Goal: Task Accomplishment & Management: Use online tool/utility

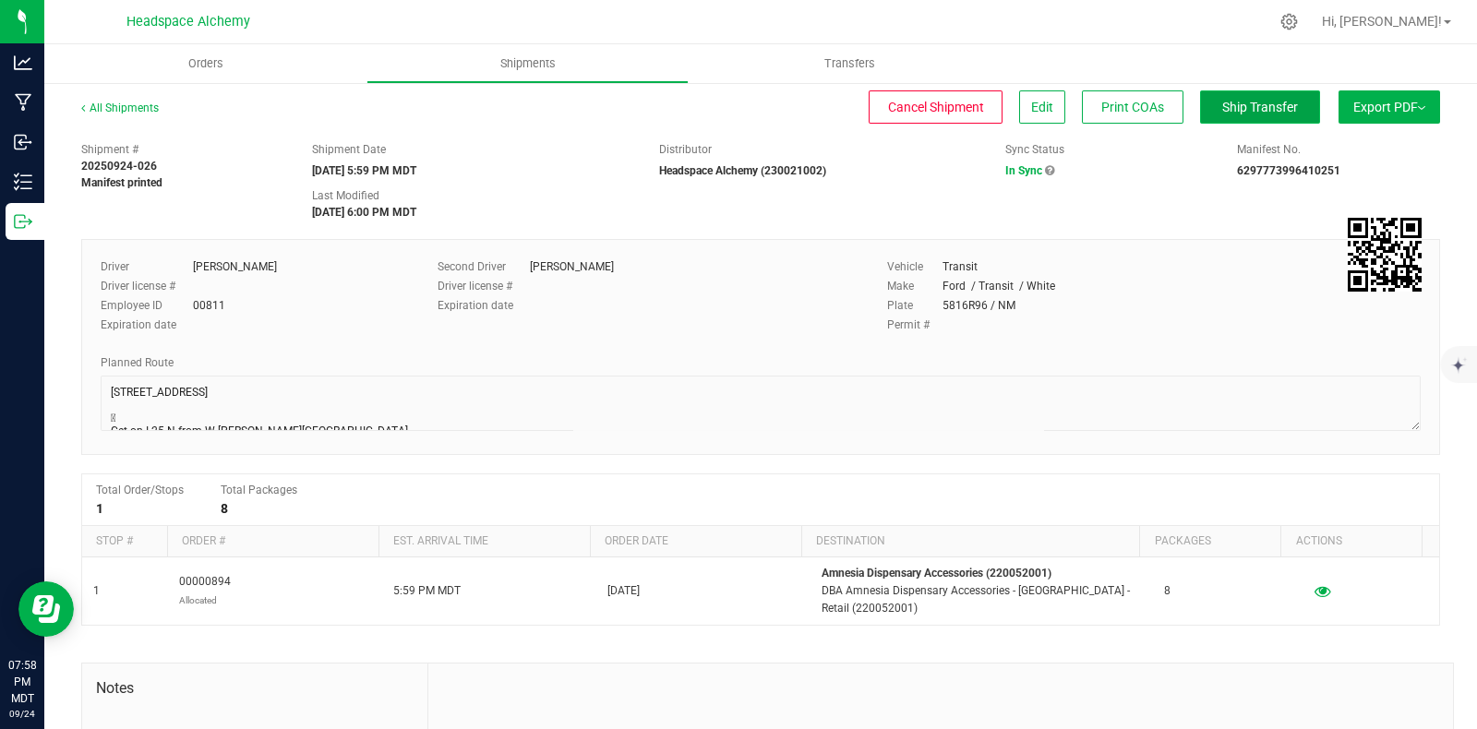
click at [1246, 102] on span "Ship Transfer" at bounding box center [1260, 107] width 76 height 15
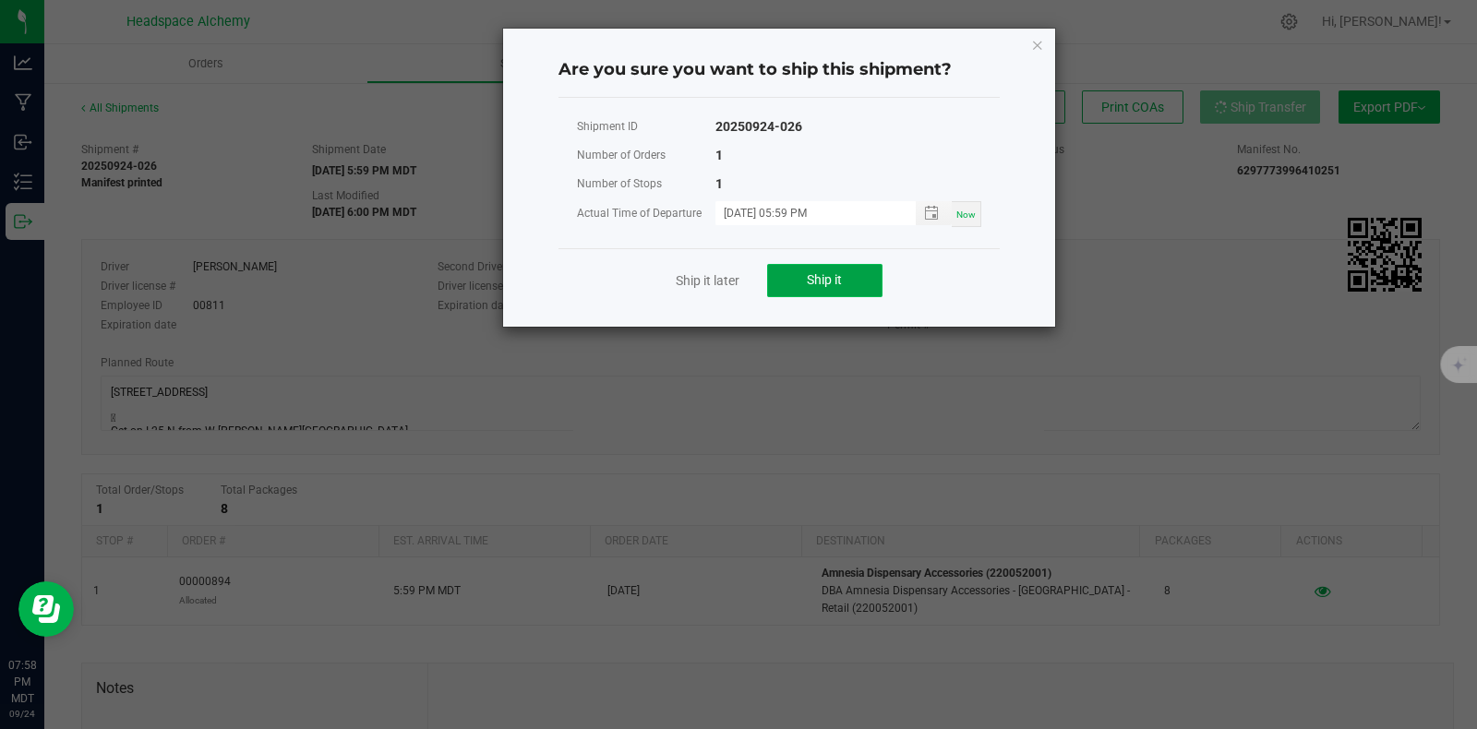
click at [844, 274] on button "Ship it" at bounding box center [824, 280] width 115 height 33
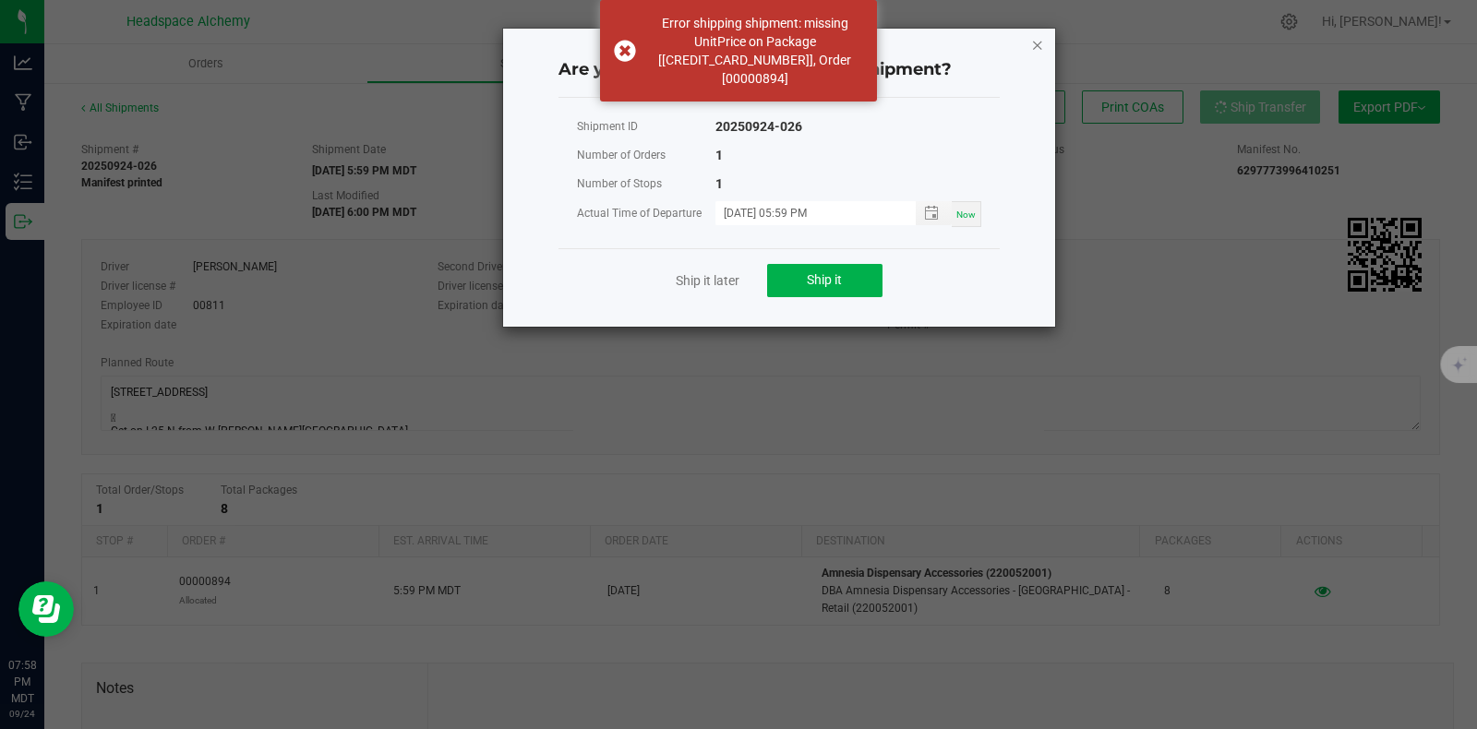
click at [1038, 39] on icon "Close" at bounding box center [1037, 44] width 13 height 22
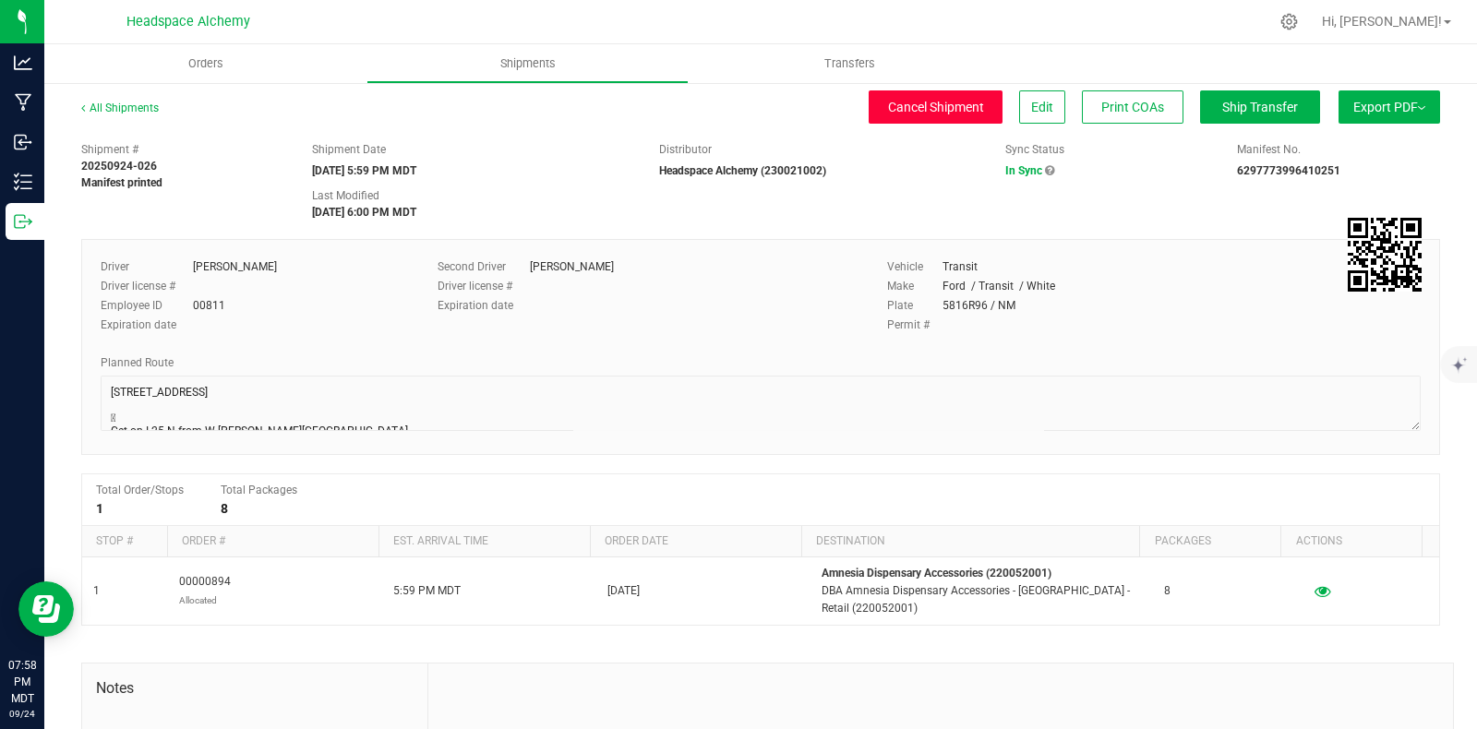
click at [902, 107] on span "Cancel Shipment" at bounding box center [936, 107] width 96 height 15
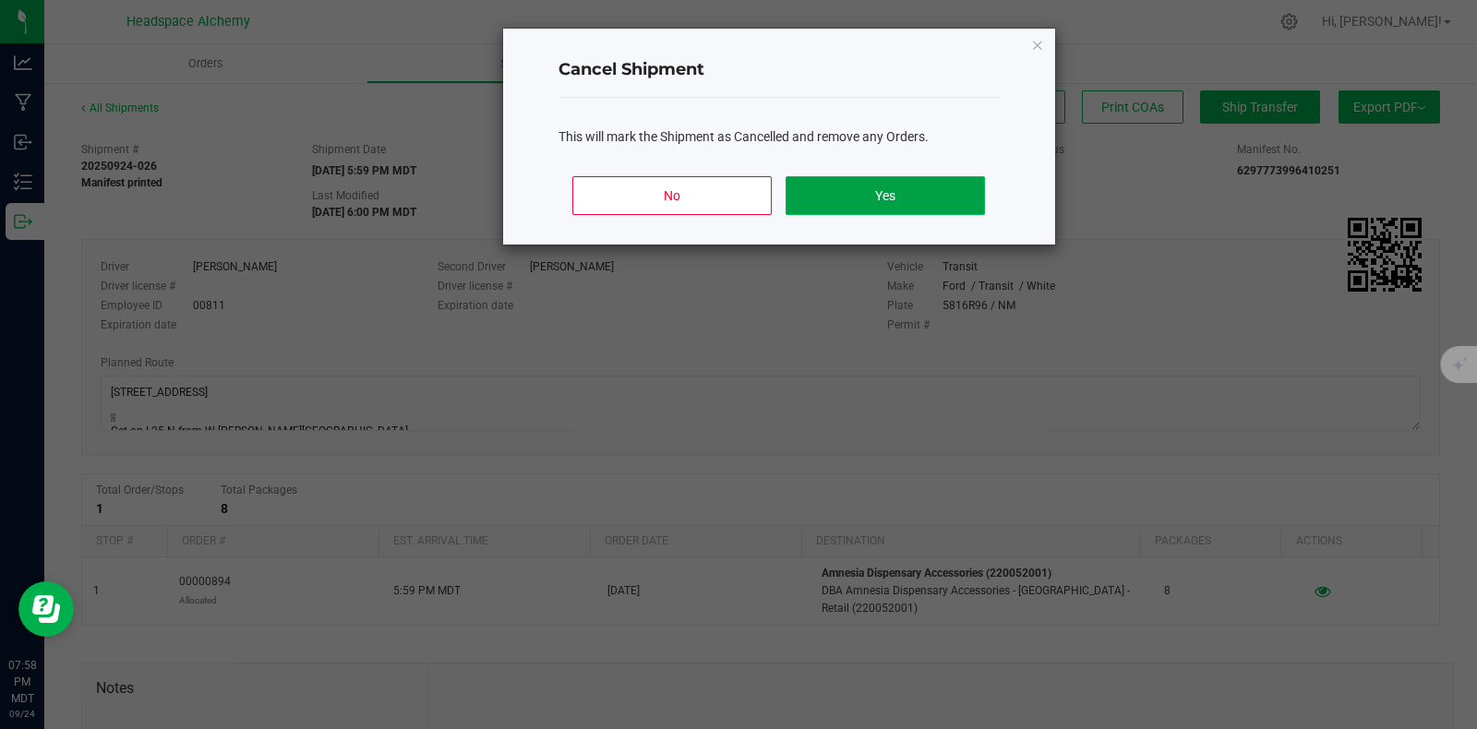
click at [877, 195] on button "Yes" at bounding box center [885, 195] width 198 height 39
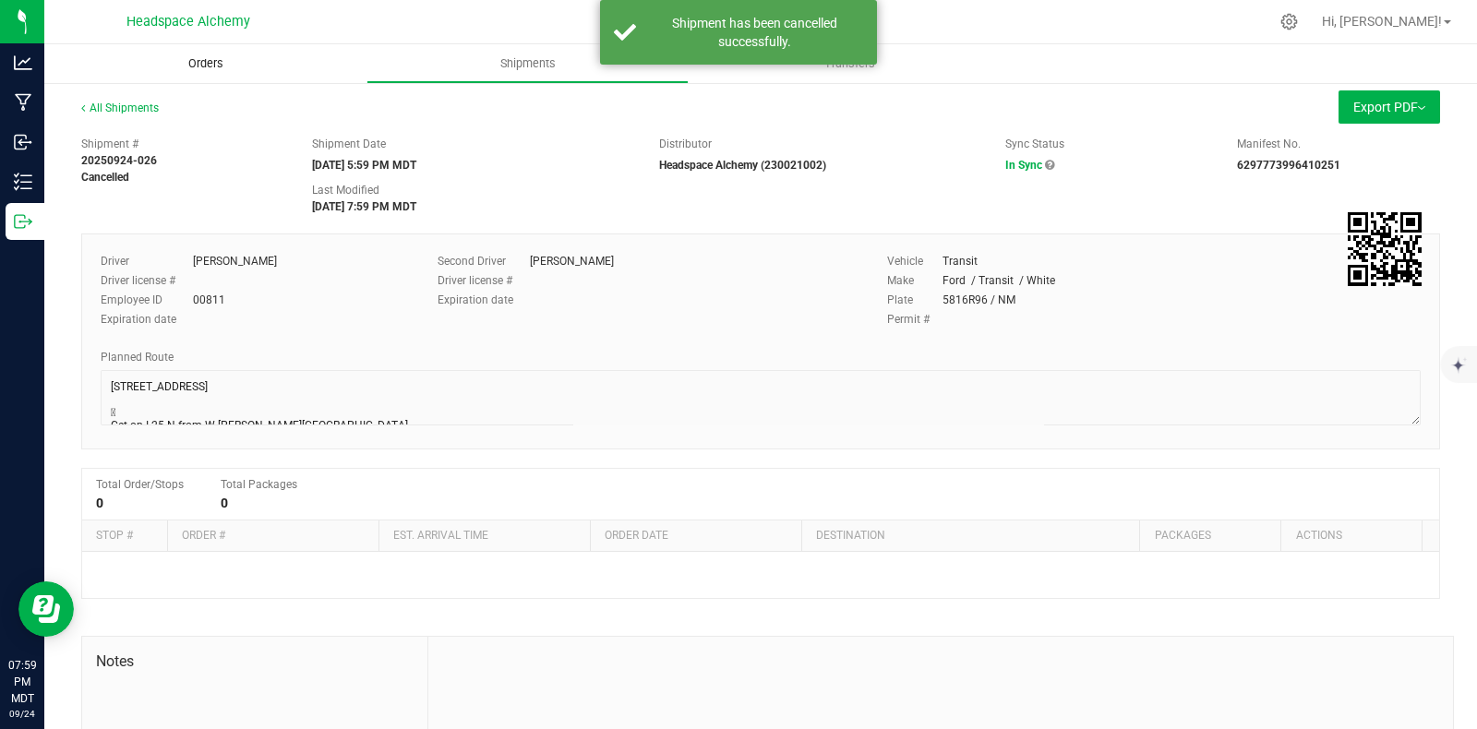
click at [211, 62] on span "Orders" at bounding box center [205, 63] width 85 height 17
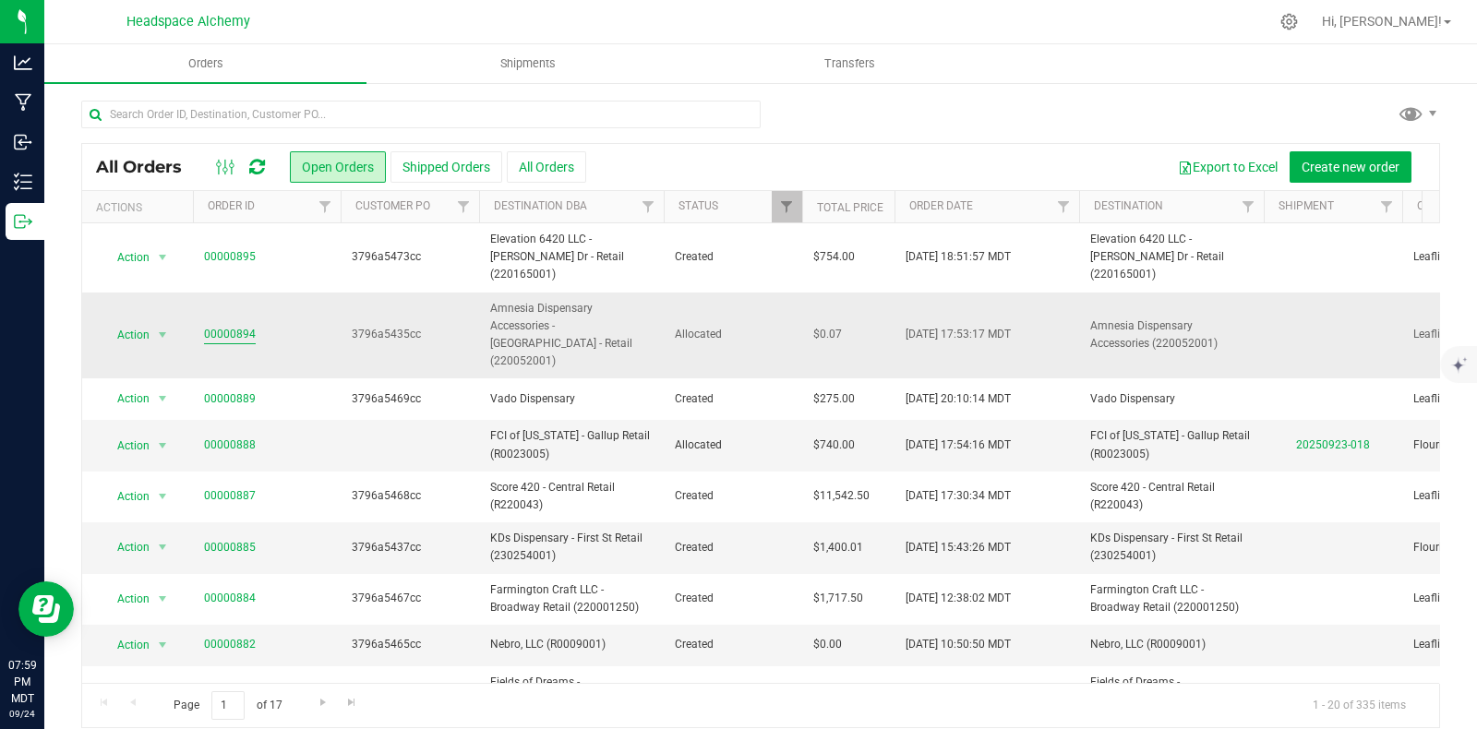
click at [235, 326] on link "00000894" at bounding box center [230, 335] width 52 height 18
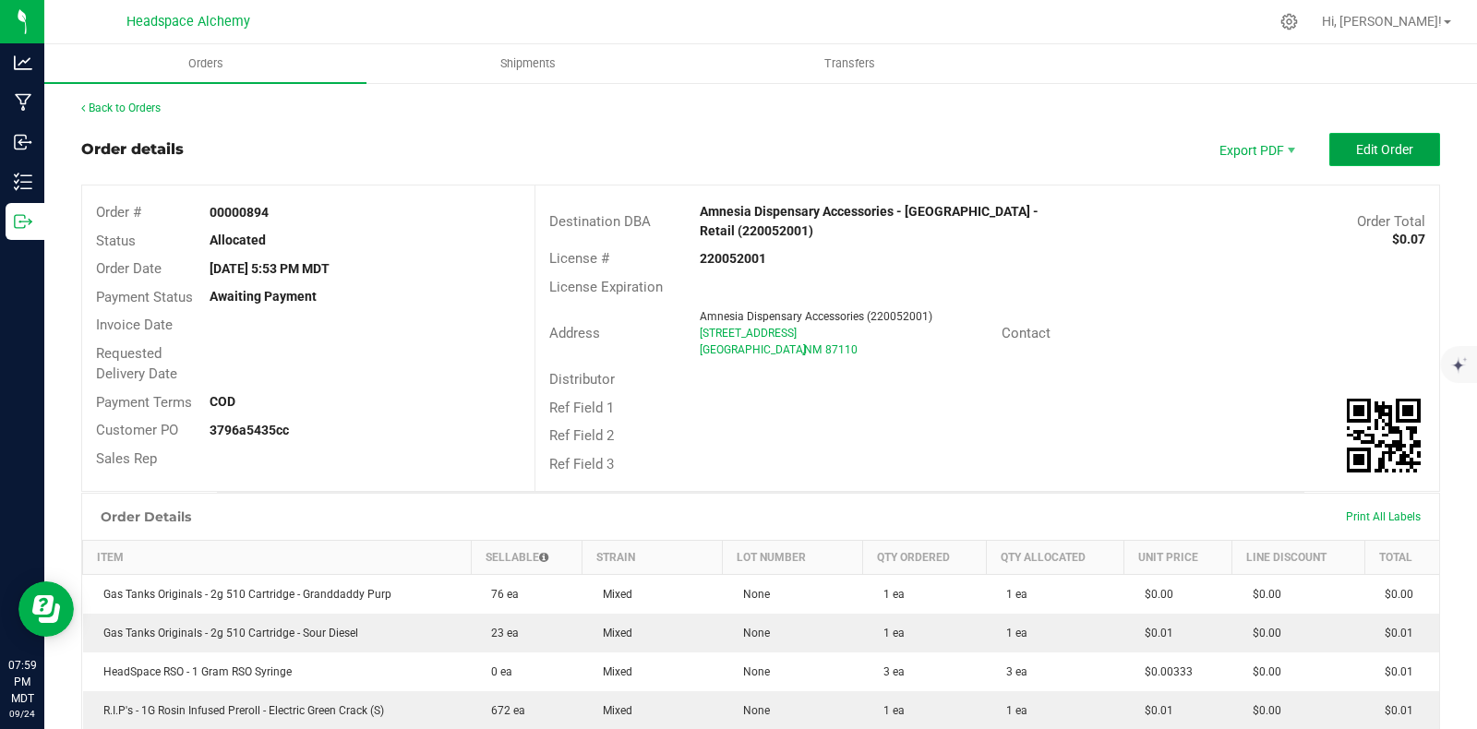
click at [1356, 150] on span "Edit Order" at bounding box center [1384, 149] width 57 height 15
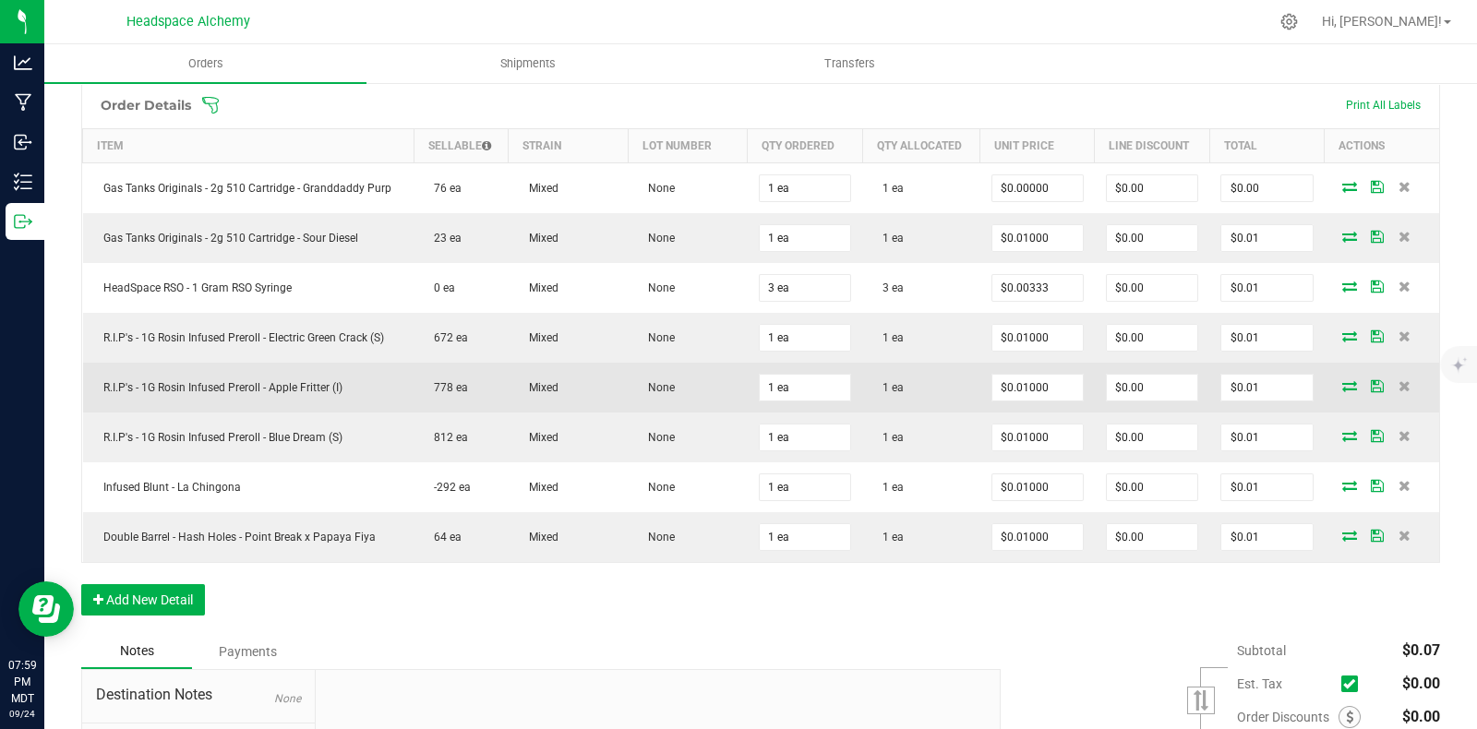
scroll to position [461, 0]
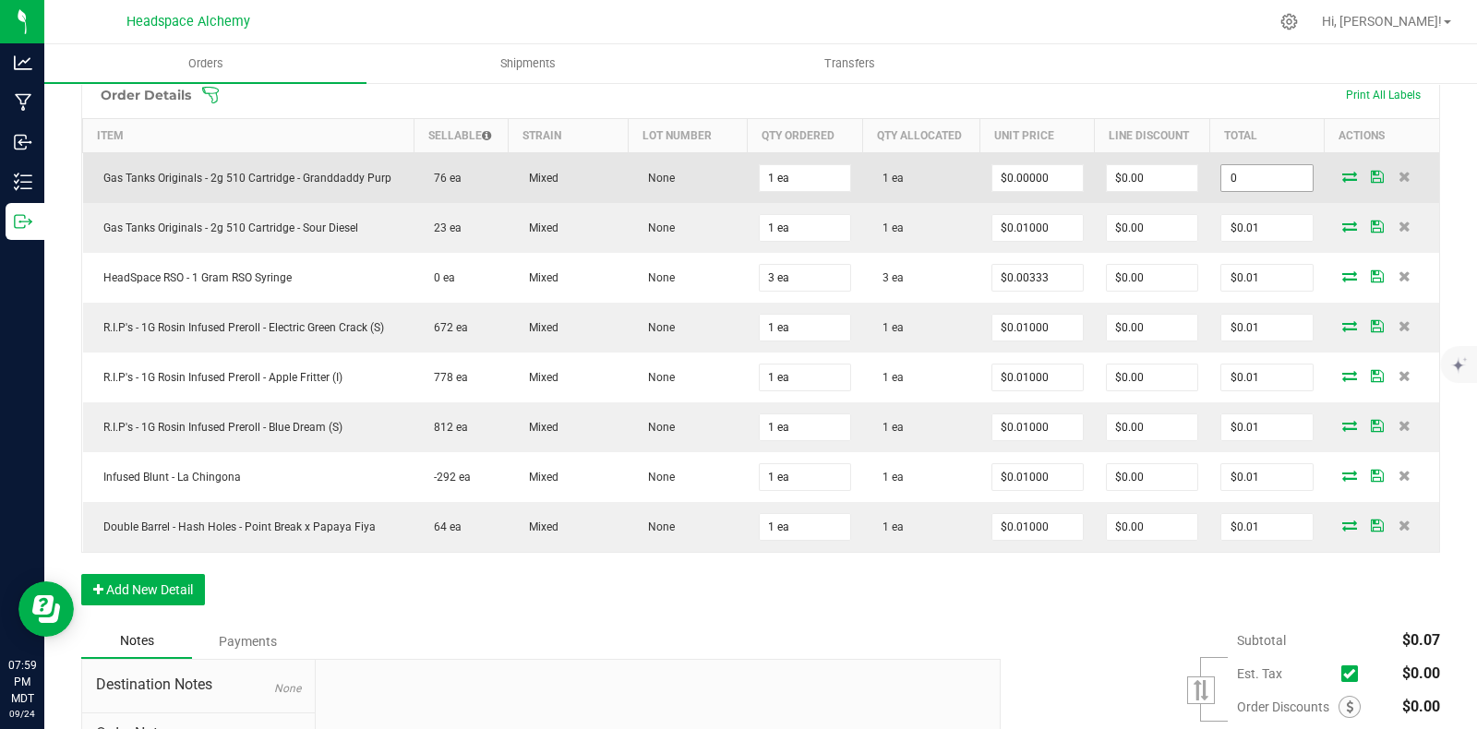
click at [1260, 180] on input "0" at bounding box center [1266, 178] width 90 height 26
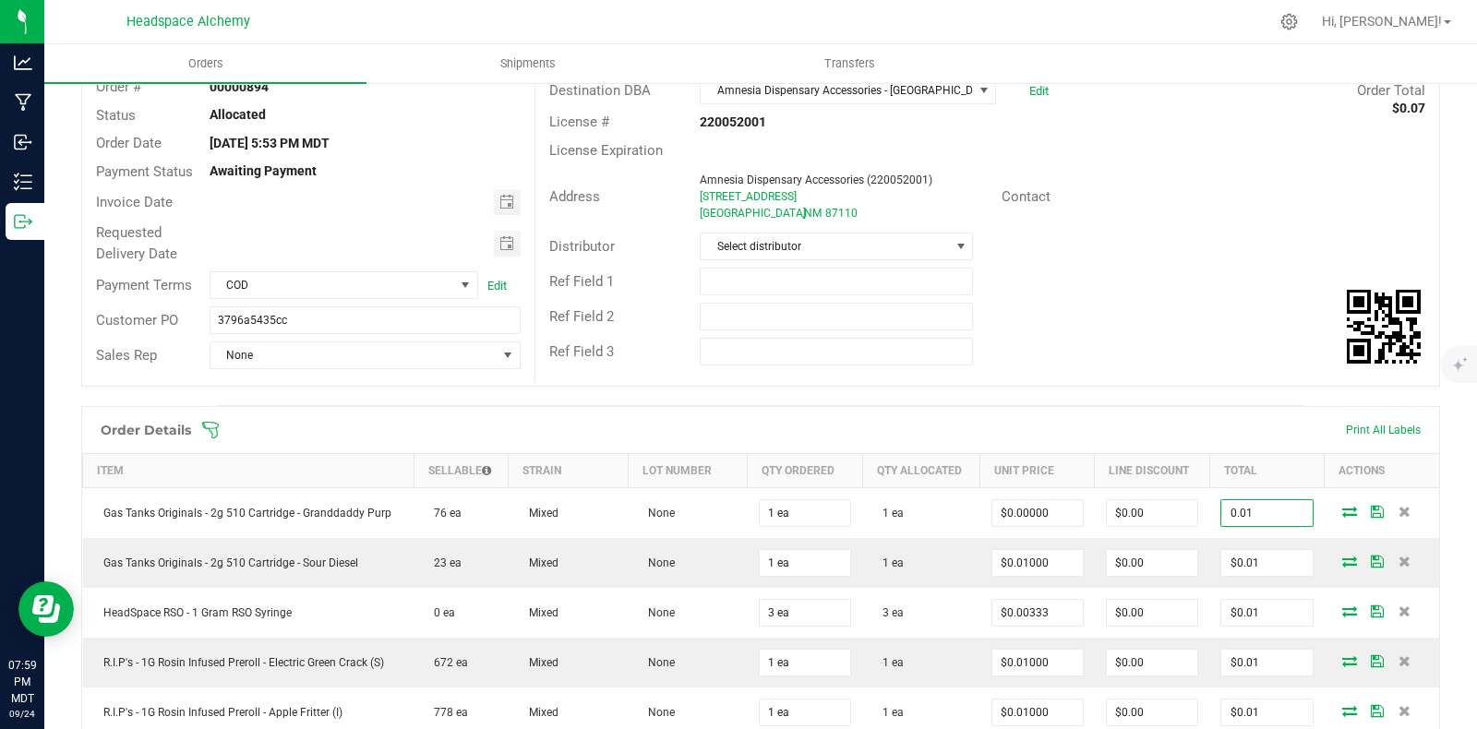
scroll to position [0, 0]
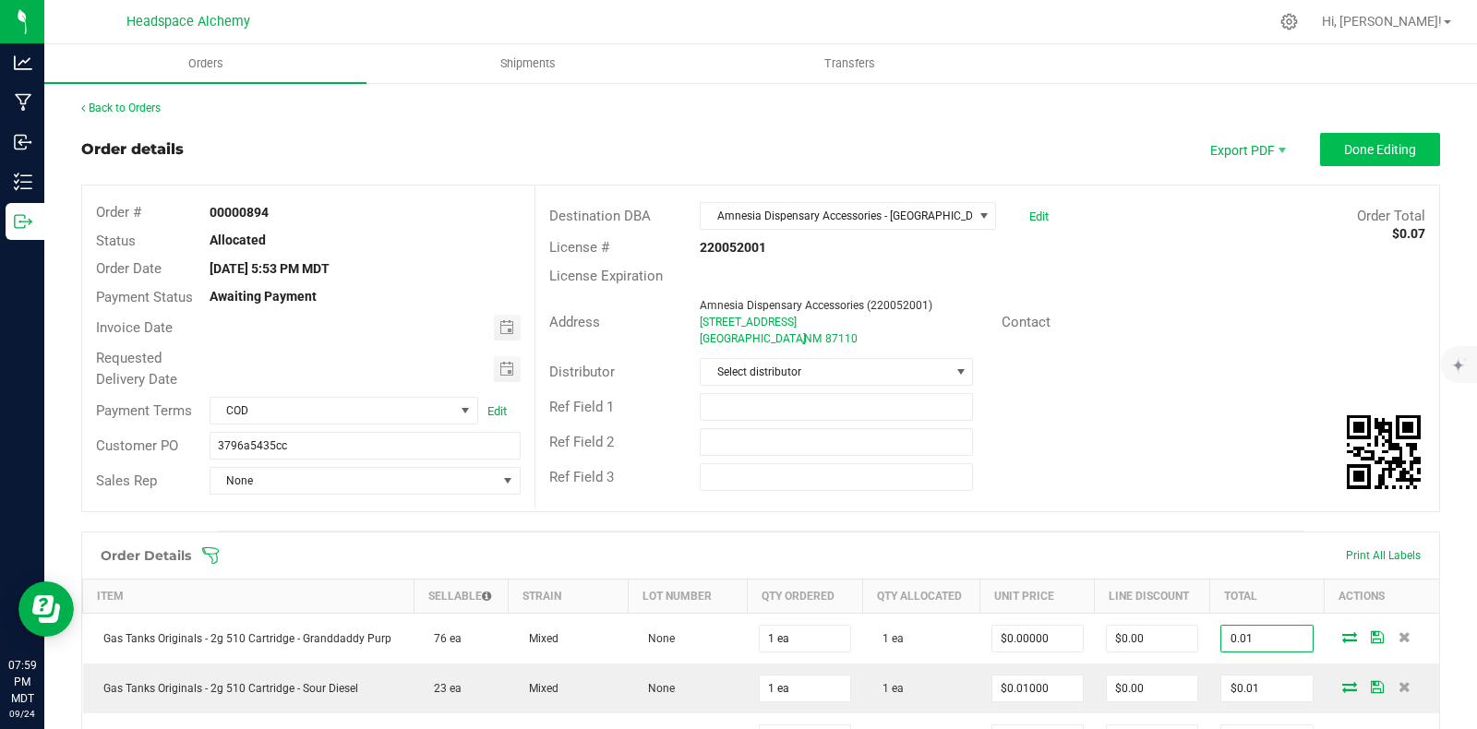
type input "0.01"
type input "$0.01000"
type input "$0.01"
click at [1352, 145] on span "Done Editing" at bounding box center [1380, 149] width 72 height 15
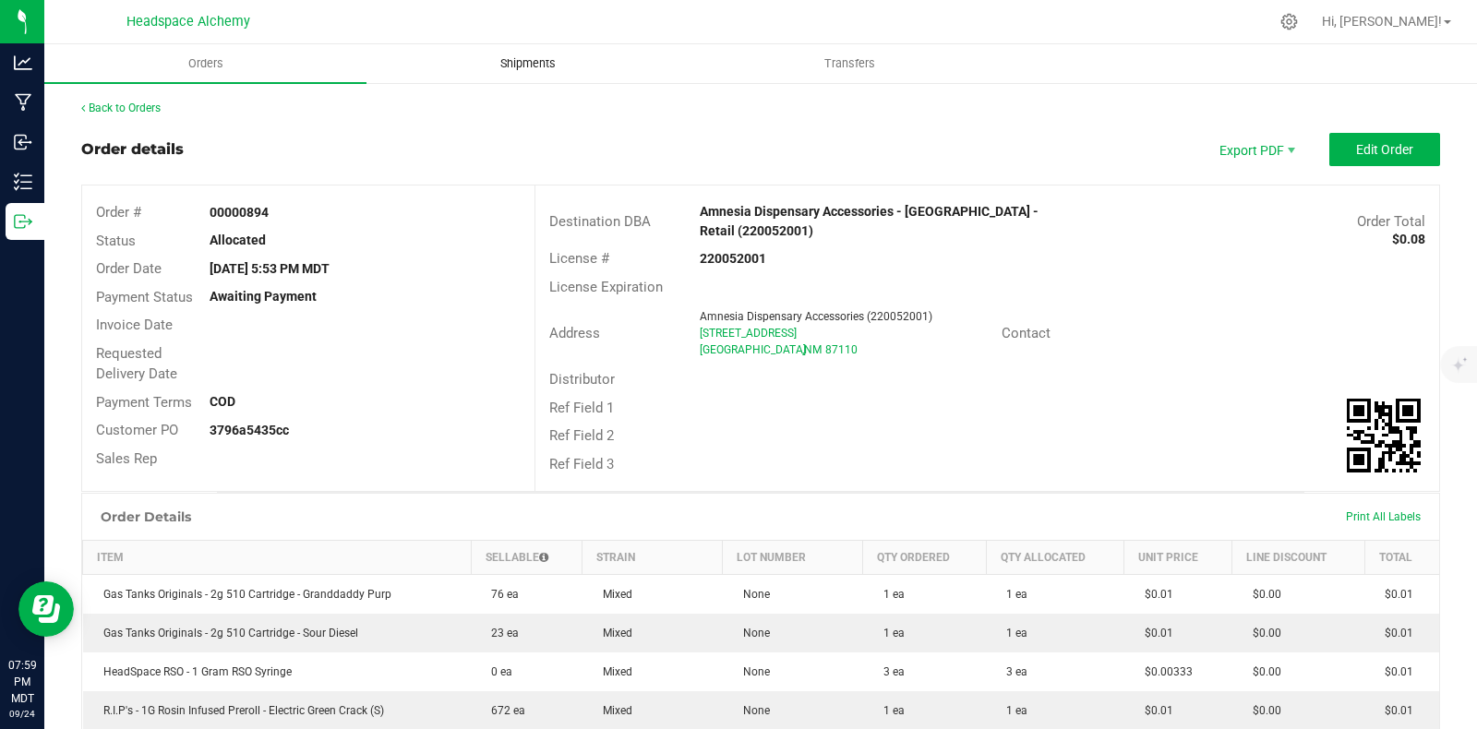
click at [526, 68] on span "Shipments" at bounding box center [527, 63] width 105 height 17
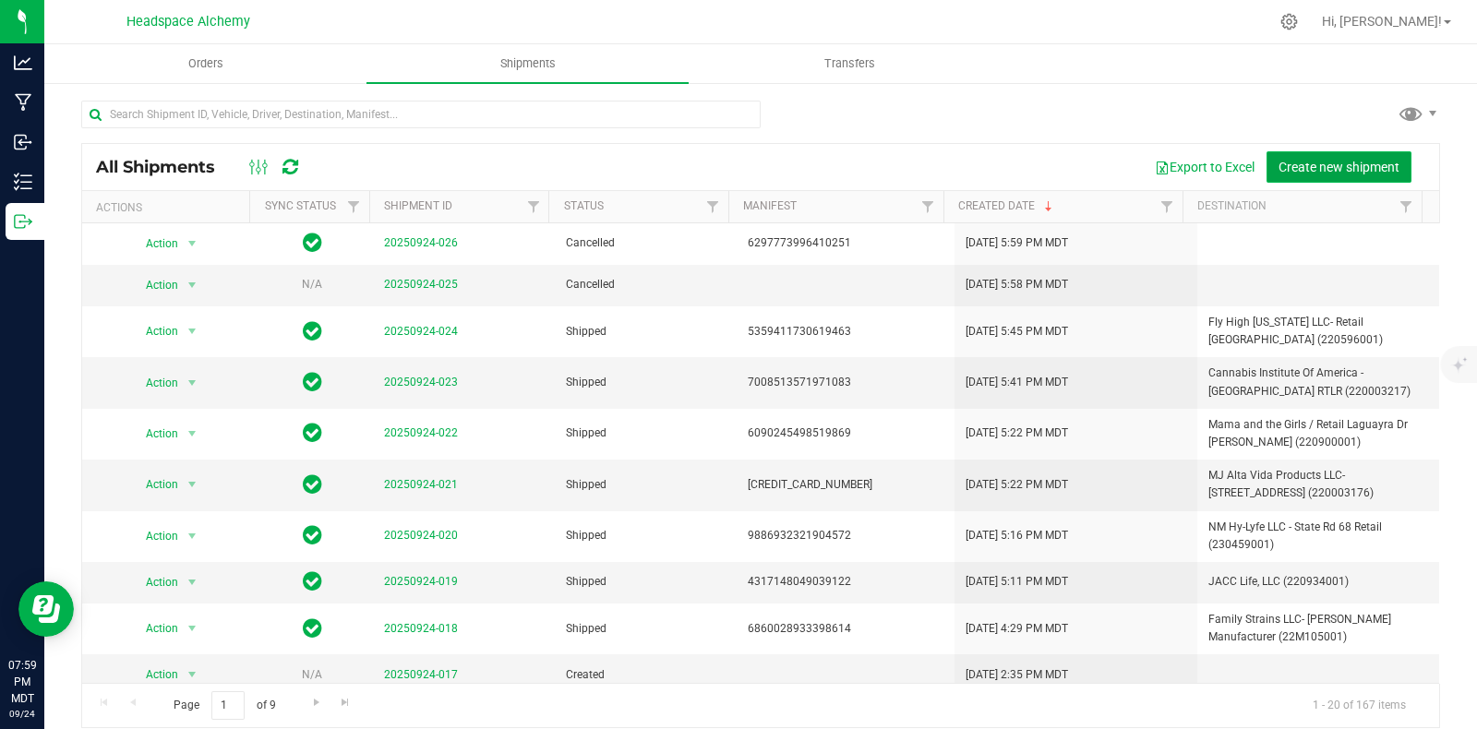
click at [1304, 169] on span "Create new shipment" at bounding box center [1339, 167] width 121 height 15
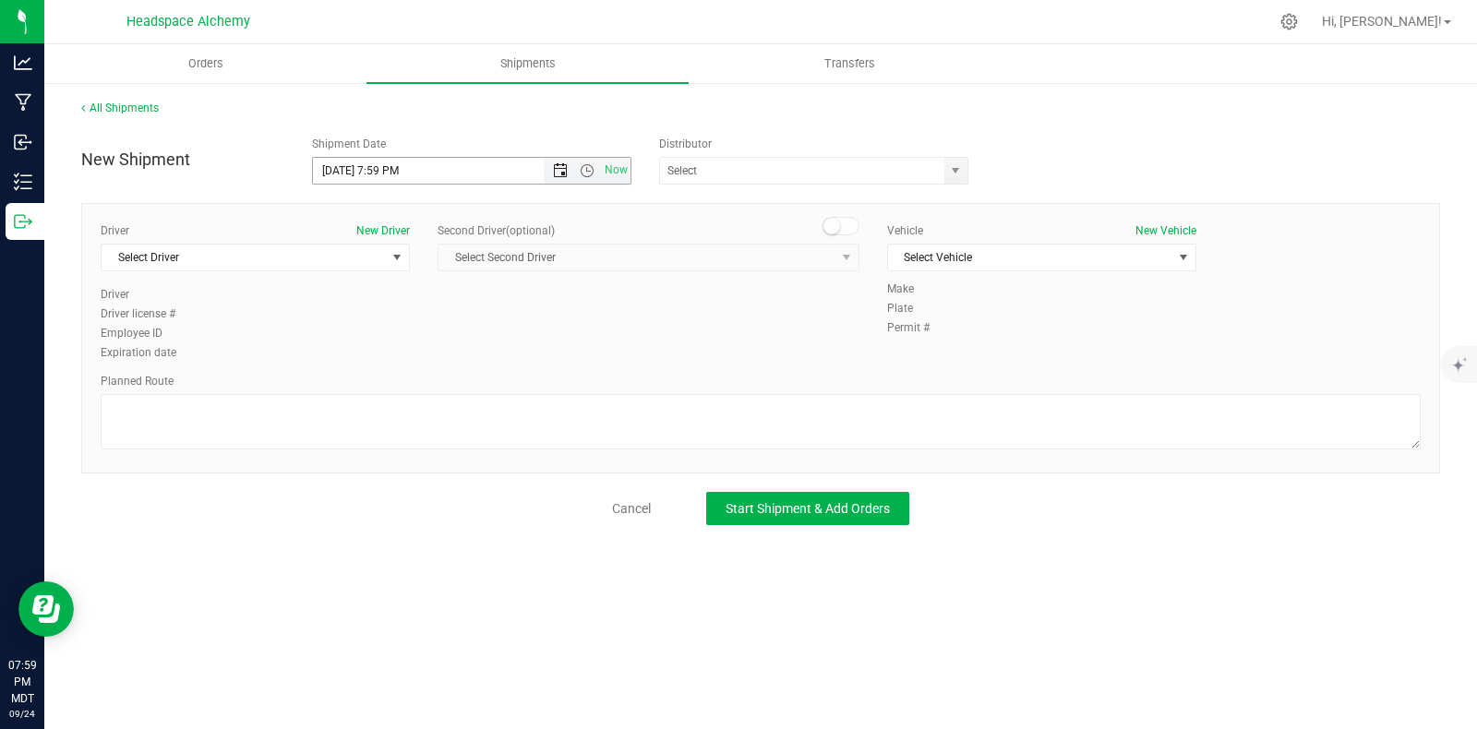
click at [554, 173] on span "Open the date view" at bounding box center [560, 170] width 15 height 15
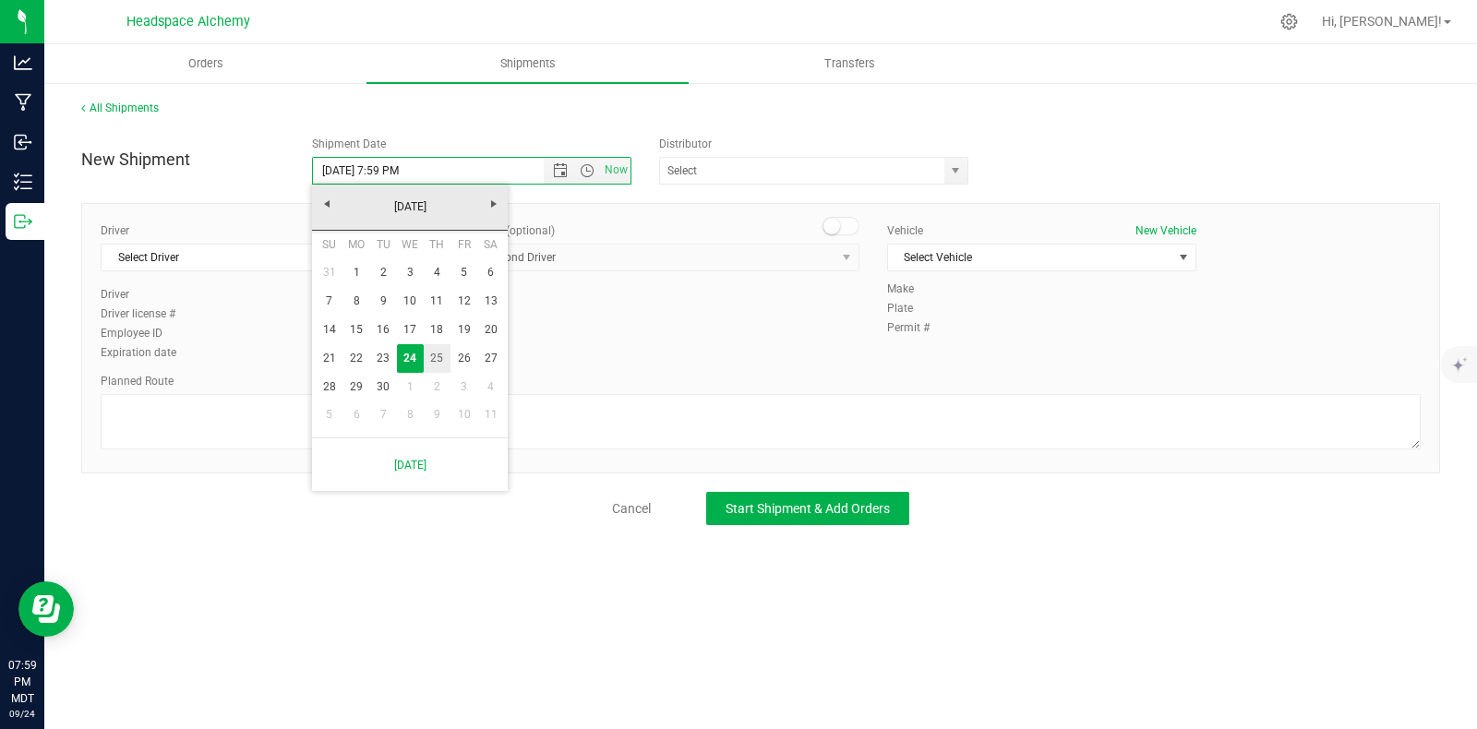
click at [430, 354] on link "25" at bounding box center [437, 358] width 27 height 29
type input "9/25/2025 7:59 PM"
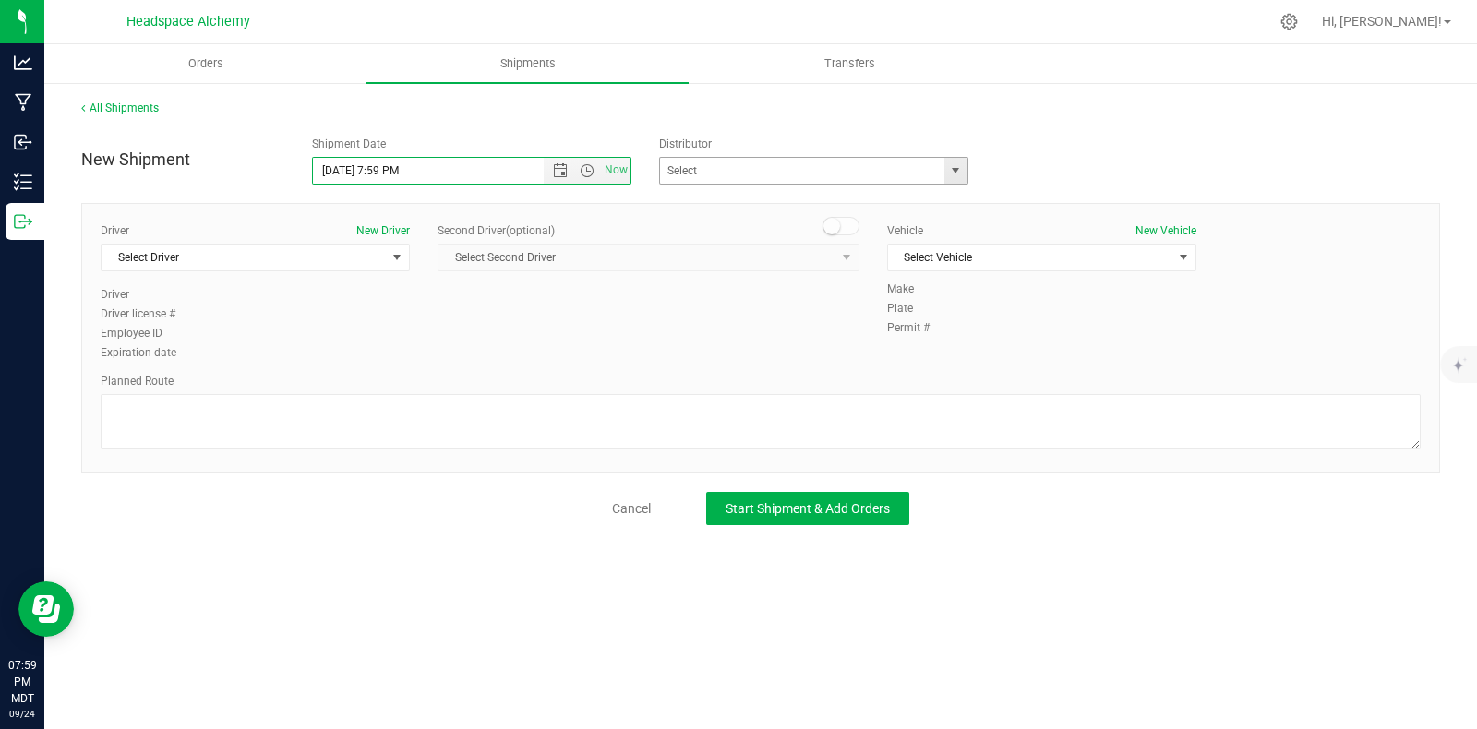
click at [953, 166] on span "select" at bounding box center [955, 170] width 15 height 15
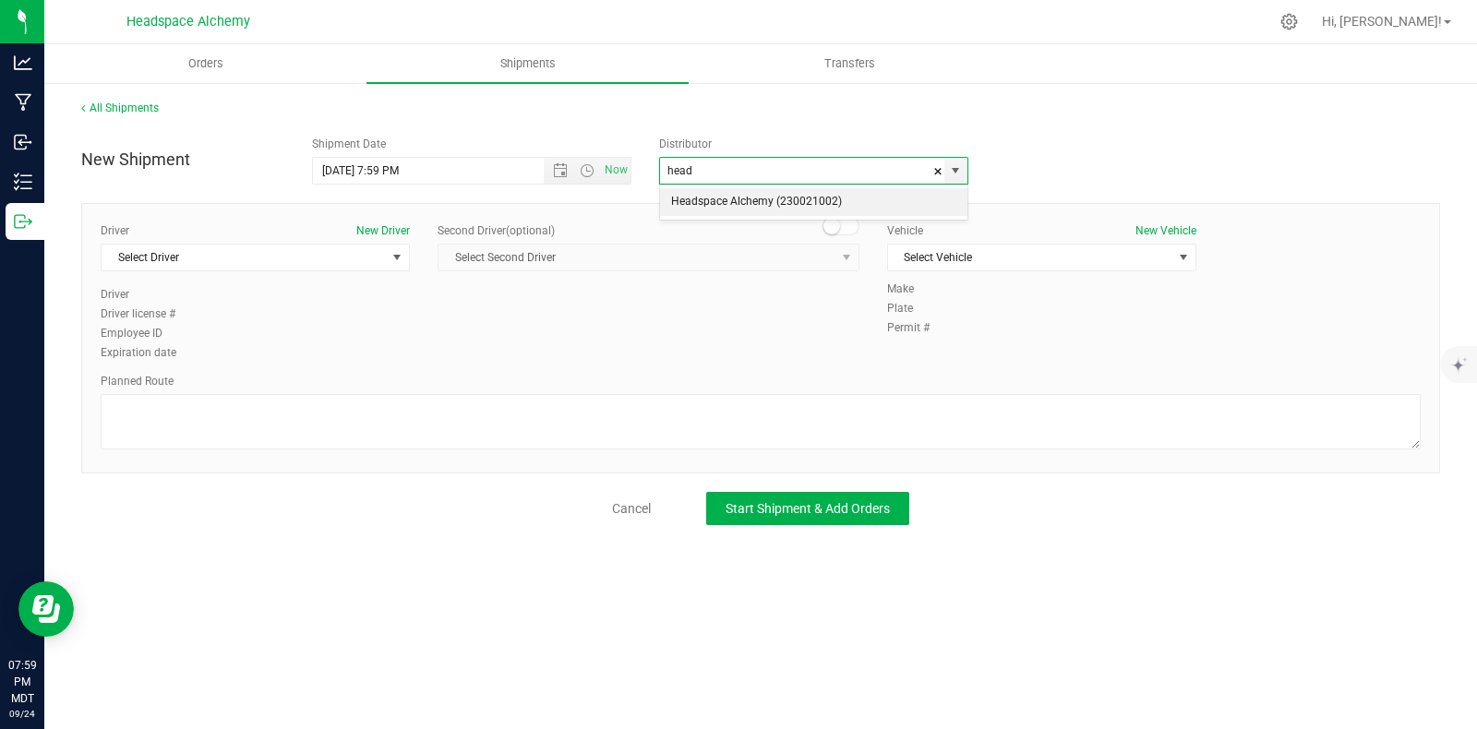
click at [748, 214] on li "Headspace Alchemy (230021002)" at bounding box center [813, 202] width 307 height 28
type input "Headspace Alchemy (230021002)"
click at [372, 252] on span "Select Driver" at bounding box center [244, 258] width 284 height 26
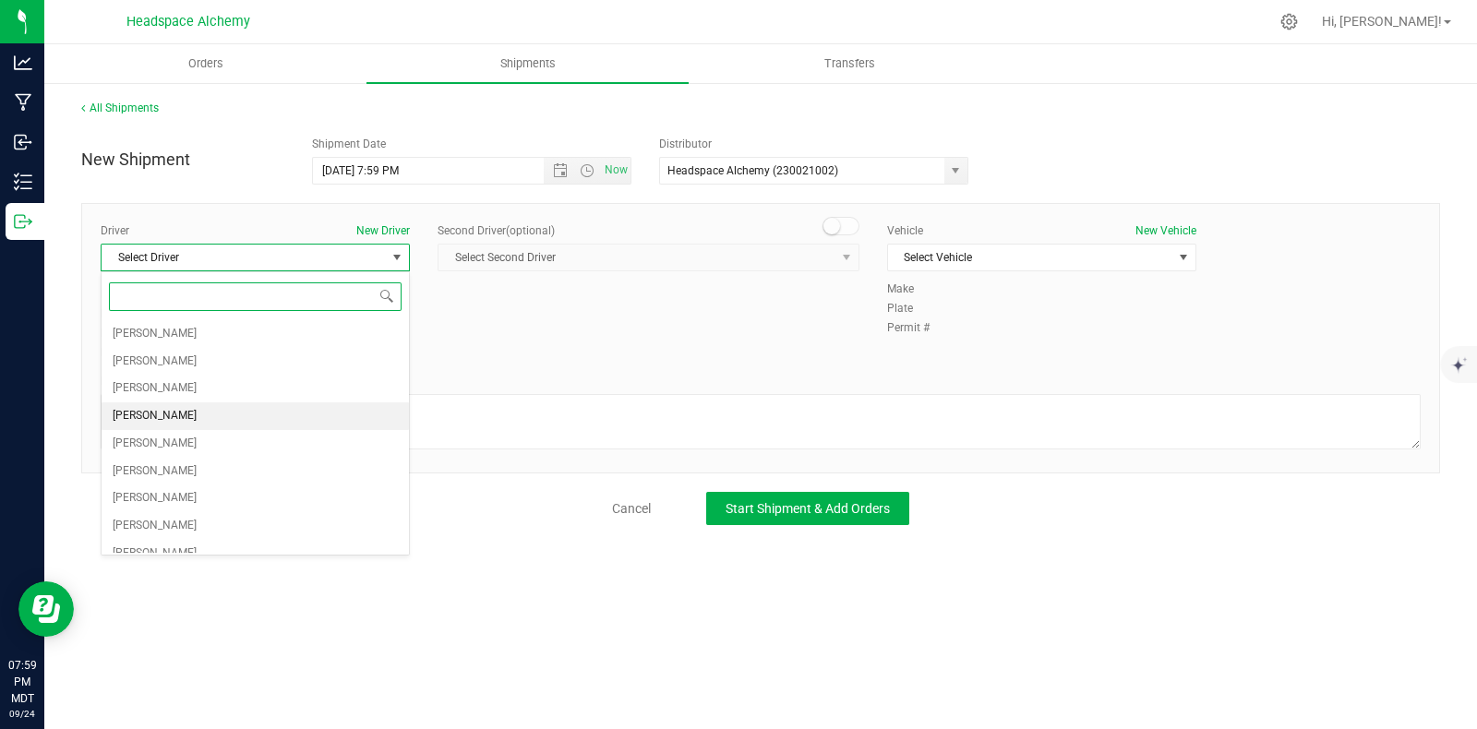
click at [150, 413] on span "Sherry Betts" at bounding box center [155, 416] width 84 height 24
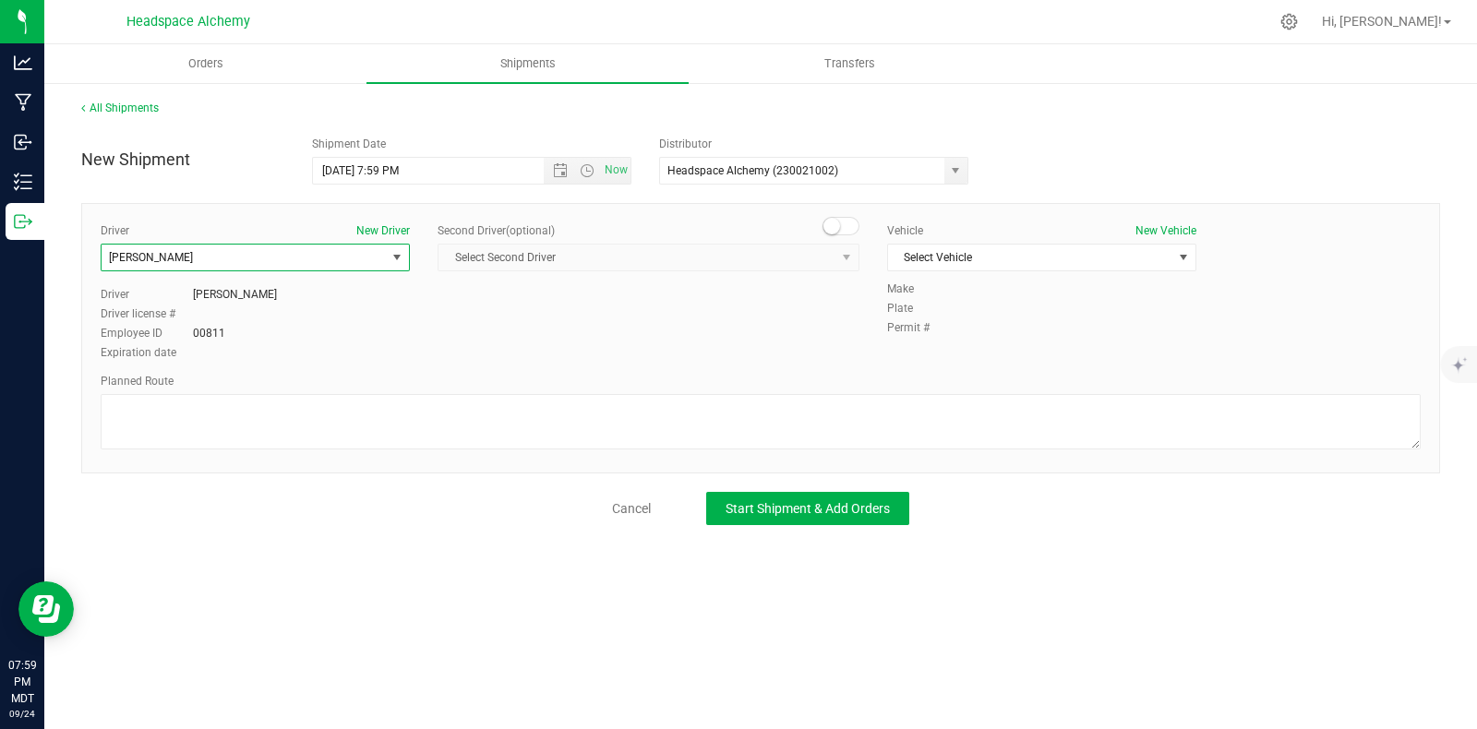
click at [831, 222] on small at bounding box center [831, 226] width 17 height 17
click at [843, 261] on span "select" at bounding box center [846, 257] width 15 height 15
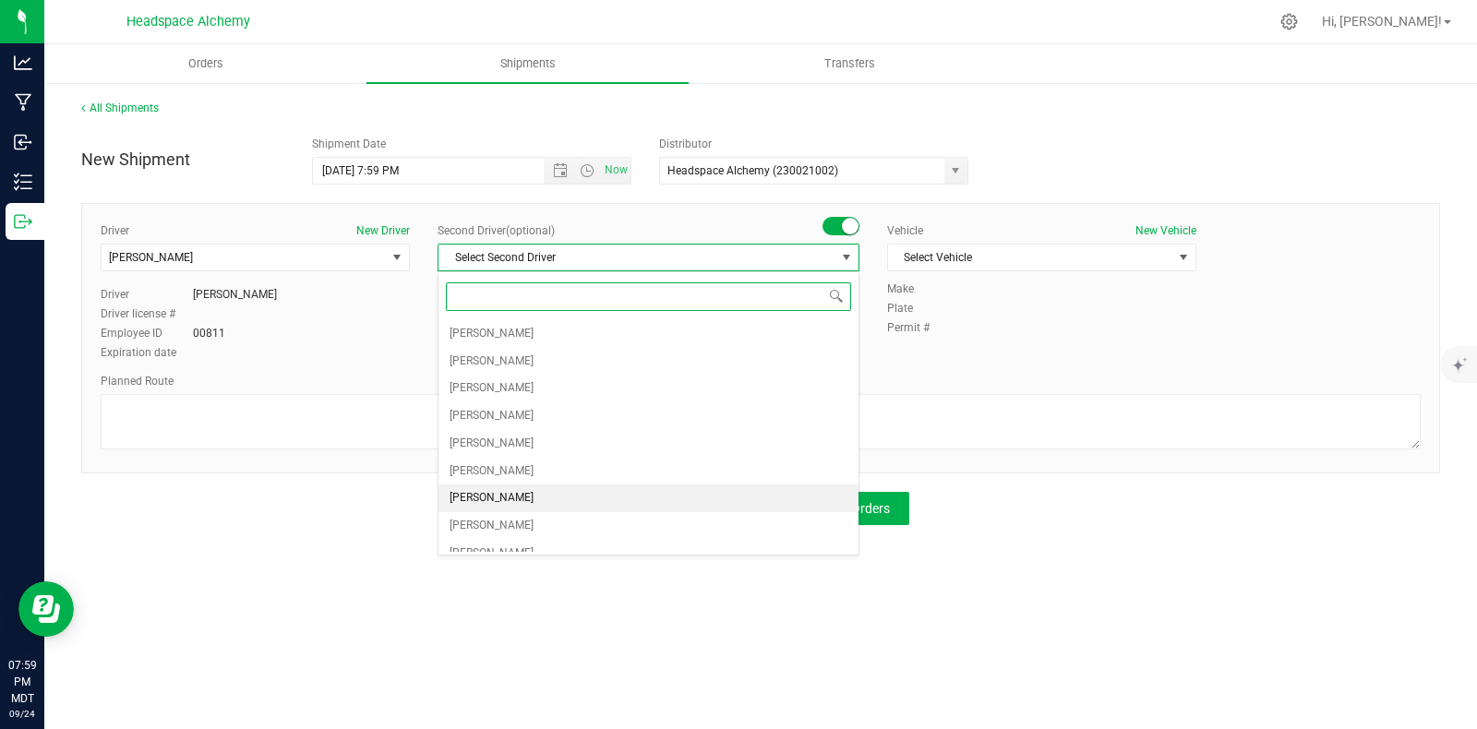
click at [489, 494] on span "Randy Delao" at bounding box center [492, 498] width 84 height 24
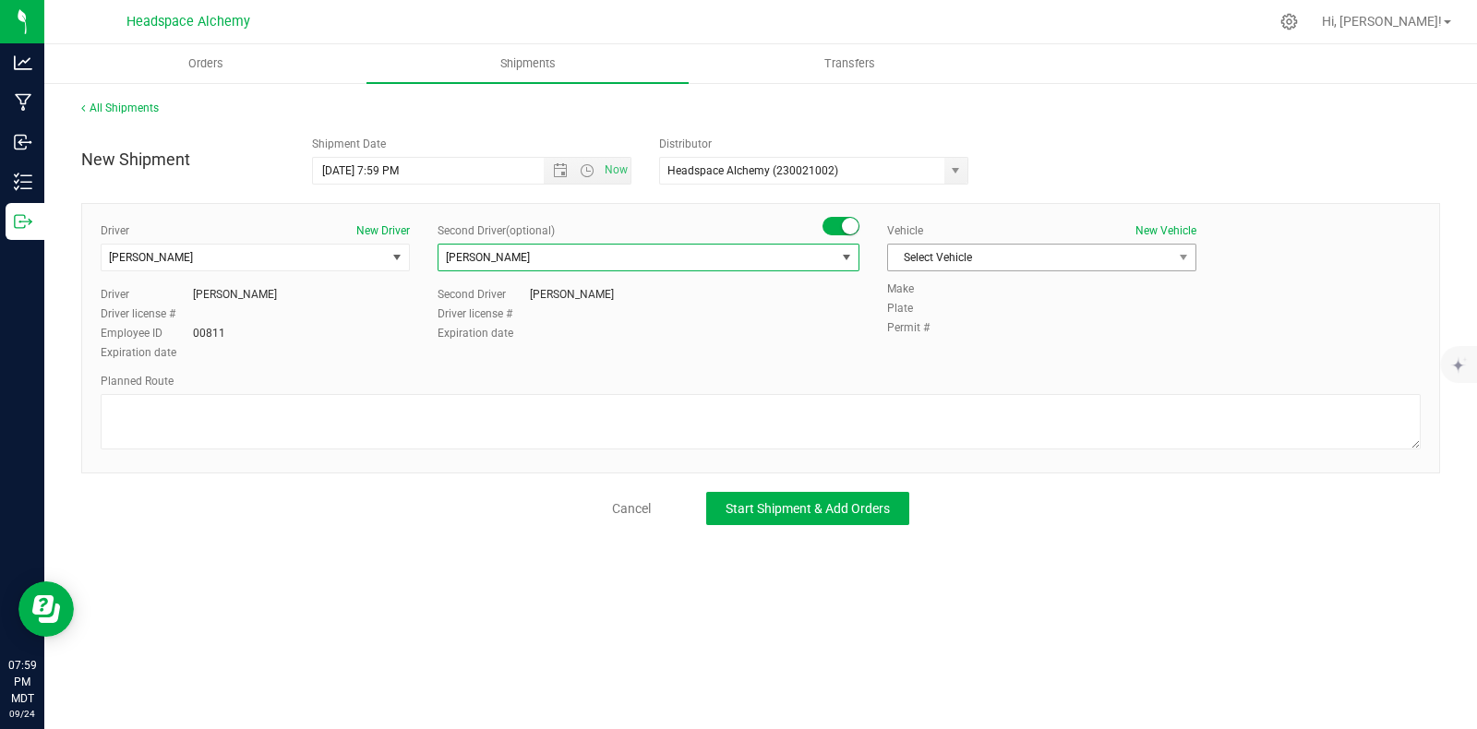
click at [1059, 259] on span "Select Vehicle" at bounding box center [1030, 258] width 284 height 26
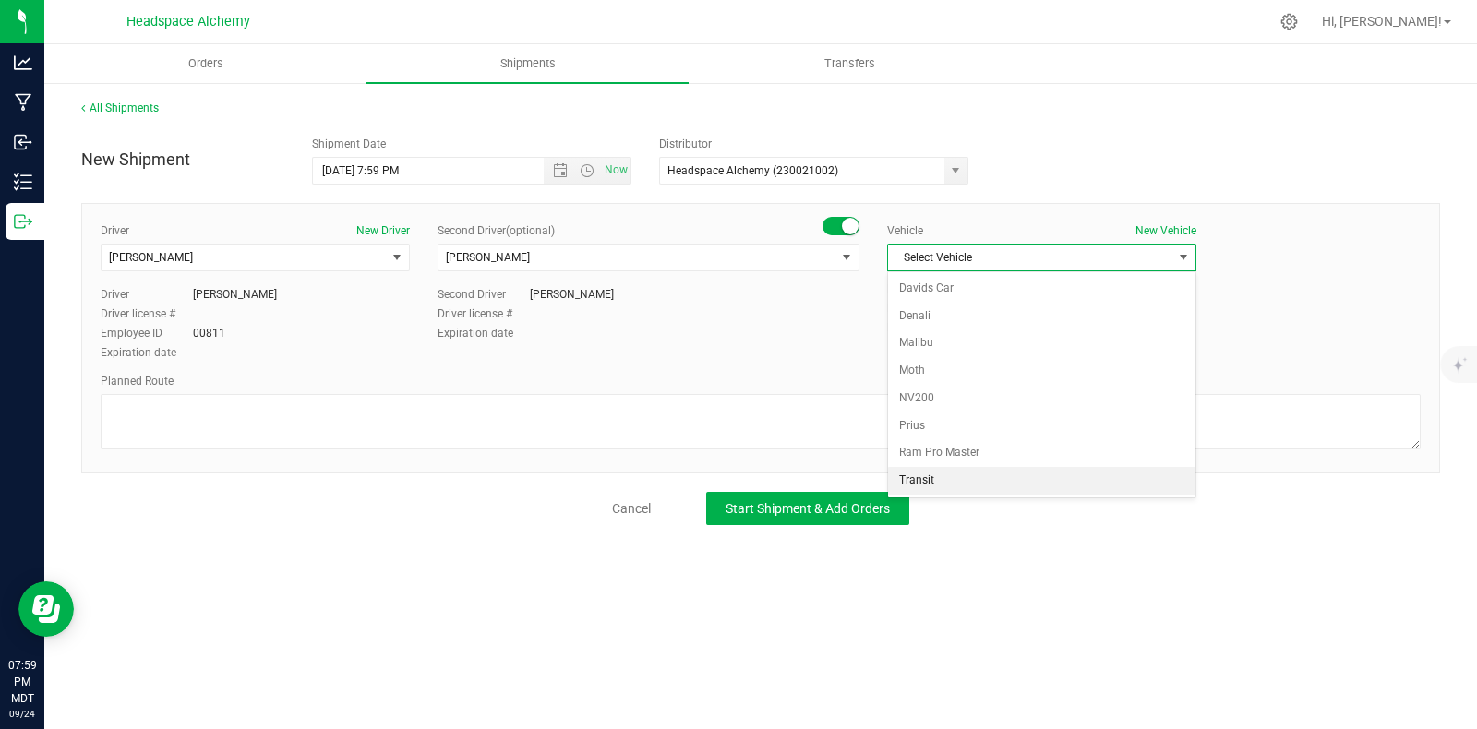
click at [923, 476] on li "Transit" at bounding box center [1041, 481] width 307 height 28
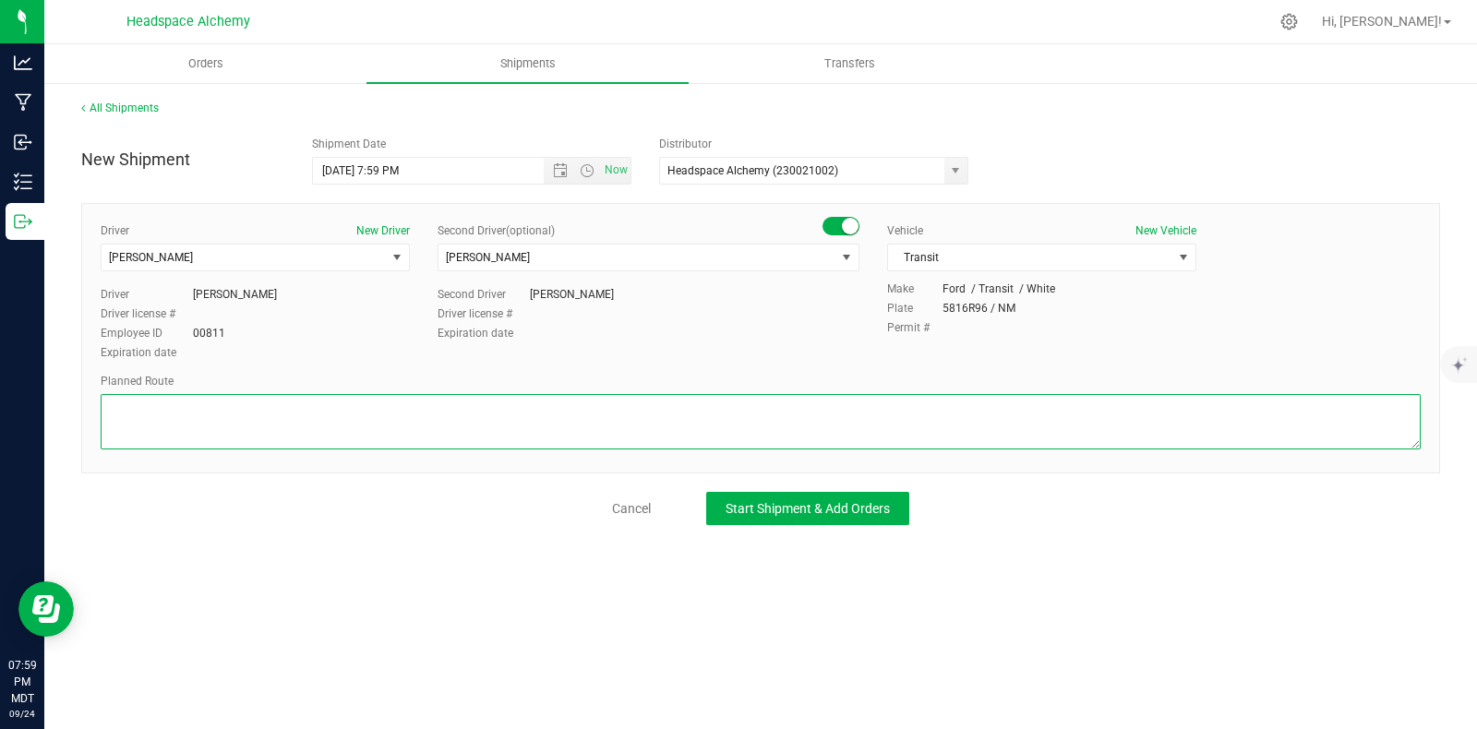
paste textarea "[STREET_ADDRESS]  Get on I-25 N from W [PERSON_NAME][GEOGRAPHIC_DATA] 9 min (3…"
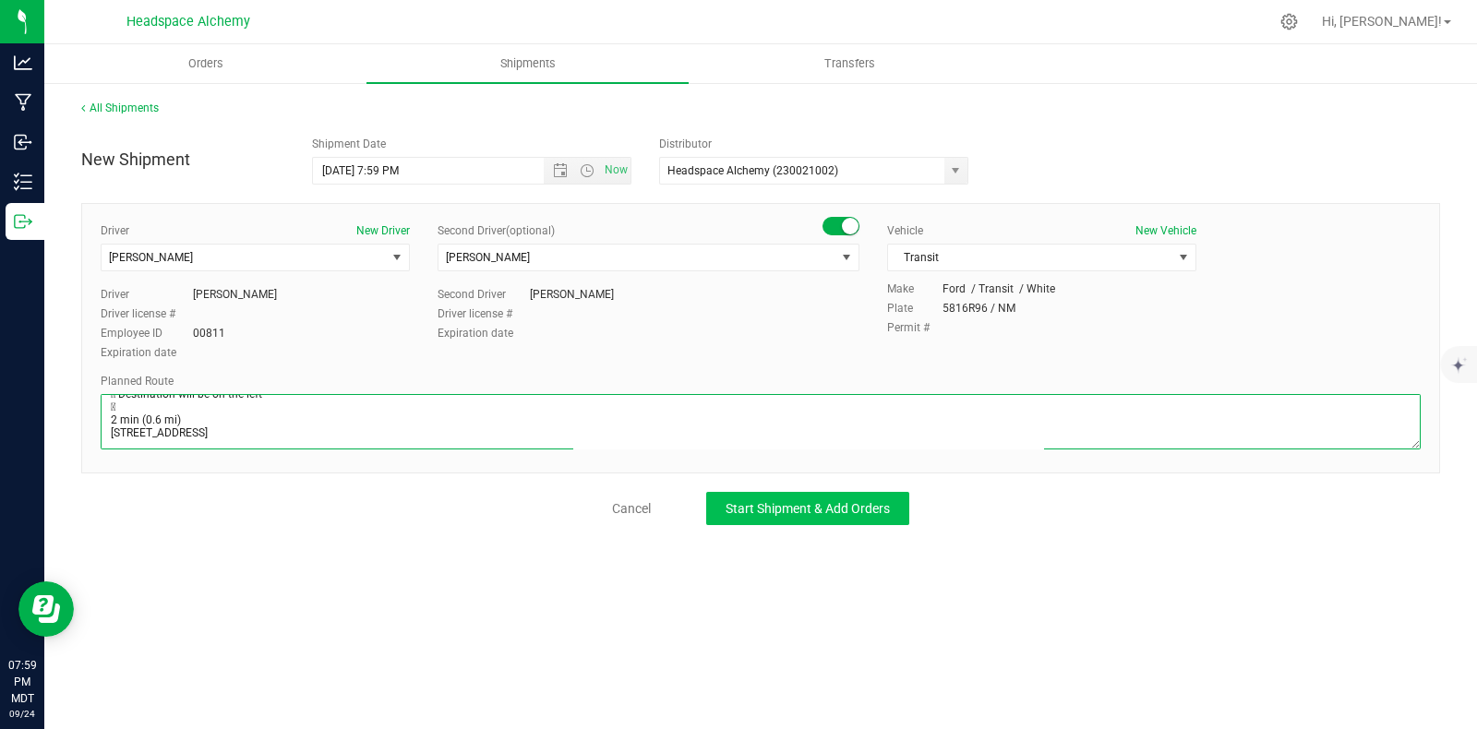
type textarea "[STREET_ADDRESS]  Get on I-25 N from W [PERSON_NAME][GEOGRAPHIC_DATA] 9 min (3…"
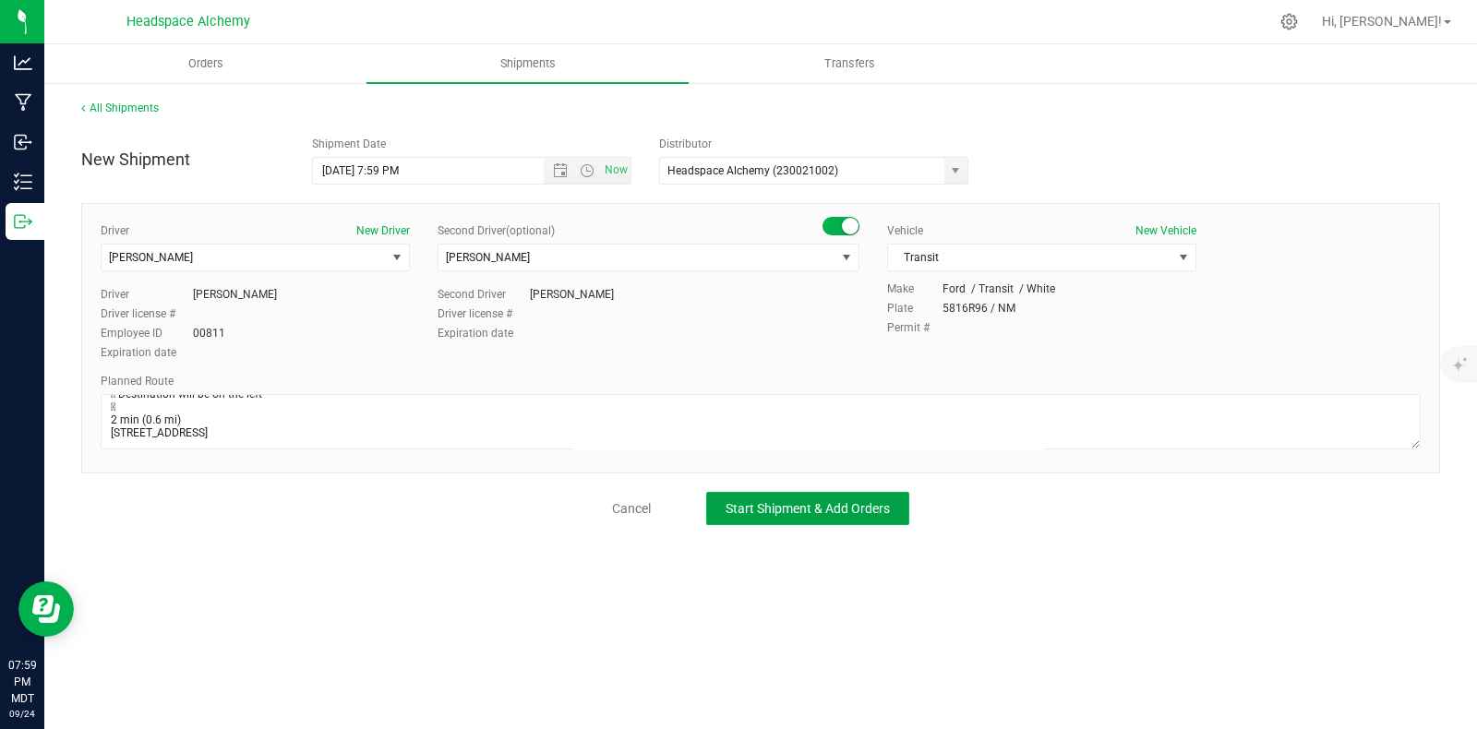
click at [822, 513] on span "Start Shipment & Add Orders" at bounding box center [808, 508] width 164 height 15
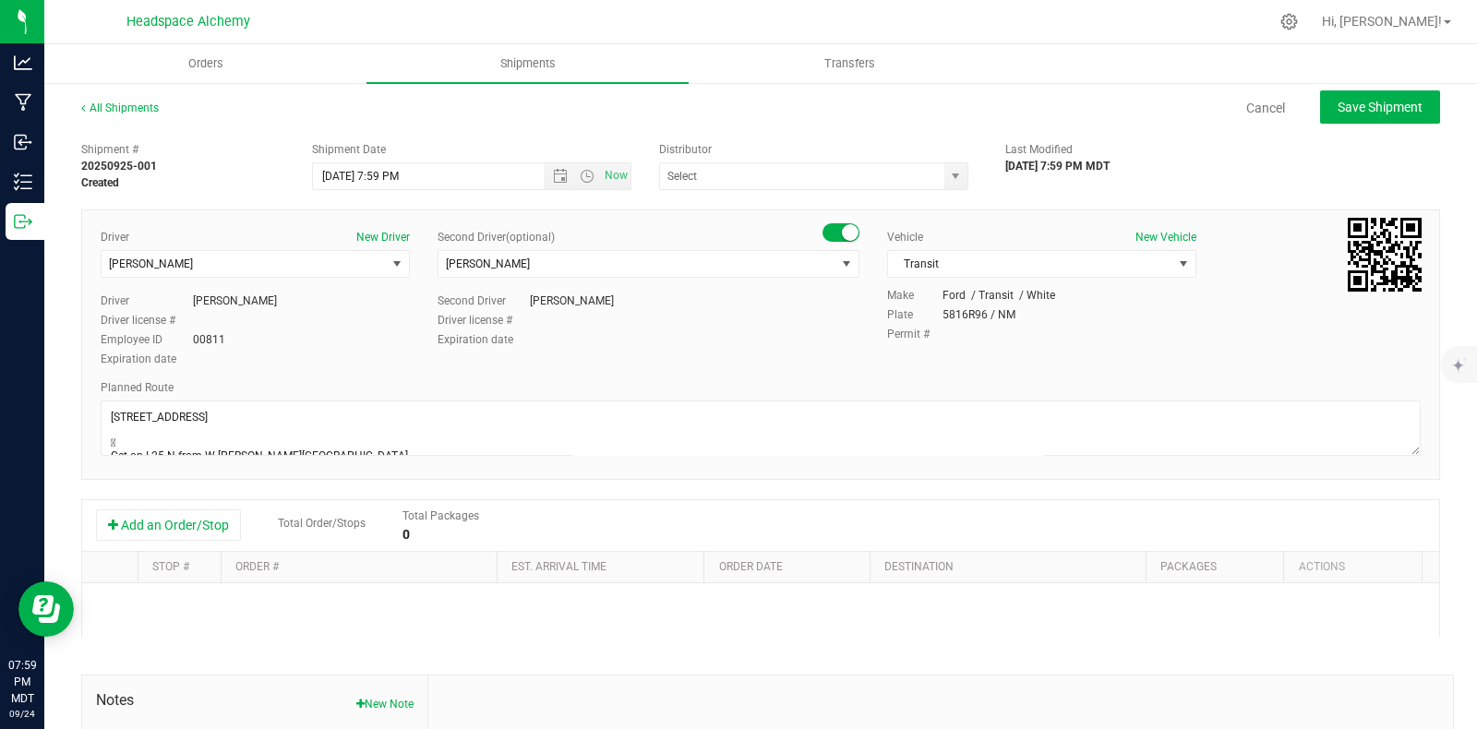
type input "Headspace Alchemy (230021002)"
click at [202, 533] on button "Add an Order/Stop" at bounding box center [168, 525] width 145 height 31
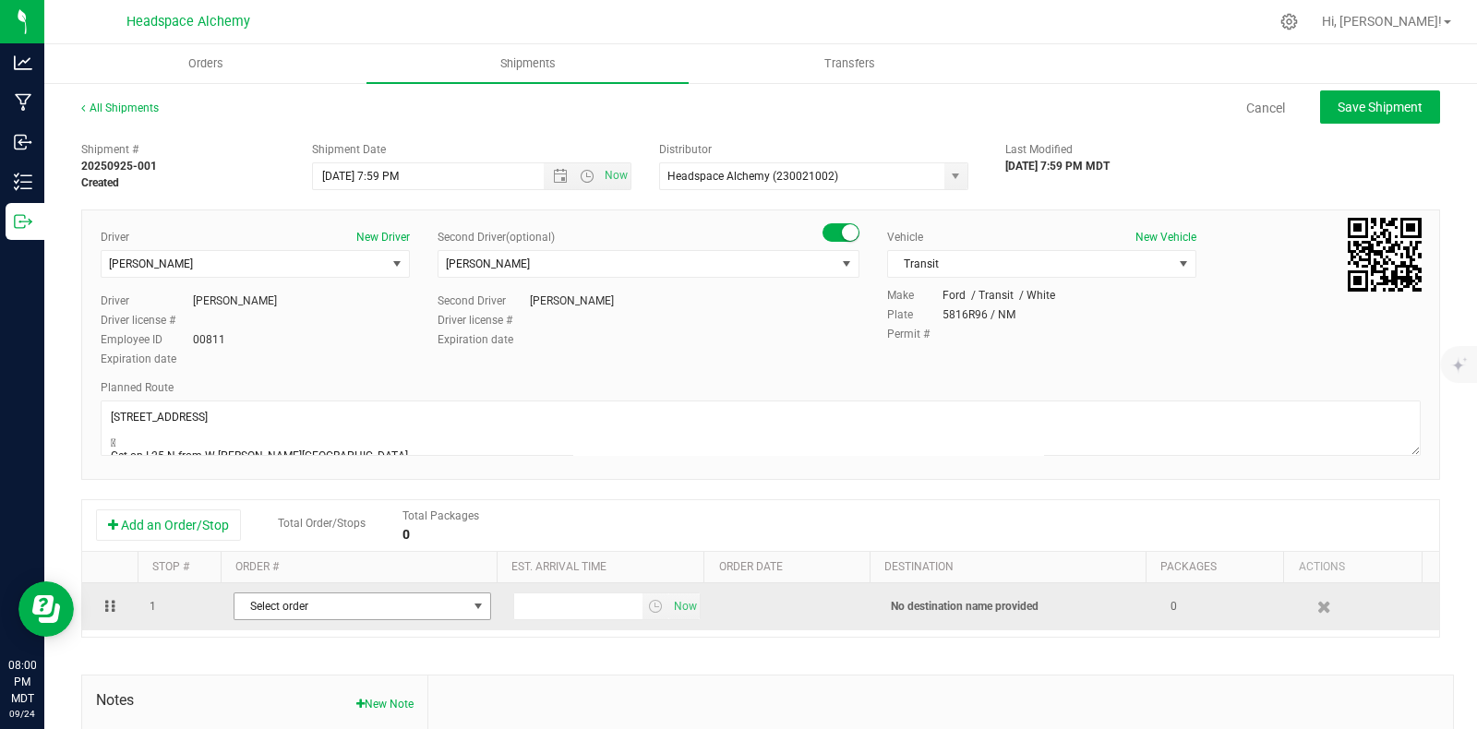
click at [356, 606] on span "Select order" at bounding box center [350, 607] width 233 height 26
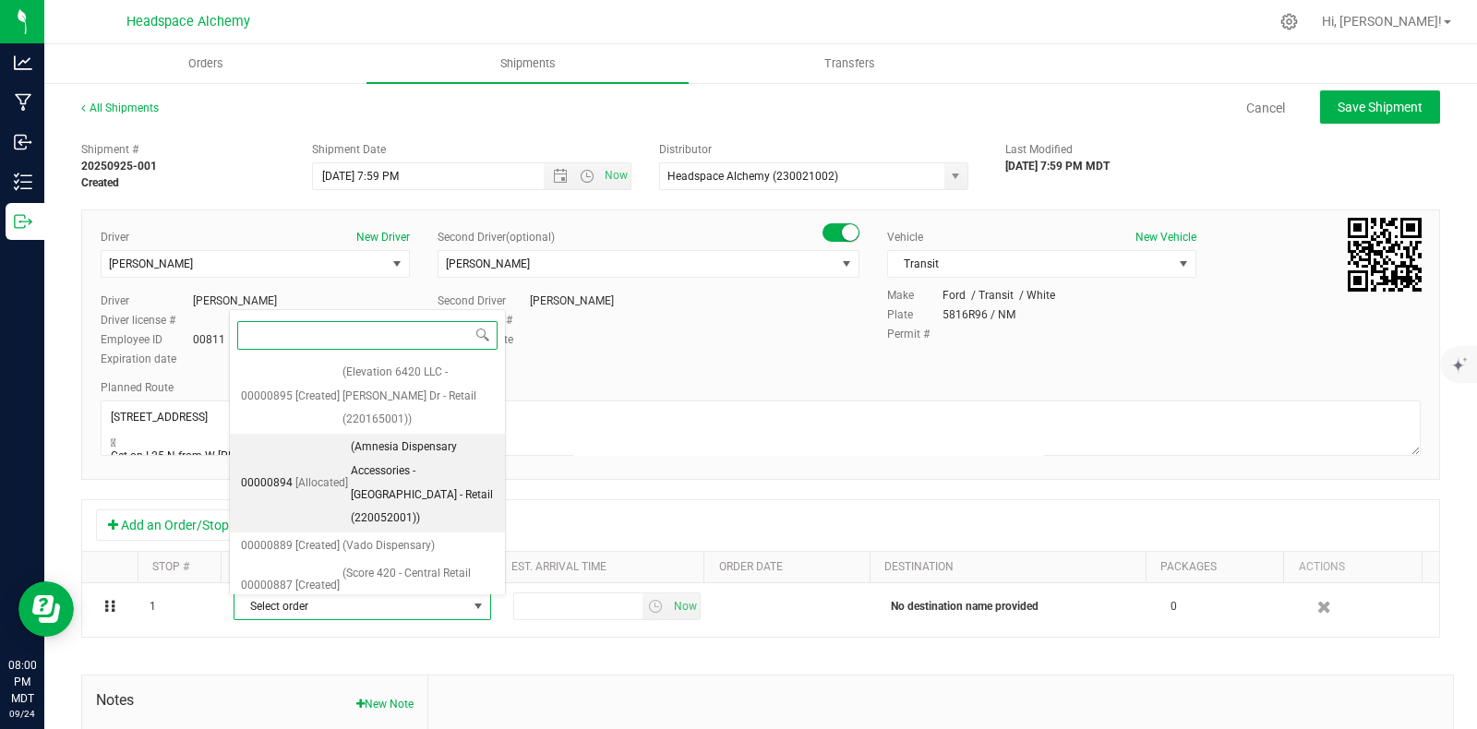
click at [399, 475] on span "(Amnesia Dispensary Accessories - San Mateo - Retail (220052001))" at bounding box center [422, 483] width 143 height 95
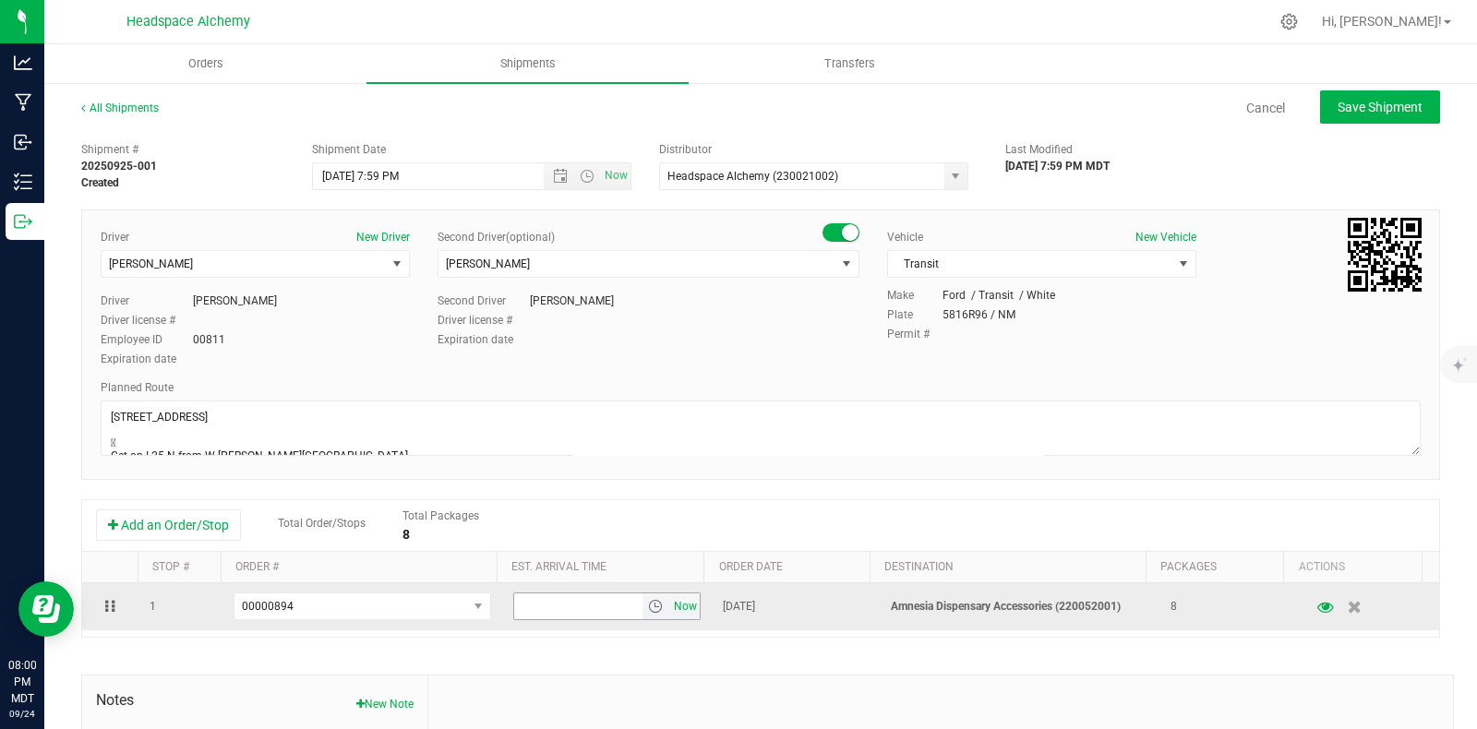
click at [670, 611] on span "Now" at bounding box center [685, 607] width 31 height 27
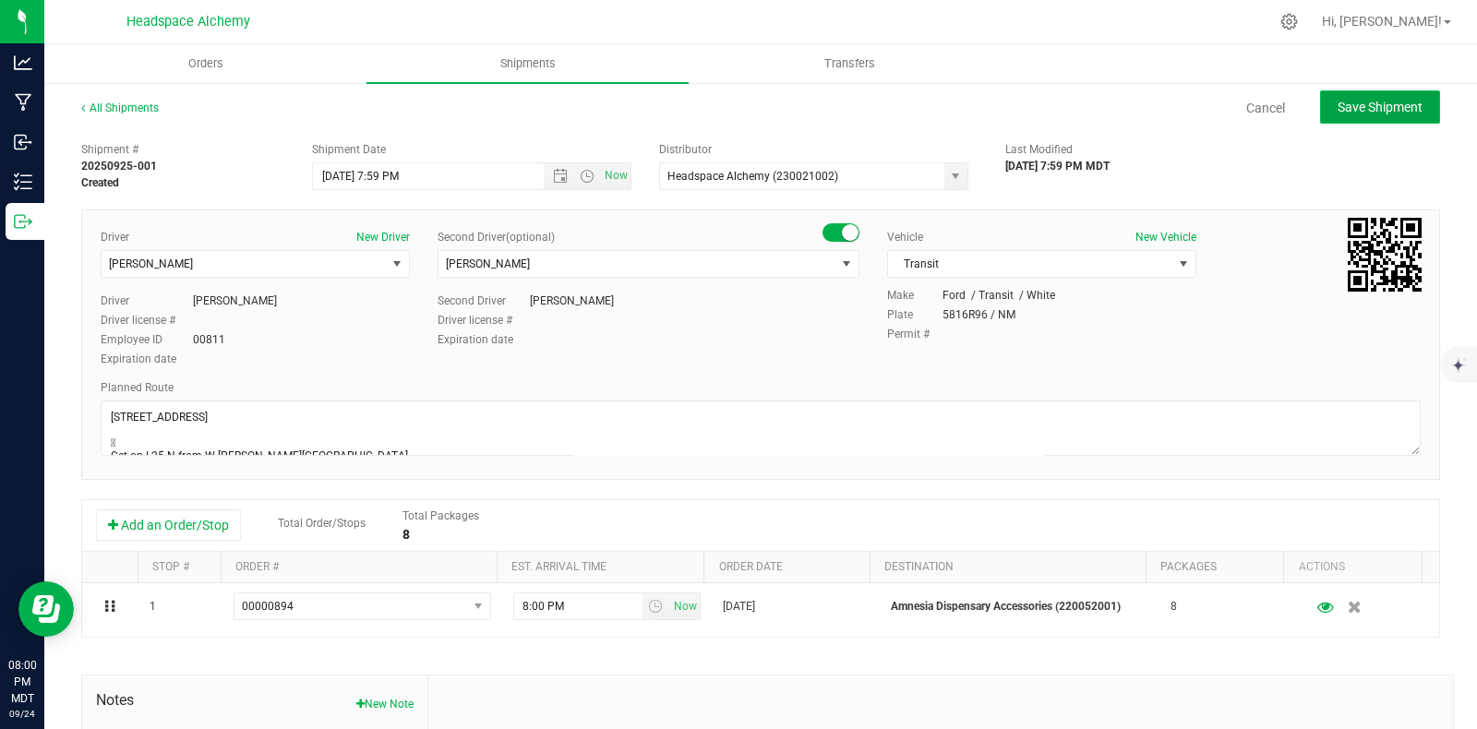
click at [1343, 104] on span "Save Shipment" at bounding box center [1380, 107] width 85 height 15
type input "9/26/2025 1:59 AM"
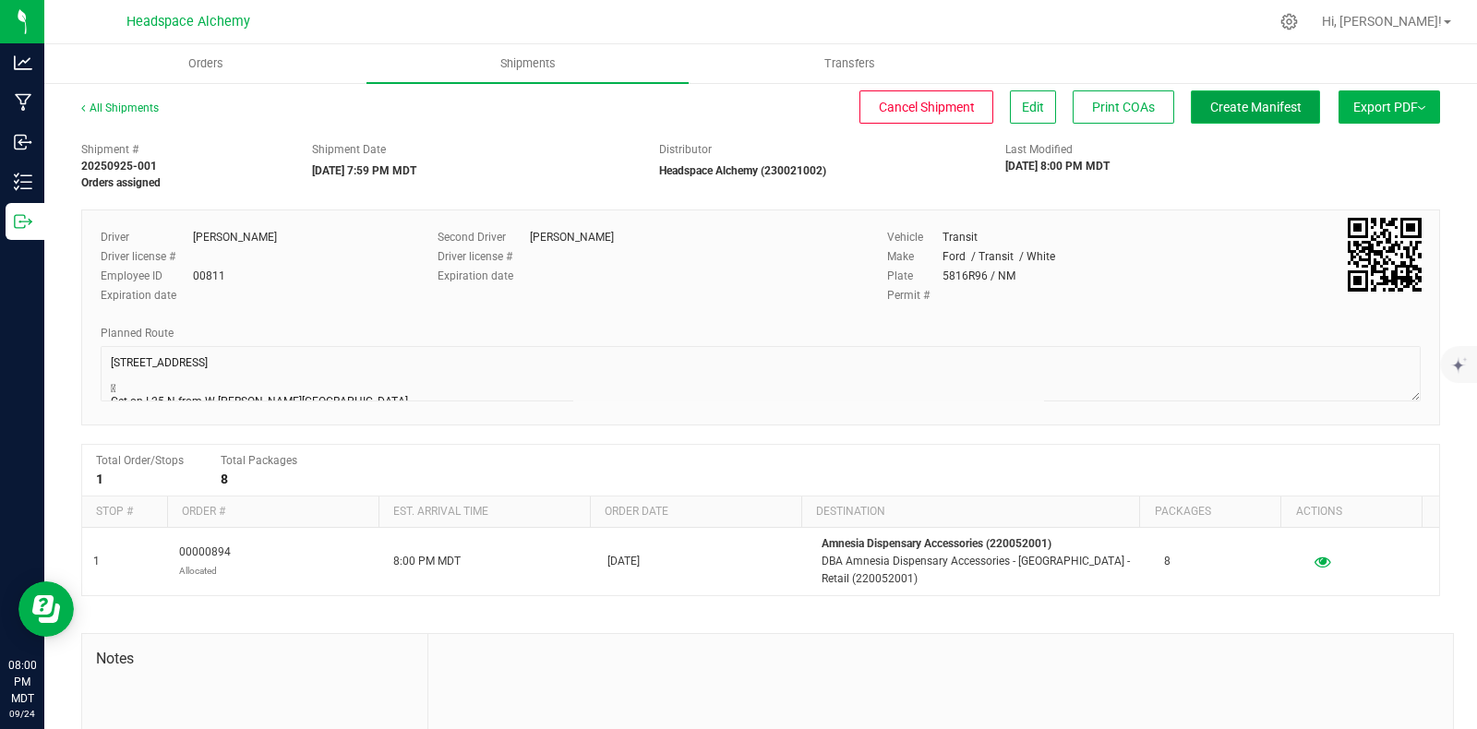
click at [1237, 113] on span "Create Manifest" at bounding box center [1255, 107] width 91 height 15
click at [1222, 95] on button "Ship Transfer" at bounding box center [1260, 106] width 120 height 33
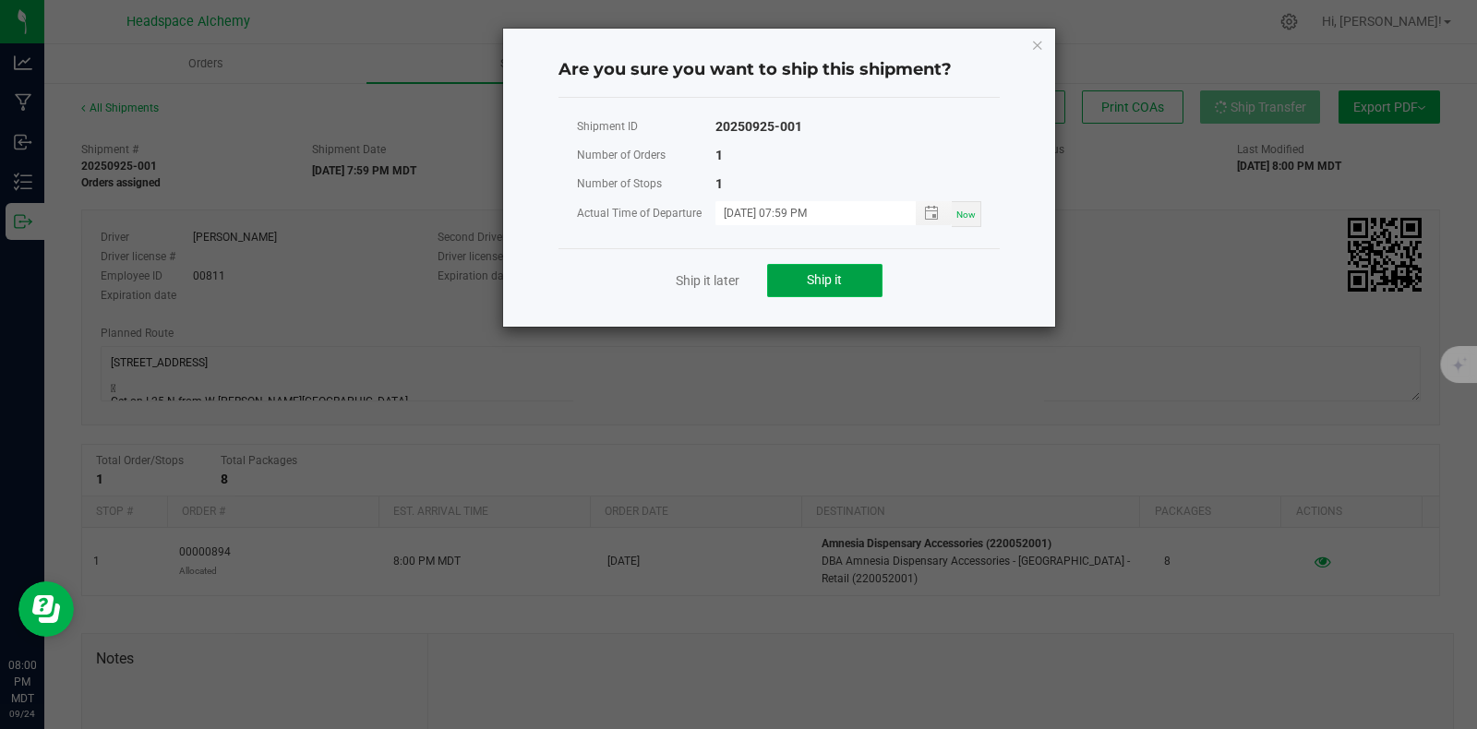
click at [808, 280] on span "Ship it" at bounding box center [824, 279] width 35 height 15
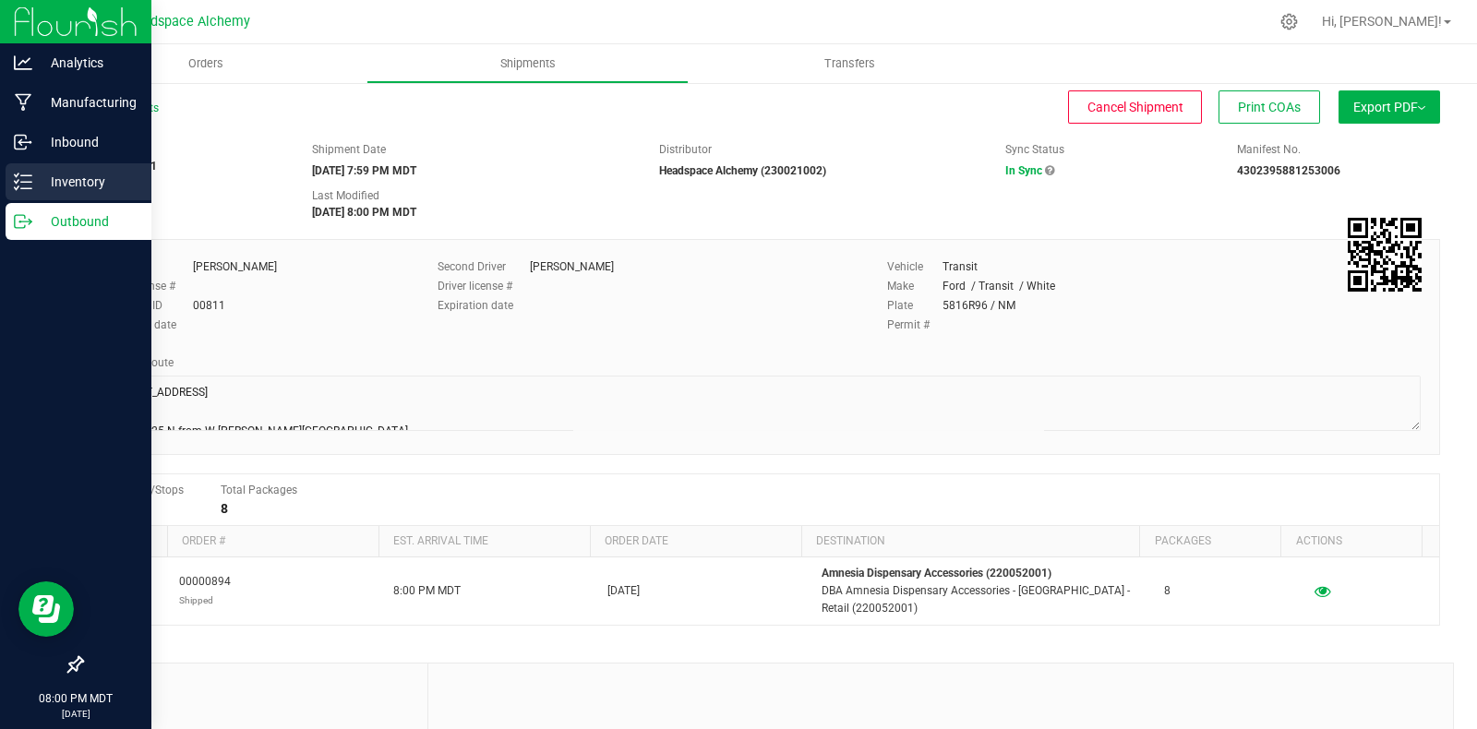
click at [18, 176] on icon at bounding box center [23, 182] width 18 height 18
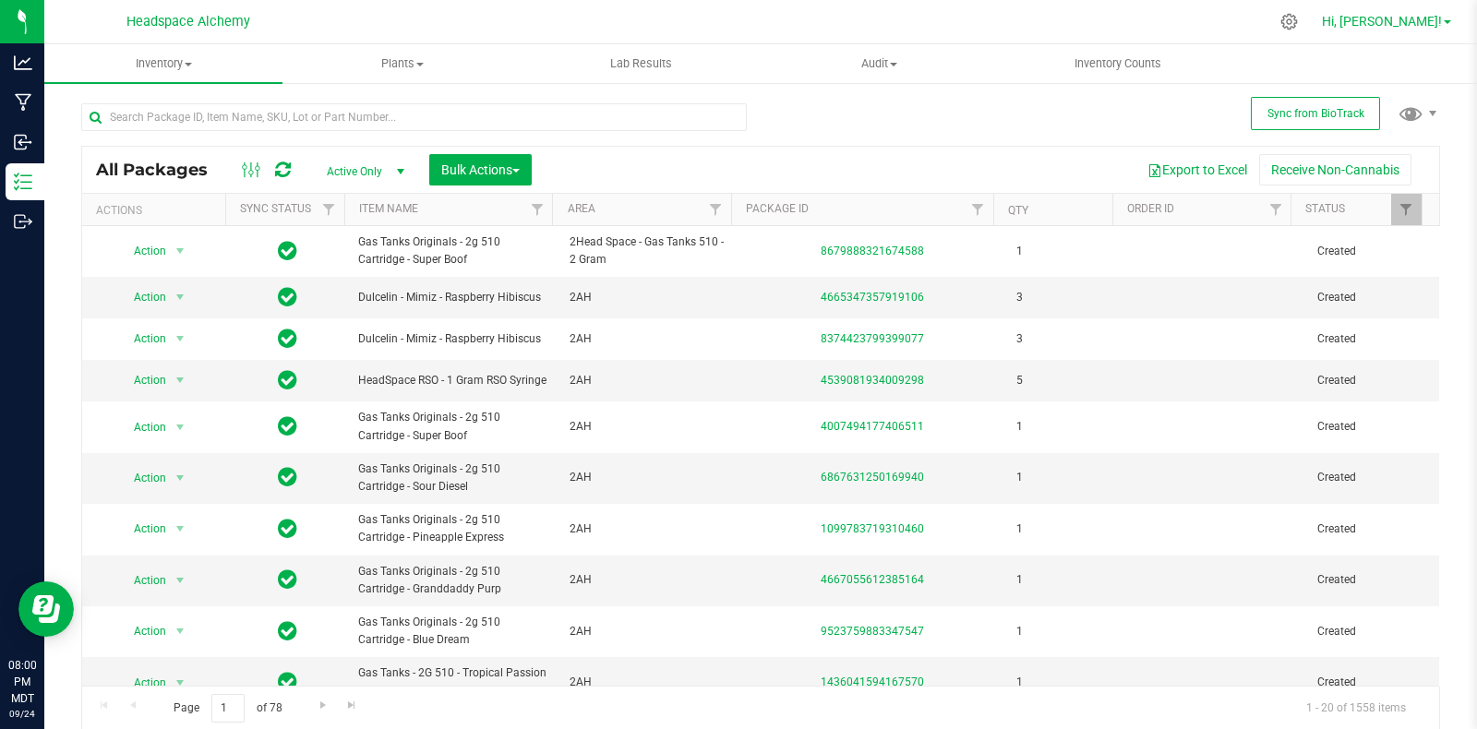
click at [1430, 22] on span "Hi, [PERSON_NAME]!" at bounding box center [1382, 21] width 120 height 15
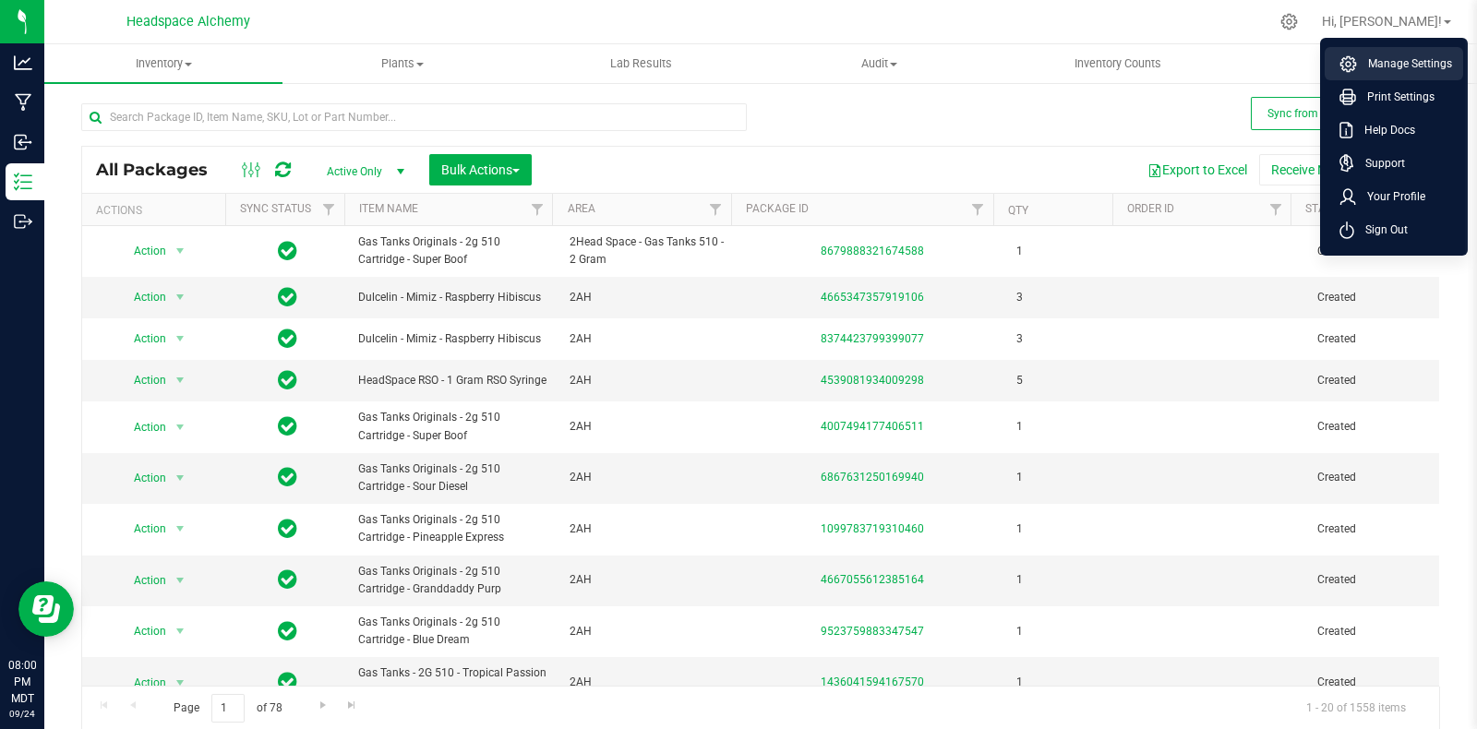
click at [1393, 57] on span "Manage Settings" at bounding box center [1404, 63] width 95 height 18
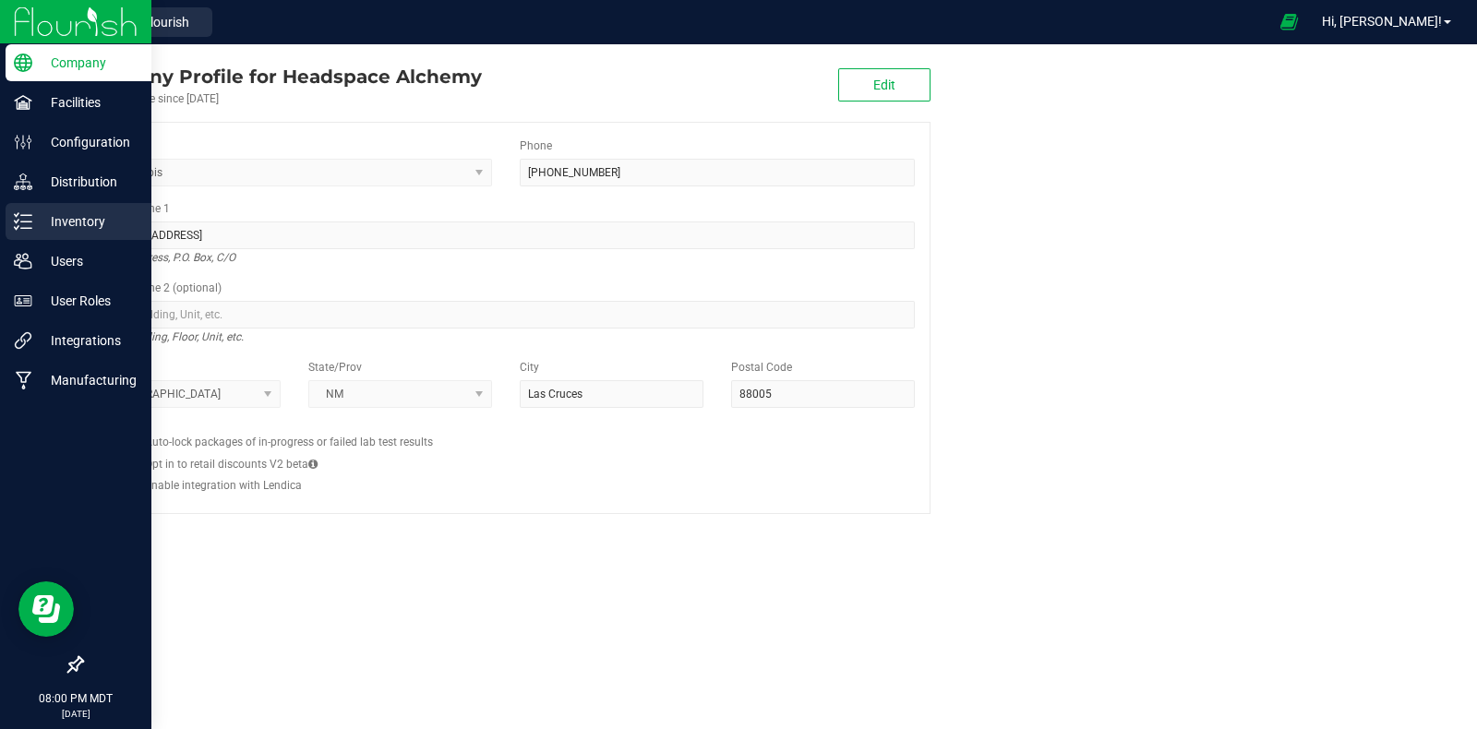
click at [33, 227] on p "Inventory" at bounding box center [87, 221] width 111 height 22
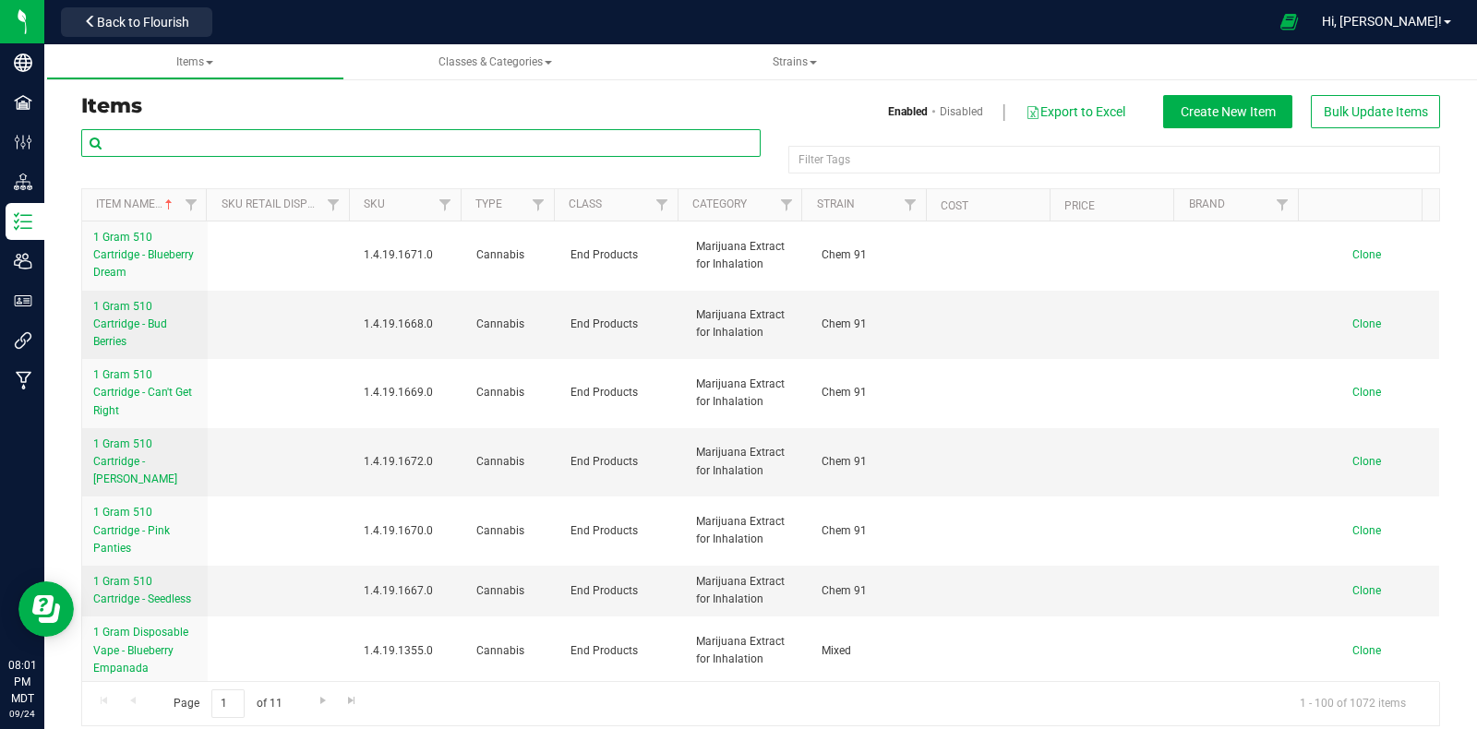
click at [189, 148] on input "text" at bounding box center [420, 143] width 679 height 28
type input "head trip"
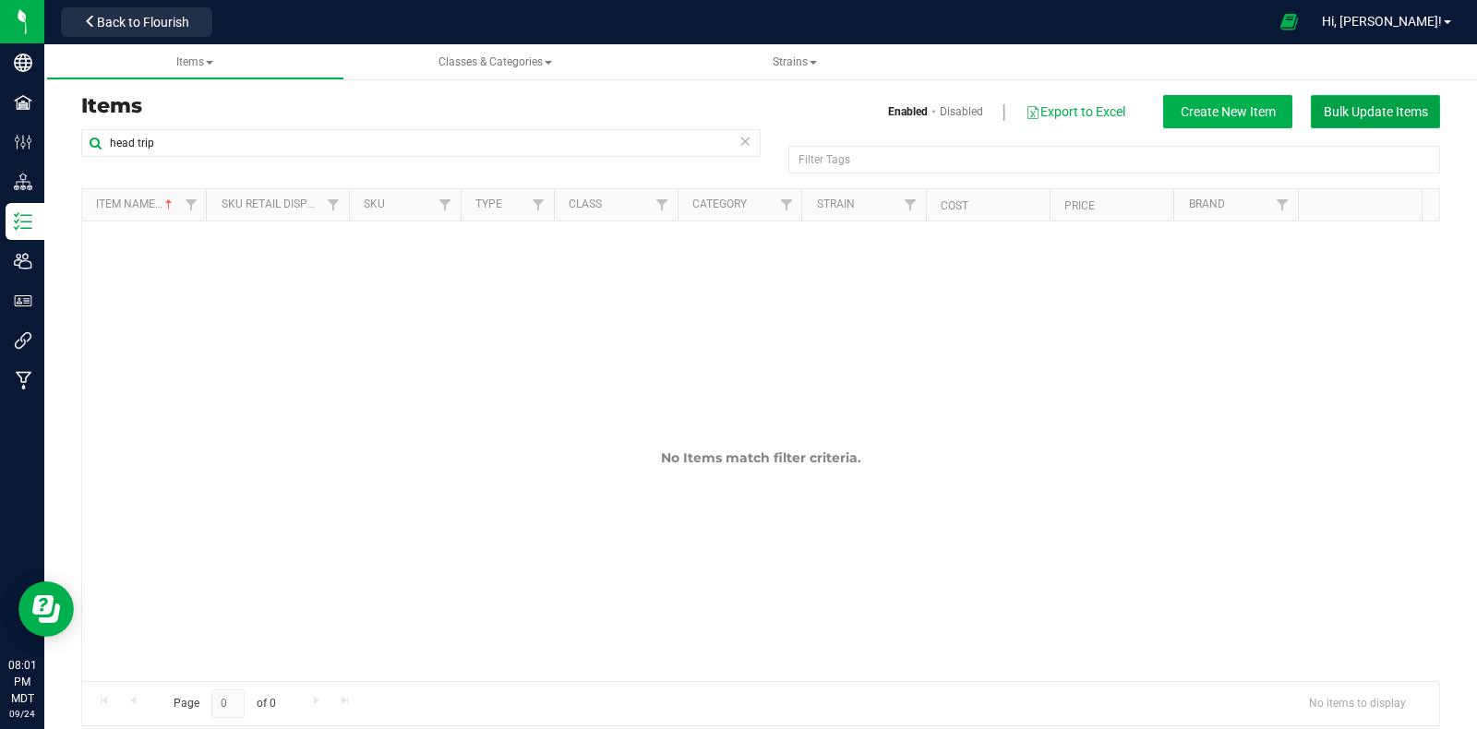
click at [1339, 117] on span "Bulk Update Items" at bounding box center [1376, 111] width 104 height 15
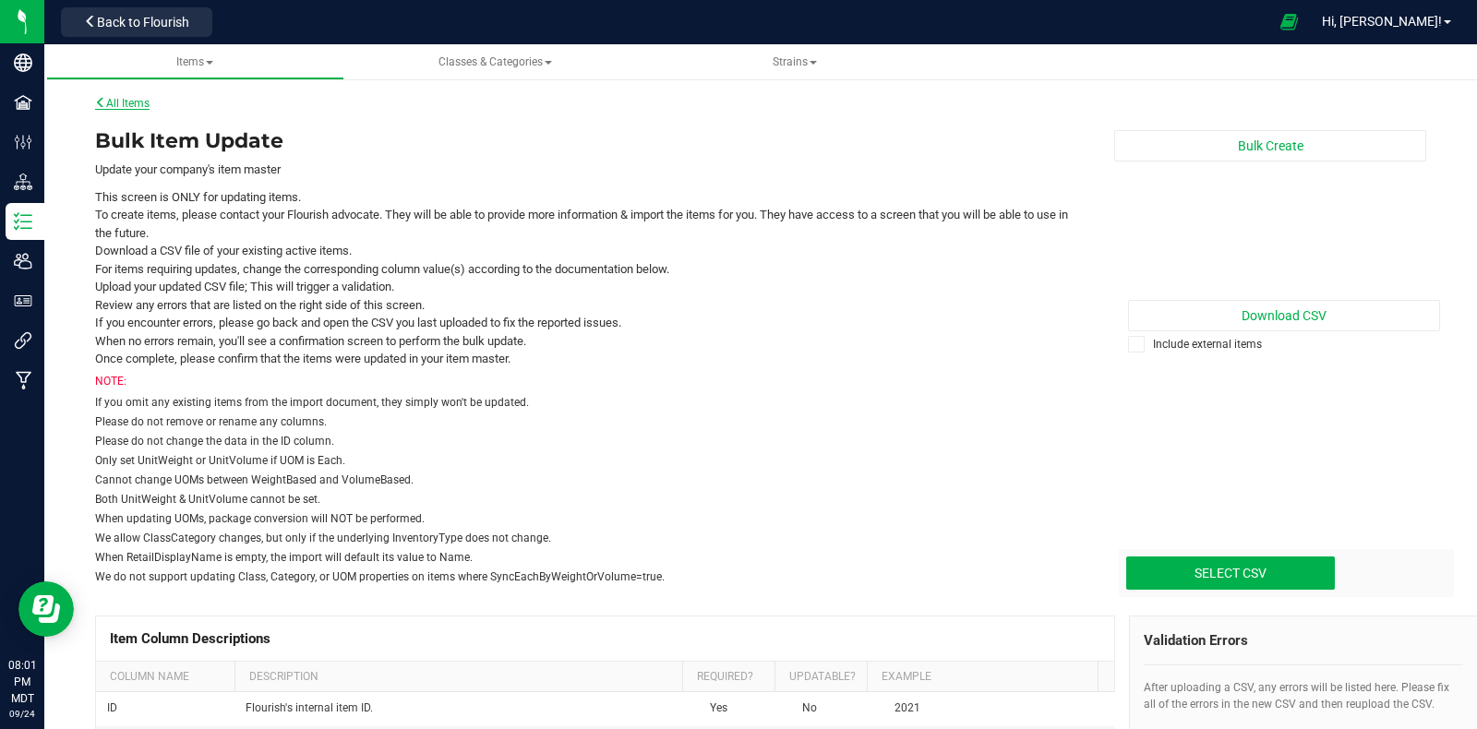
click at [120, 97] on link "All Items" at bounding box center [122, 103] width 54 height 13
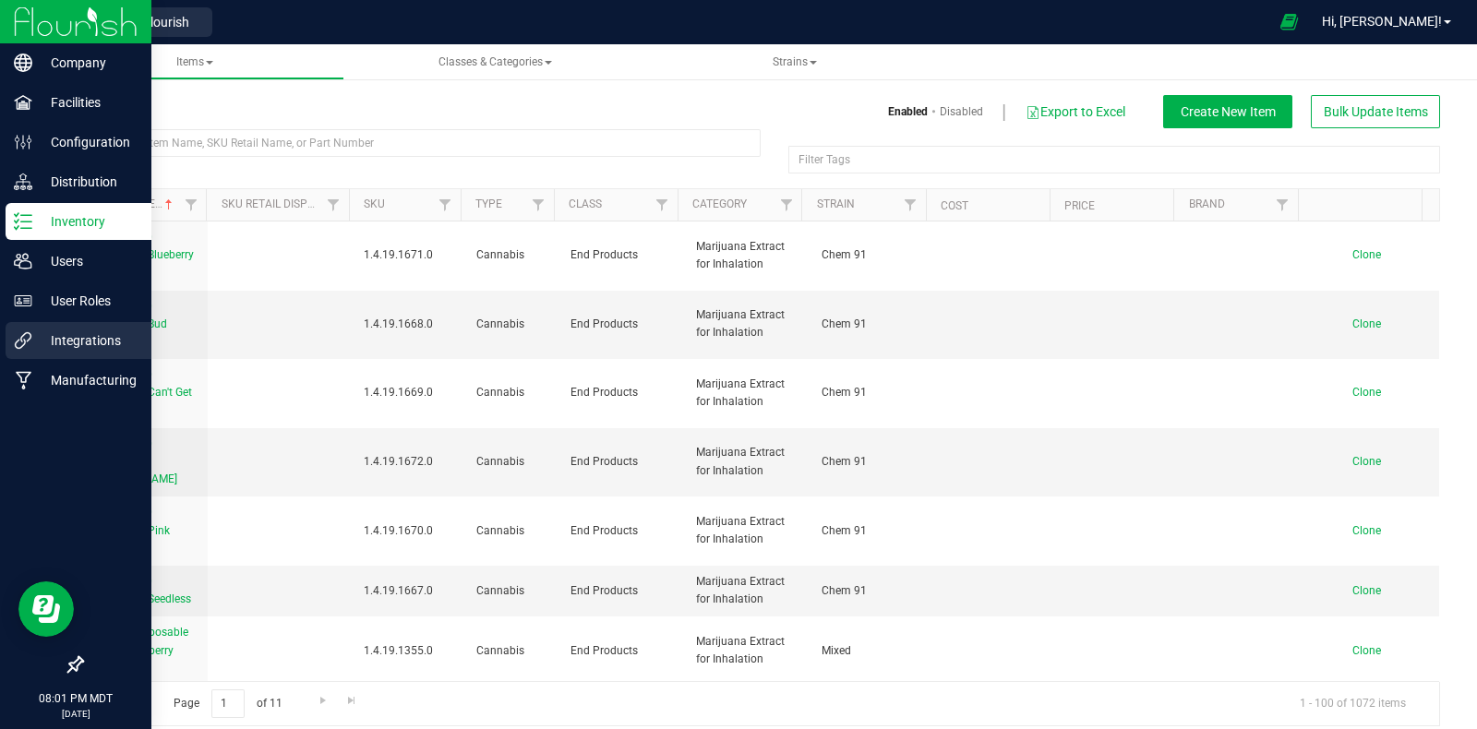
click at [32, 347] on p "Integrations" at bounding box center [87, 341] width 111 height 22
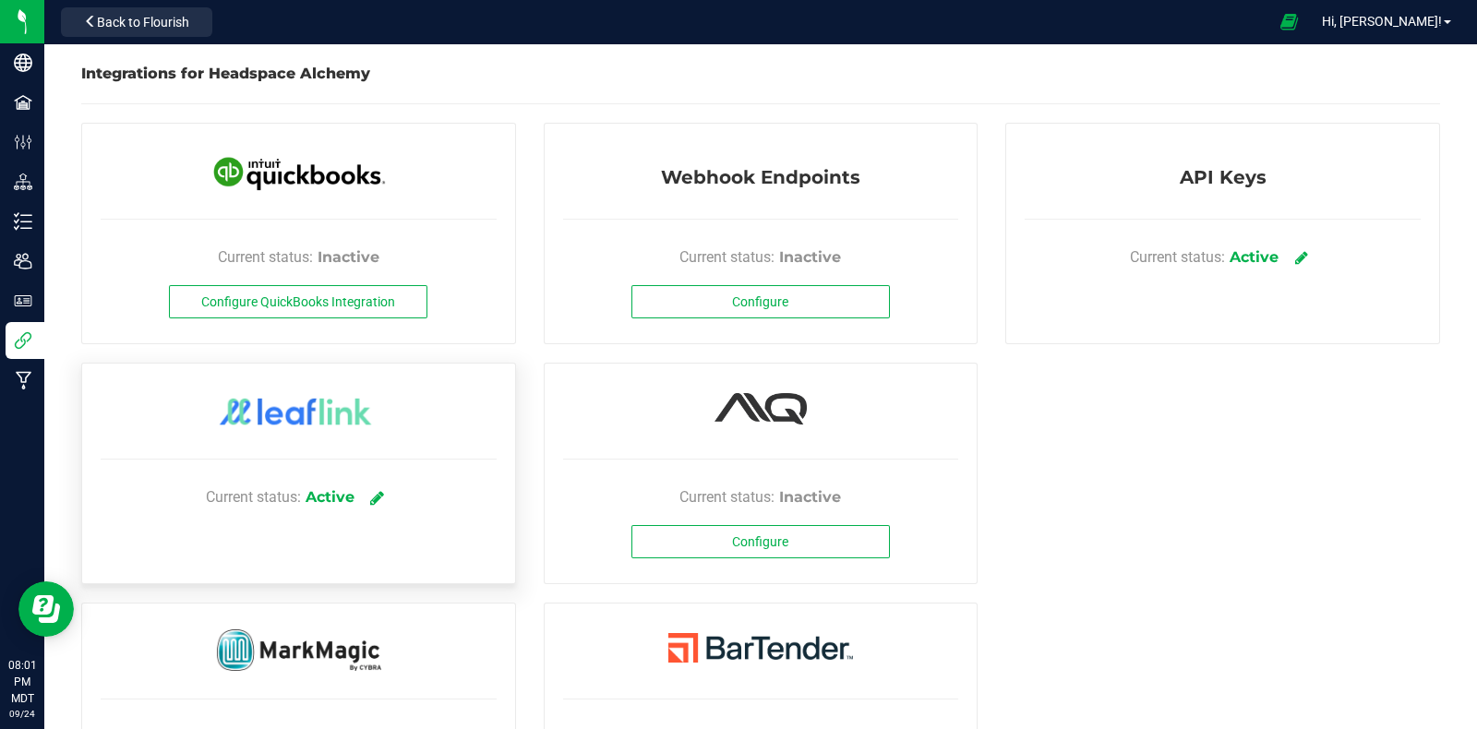
click at [375, 496] on icon at bounding box center [377, 497] width 14 height 17
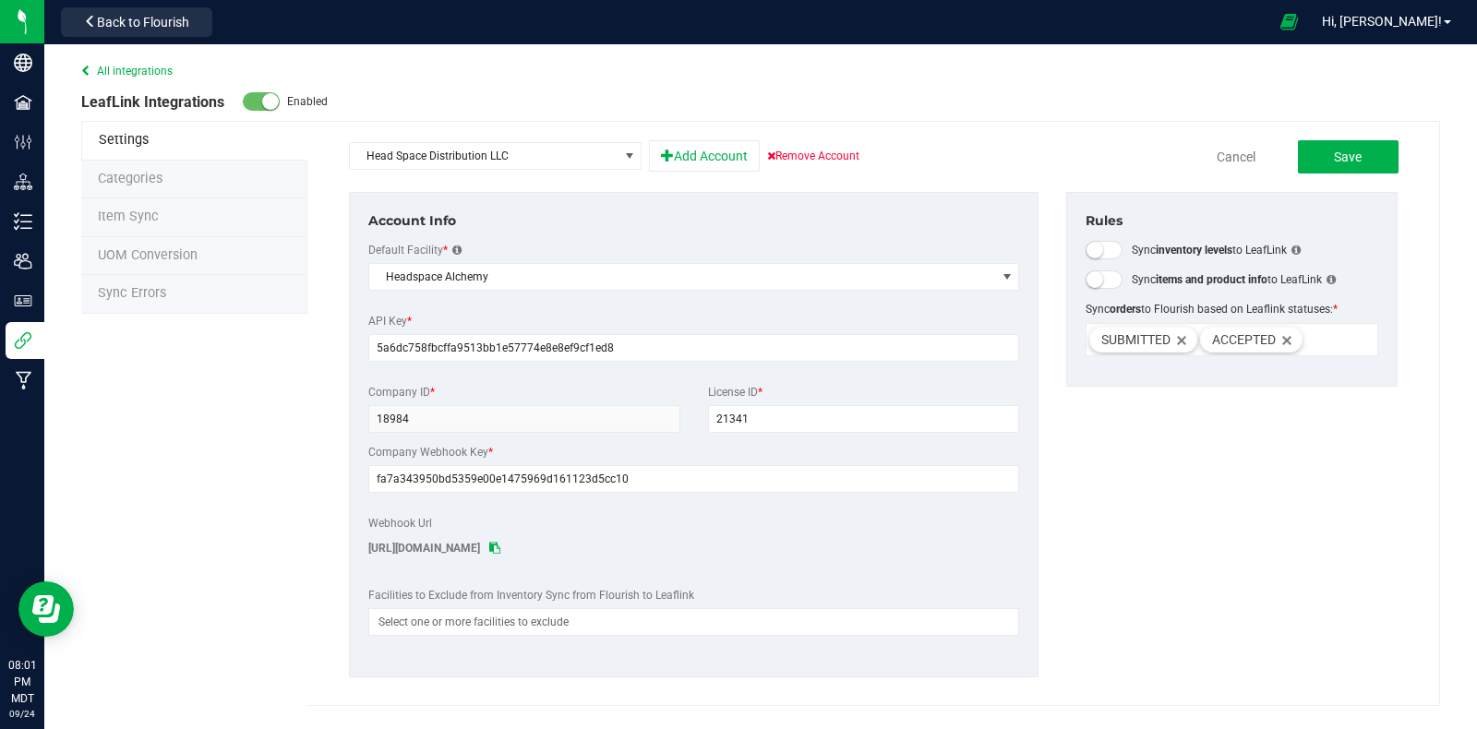
click at [156, 205] on li "Item Sync" at bounding box center [194, 217] width 226 height 39
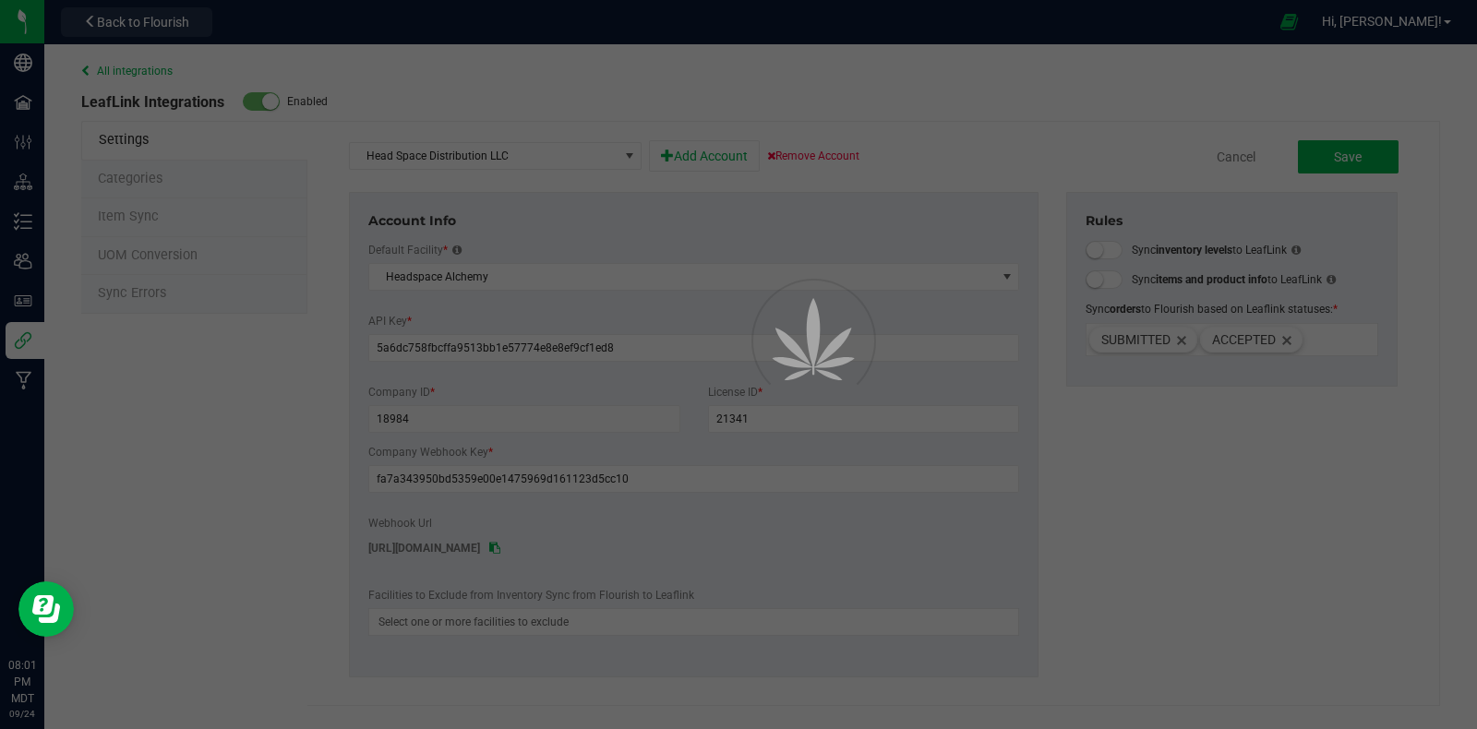
select select "20"
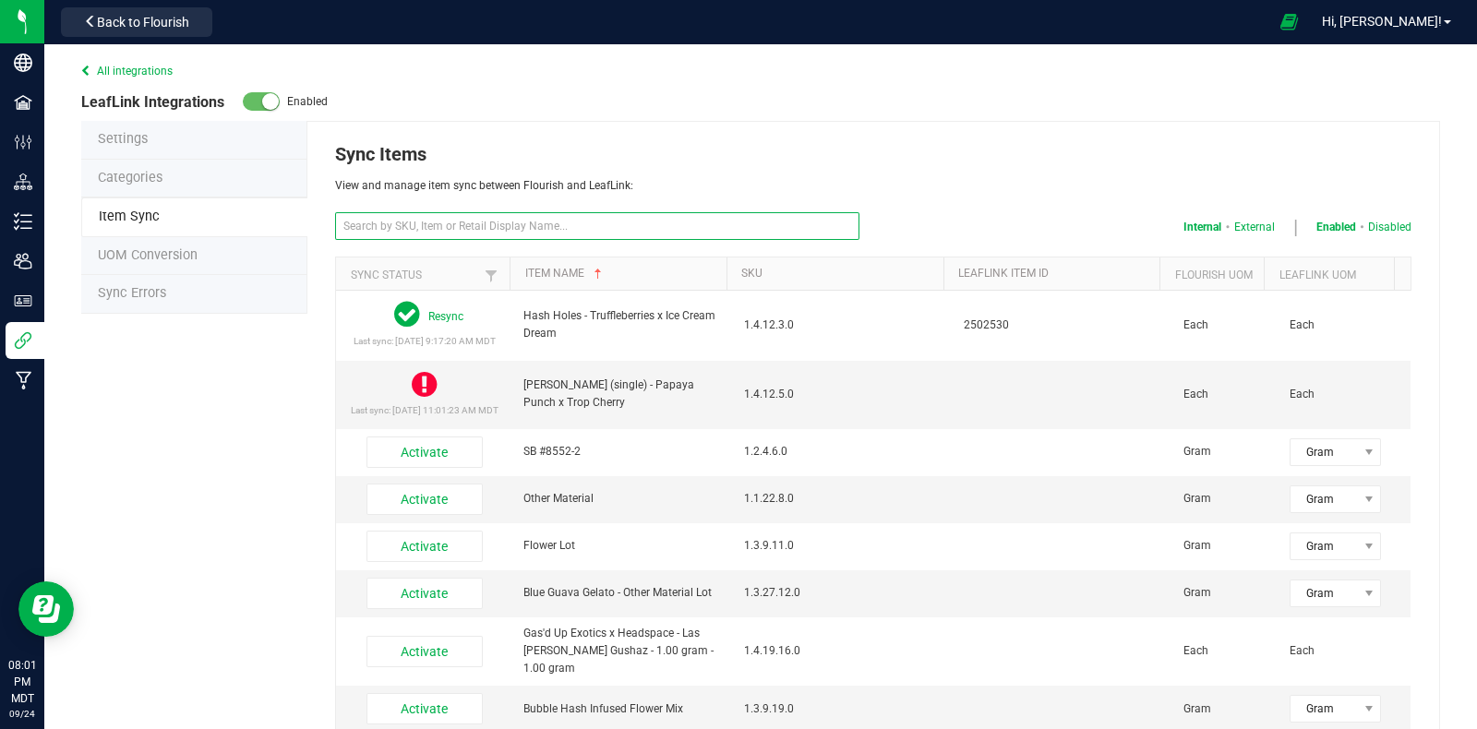
click at [508, 221] on input "text" at bounding box center [597, 226] width 524 height 28
type input "head trip"
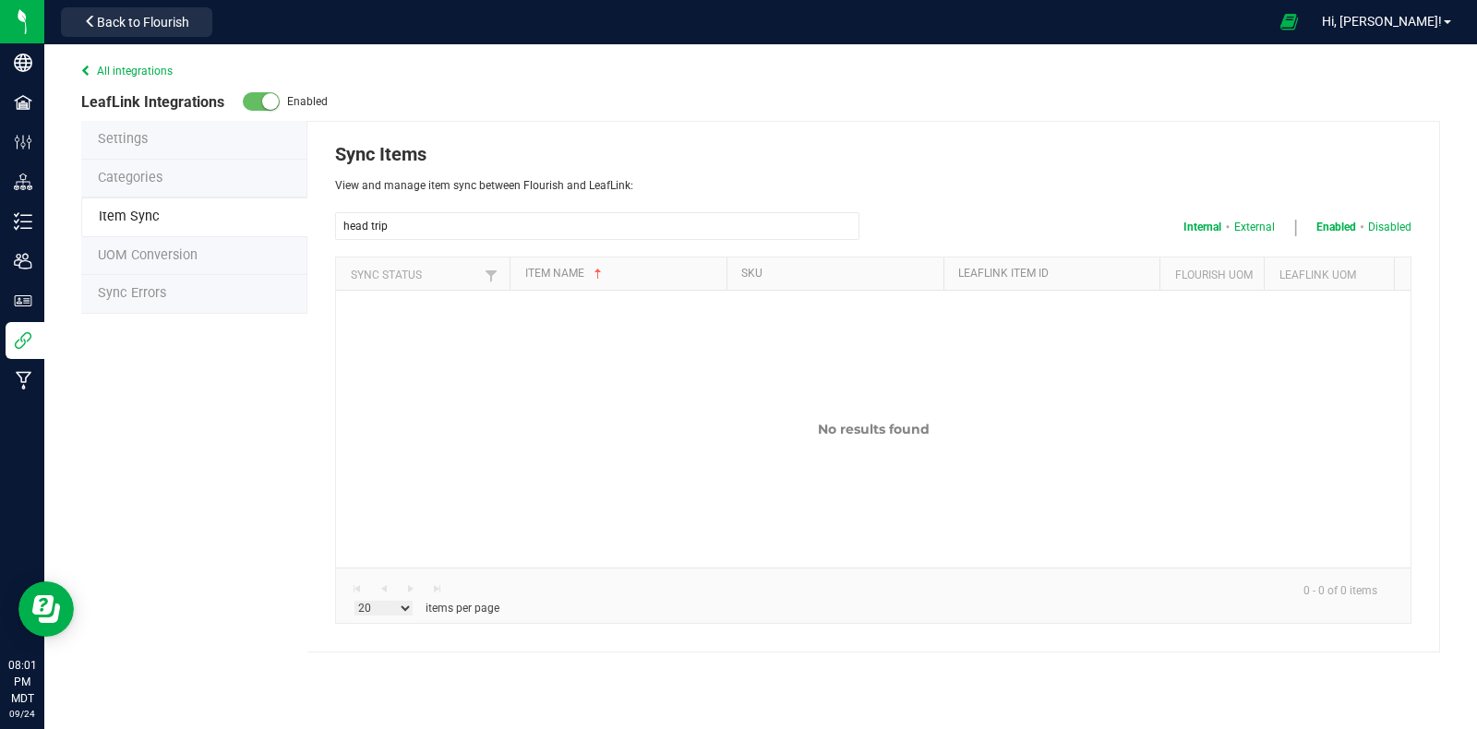
click at [130, 298] on span "Sync Errors" at bounding box center [132, 293] width 68 height 16
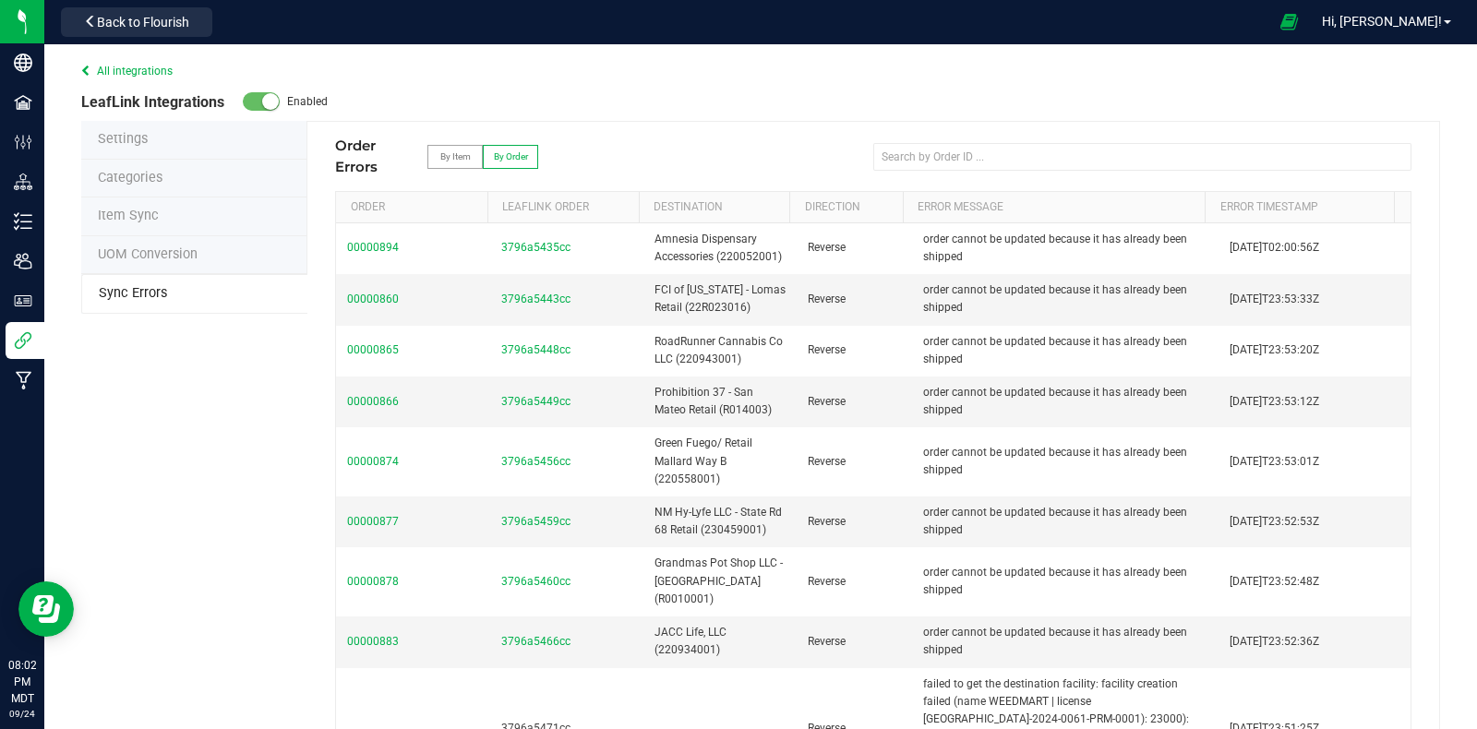
click at [148, 173] on span "Categories" at bounding box center [130, 178] width 65 height 16
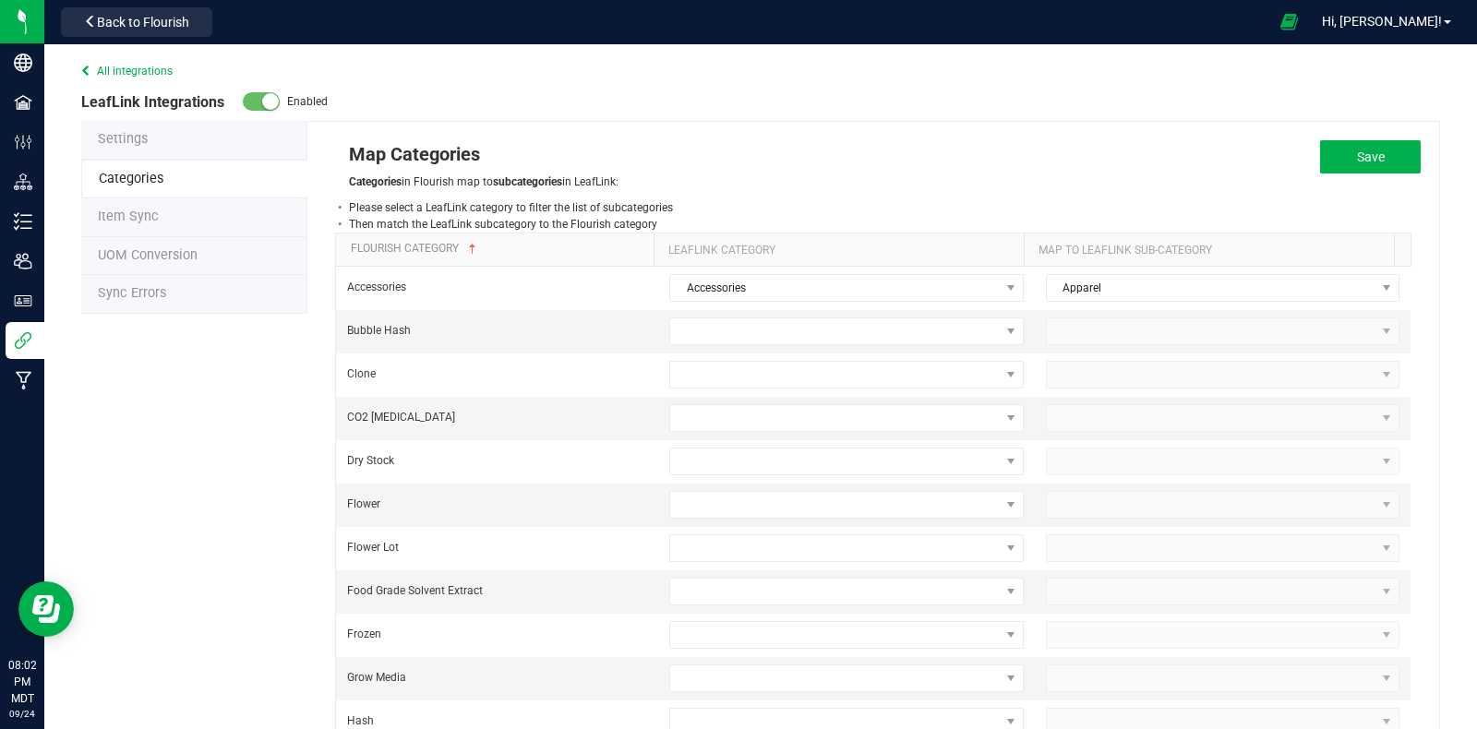
click at [117, 212] on span "Item Sync" at bounding box center [128, 217] width 61 height 16
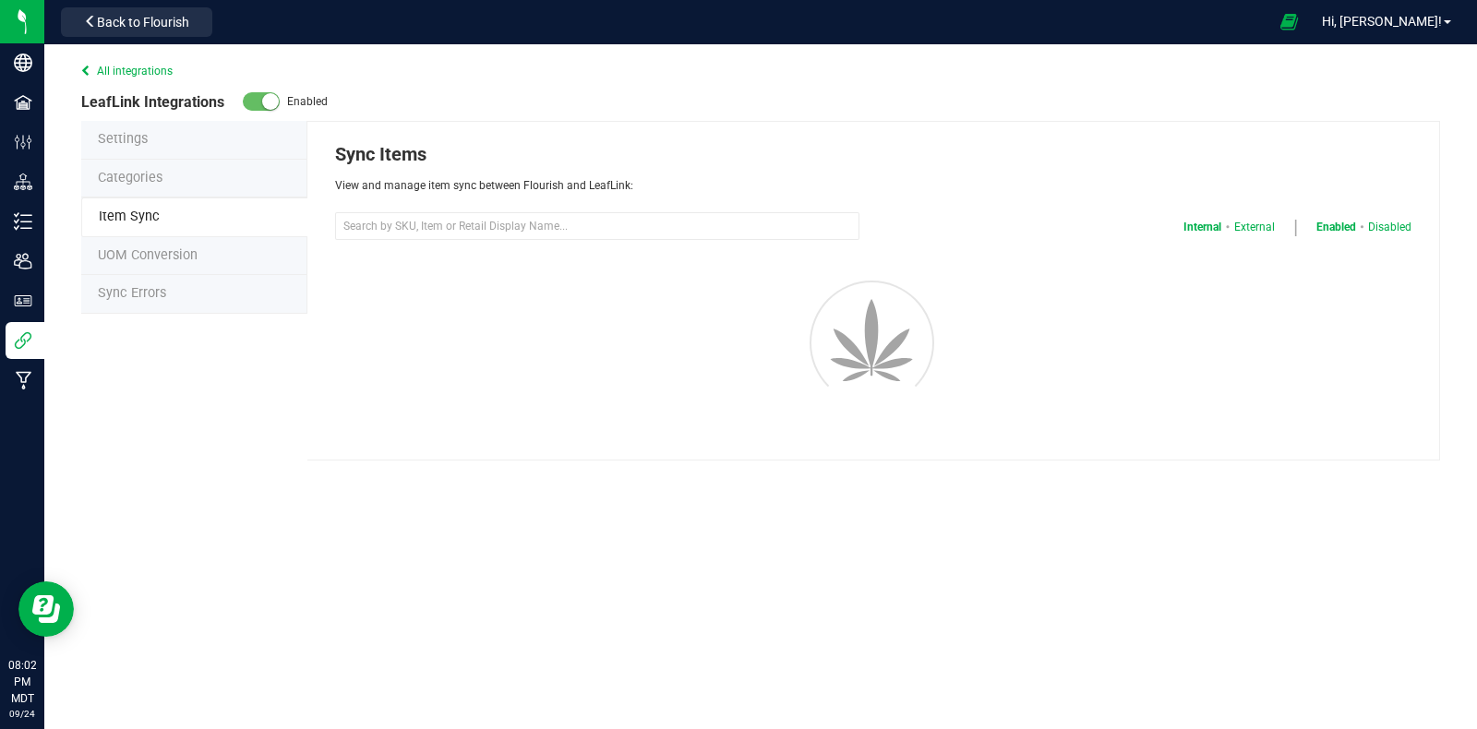
select select "20"
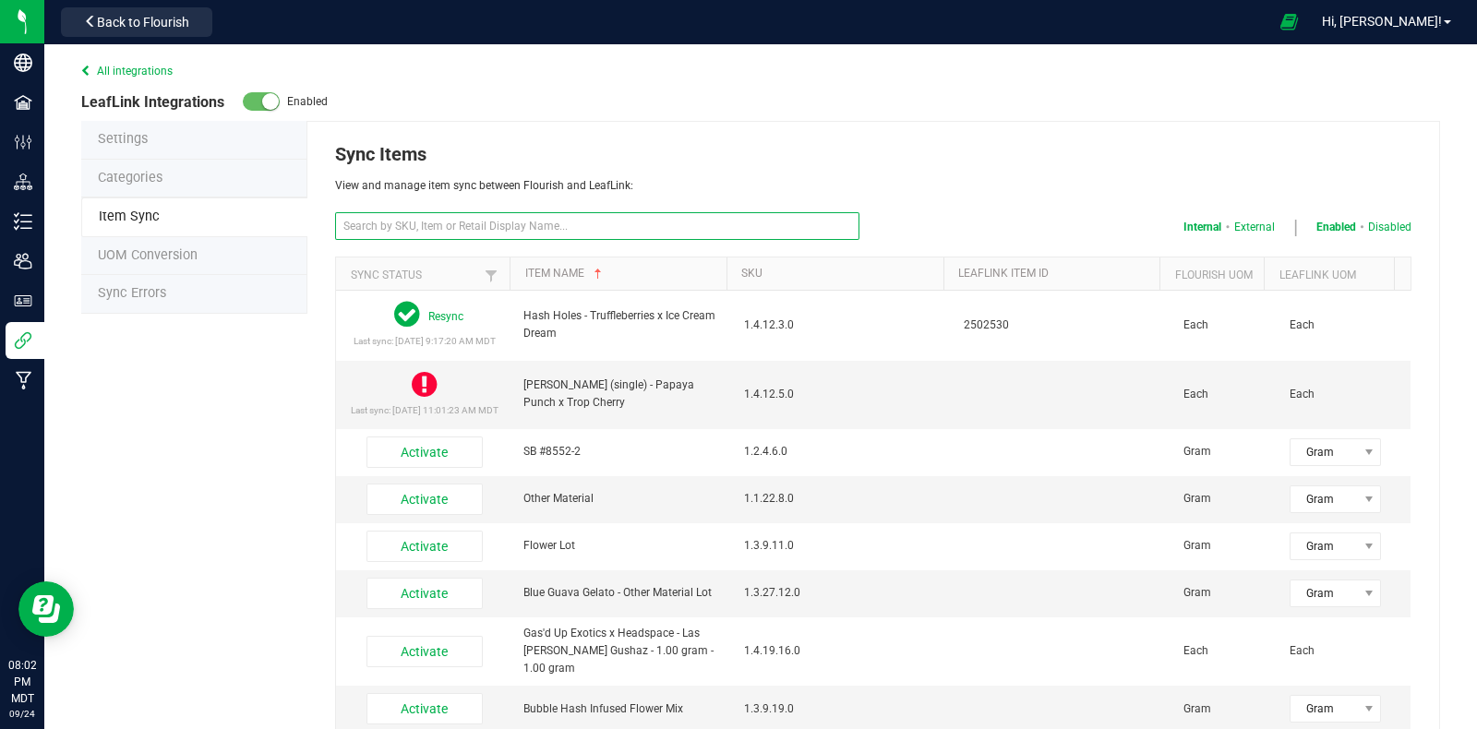
click at [483, 222] on input "text" at bounding box center [597, 226] width 524 height 28
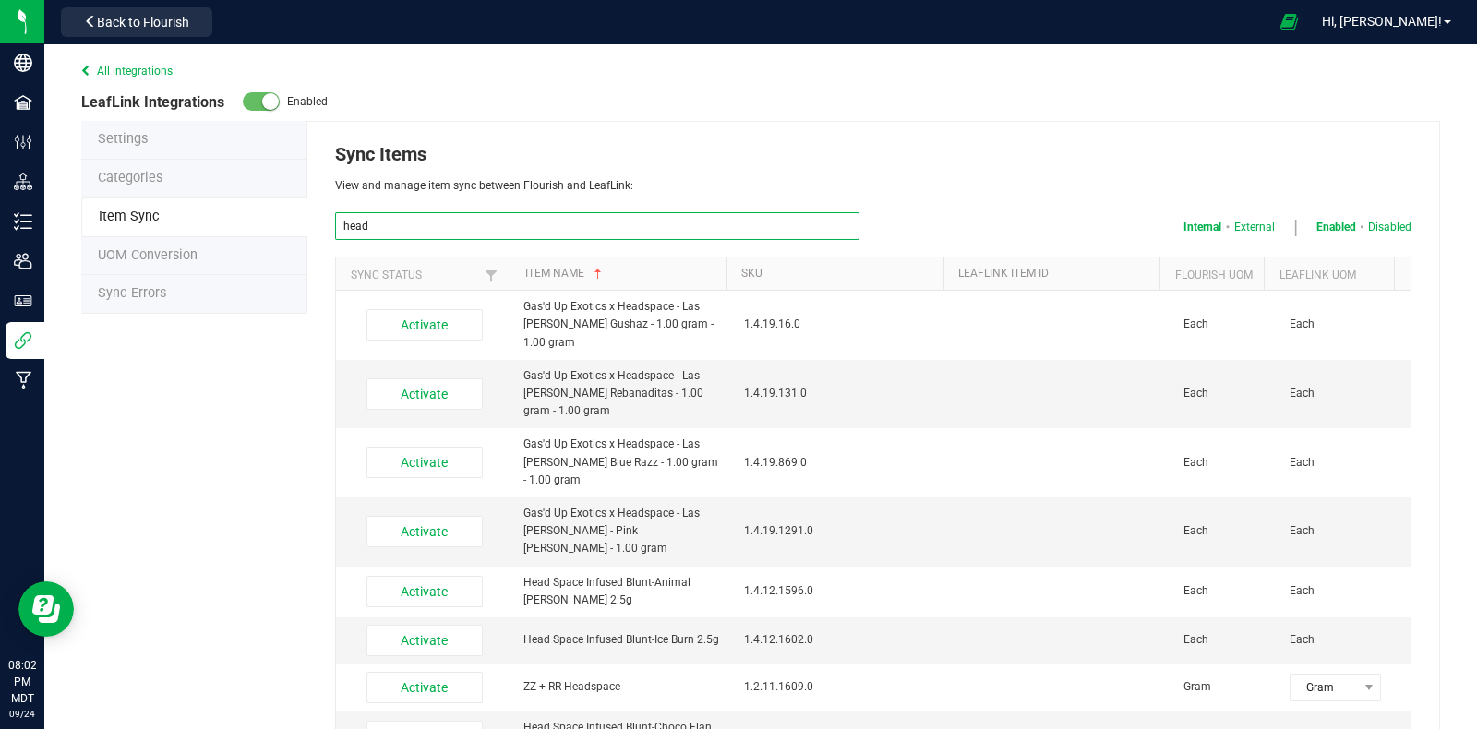
type input "head trip"
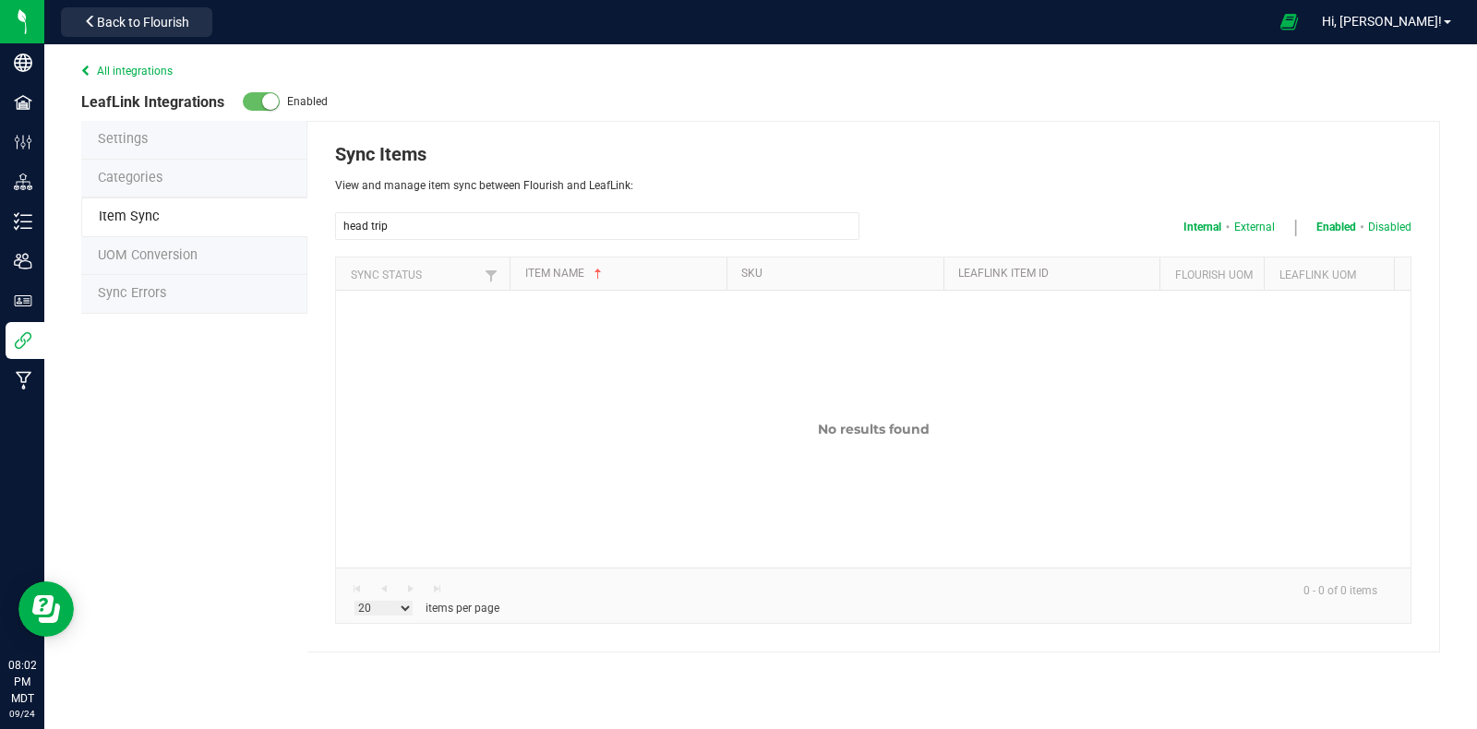
click at [120, 144] on span "Settings" at bounding box center [123, 139] width 50 height 16
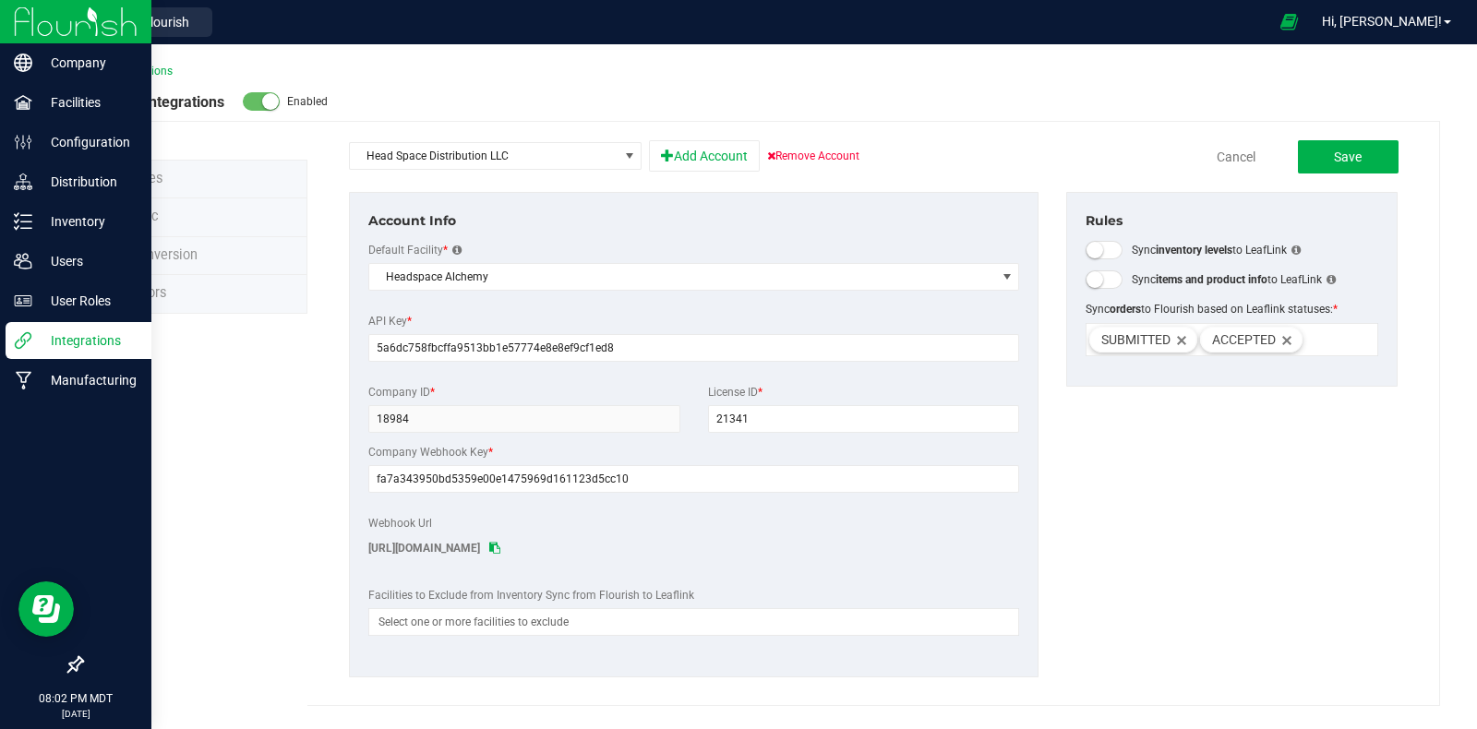
click at [58, 343] on p "Integrations" at bounding box center [87, 341] width 111 height 22
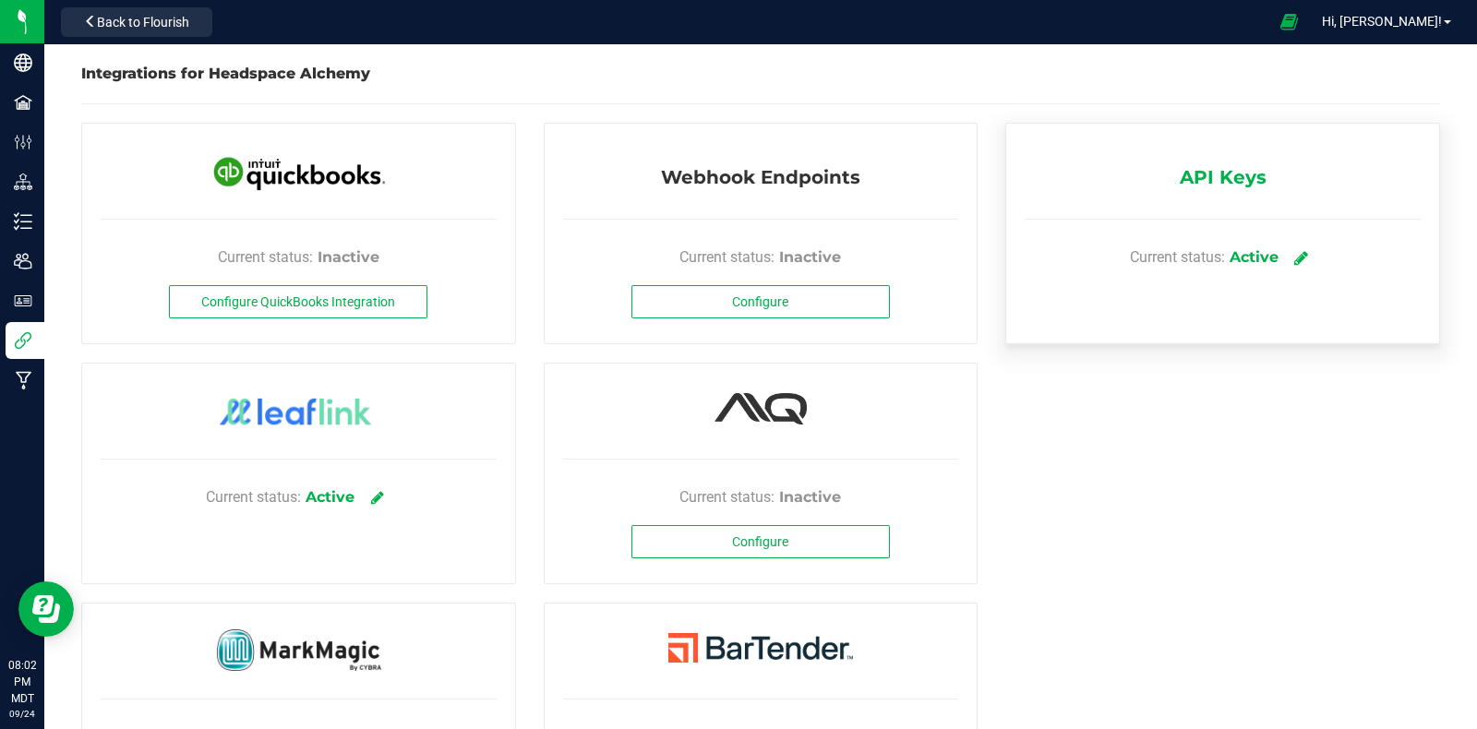
click at [1294, 255] on icon at bounding box center [1301, 257] width 14 height 17
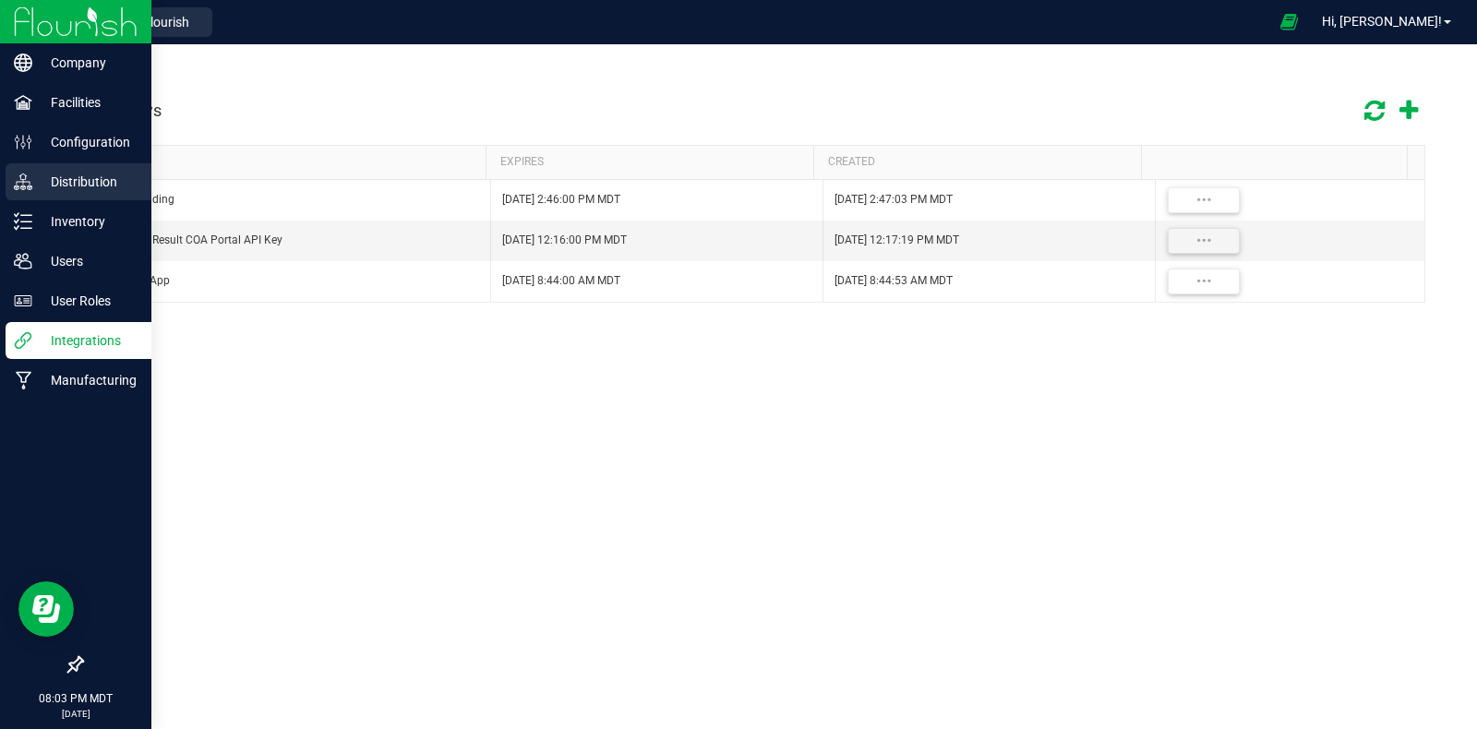
click at [28, 174] on icon at bounding box center [23, 182] width 18 height 18
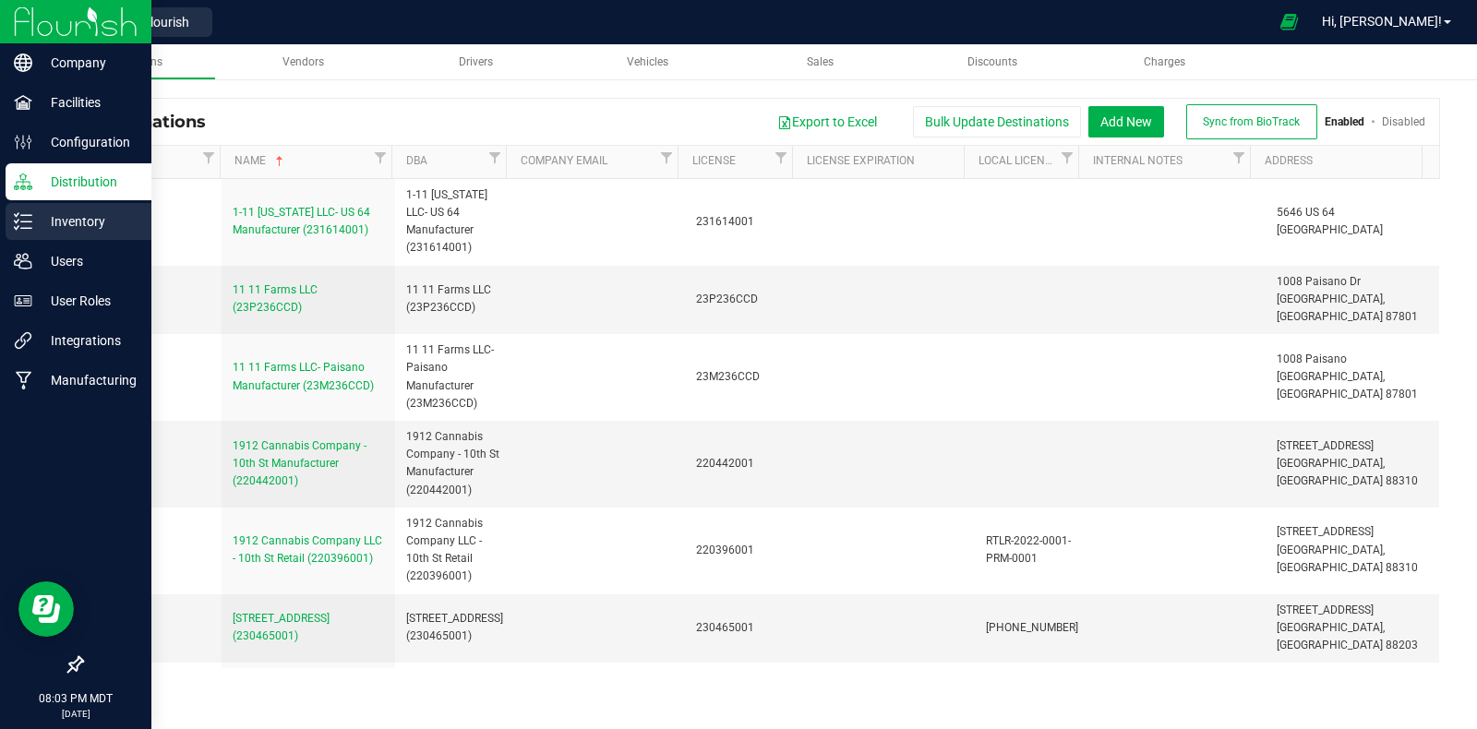
click at [50, 213] on p "Inventory" at bounding box center [87, 221] width 111 height 22
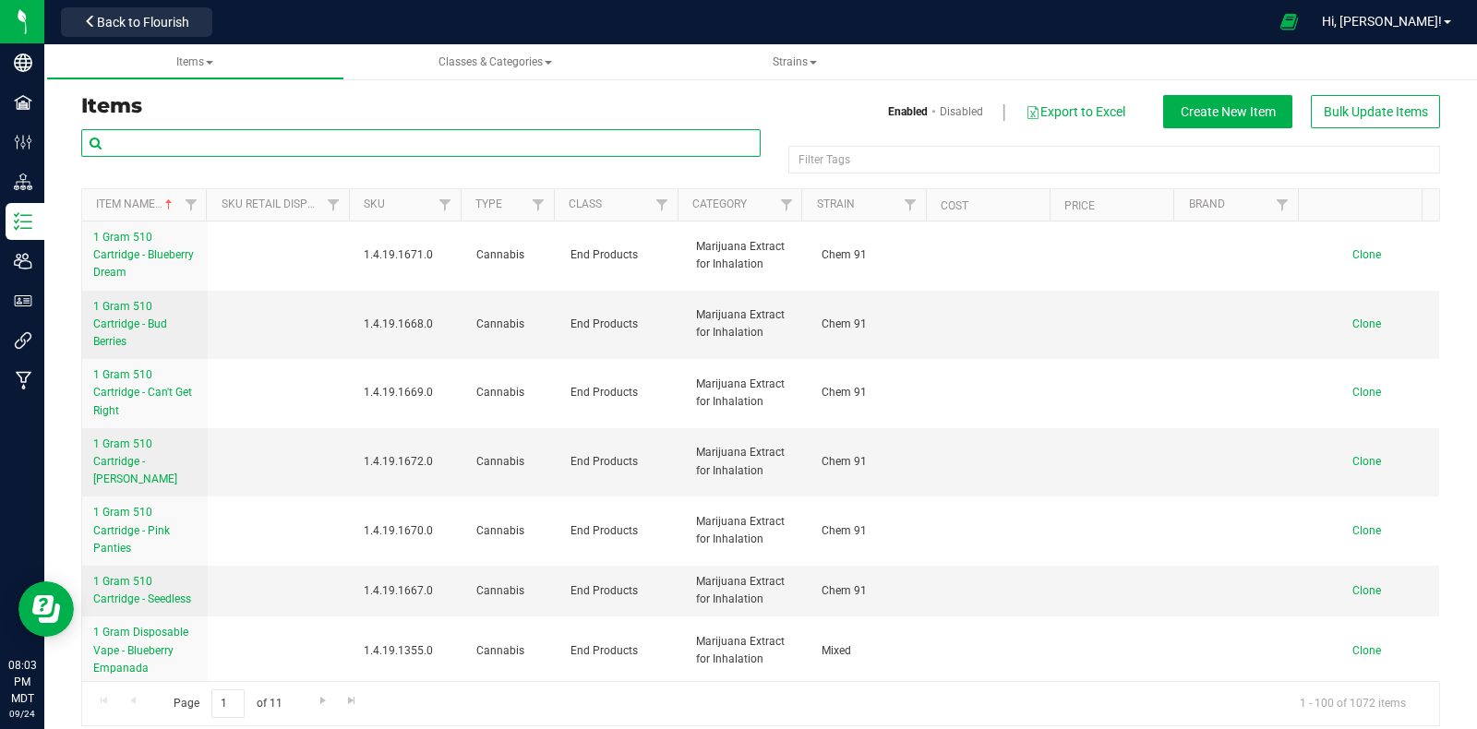
click at [345, 150] on input "text" at bounding box center [420, 143] width 679 height 28
type input "head trip"
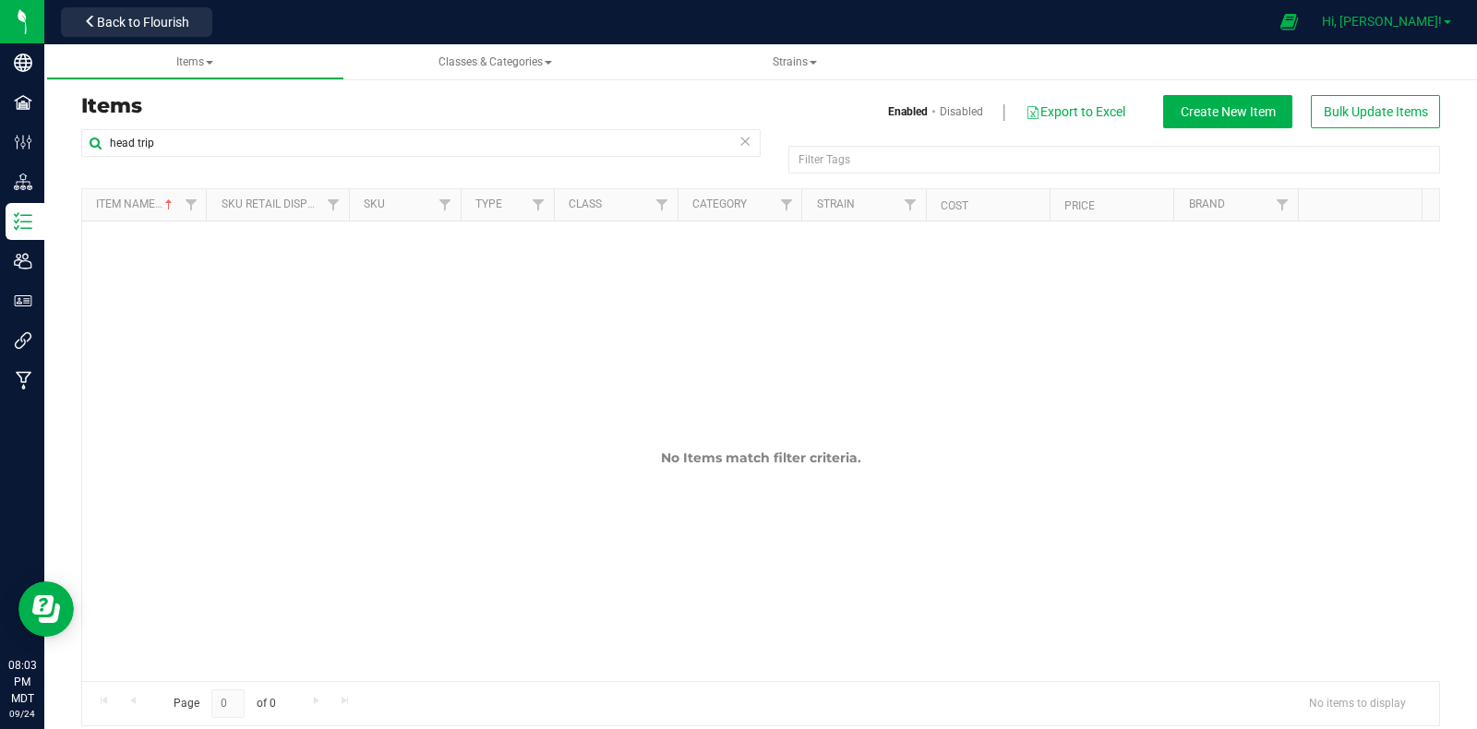
click at [1425, 16] on span "Hi, [PERSON_NAME]!" at bounding box center [1382, 21] width 120 height 15
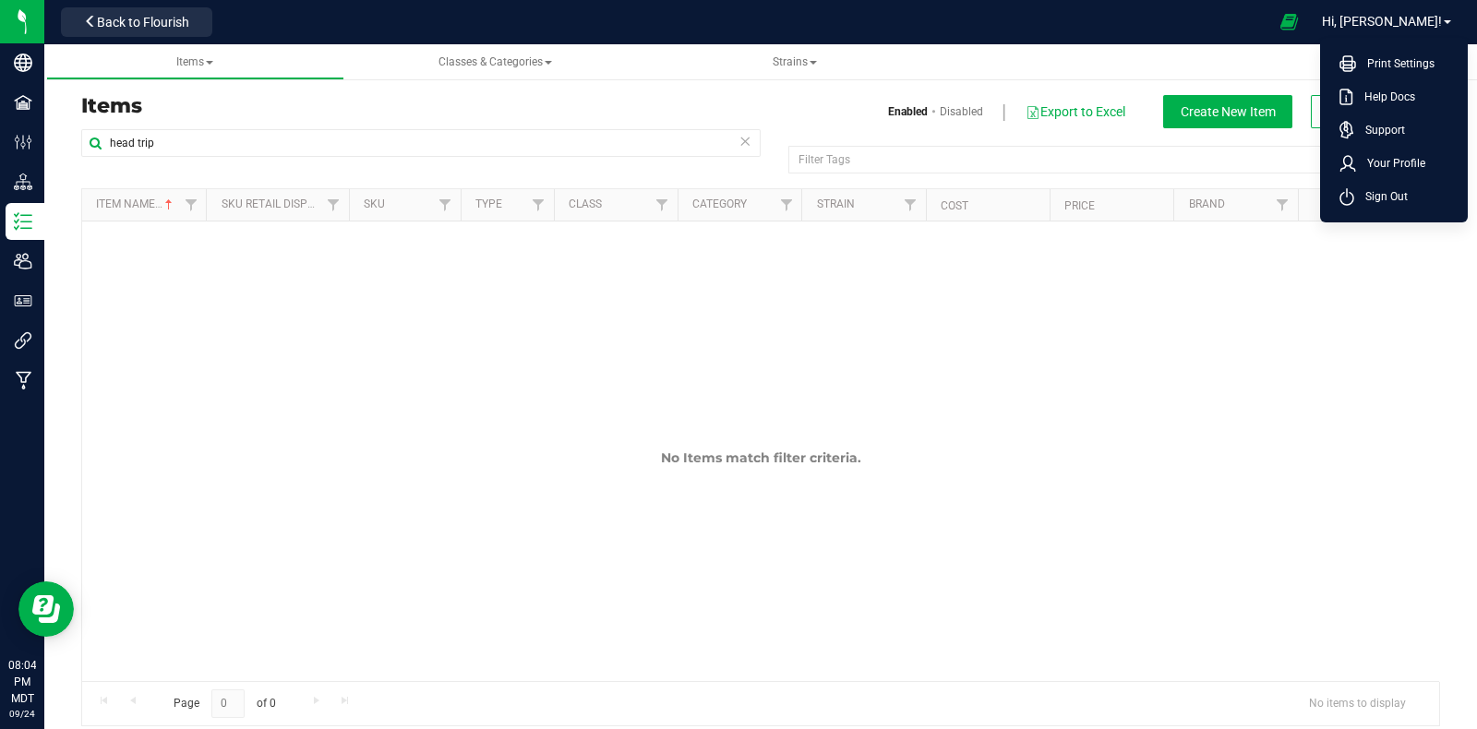
click at [560, 104] on h3 "Items" at bounding box center [414, 106] width 666 height 22
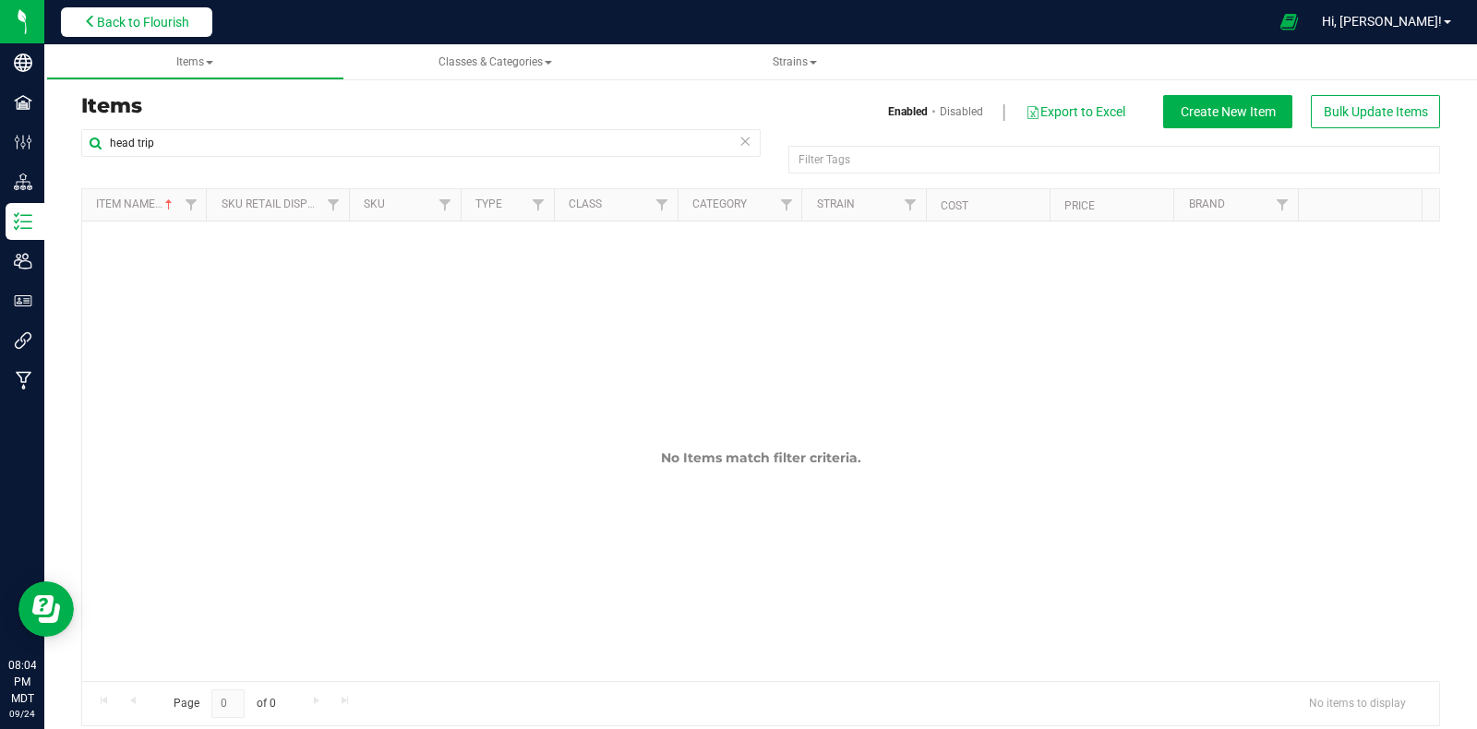
click at [161, 15] on span "Back to Flourish" at bounding box center [143, 22] width 92 height 15
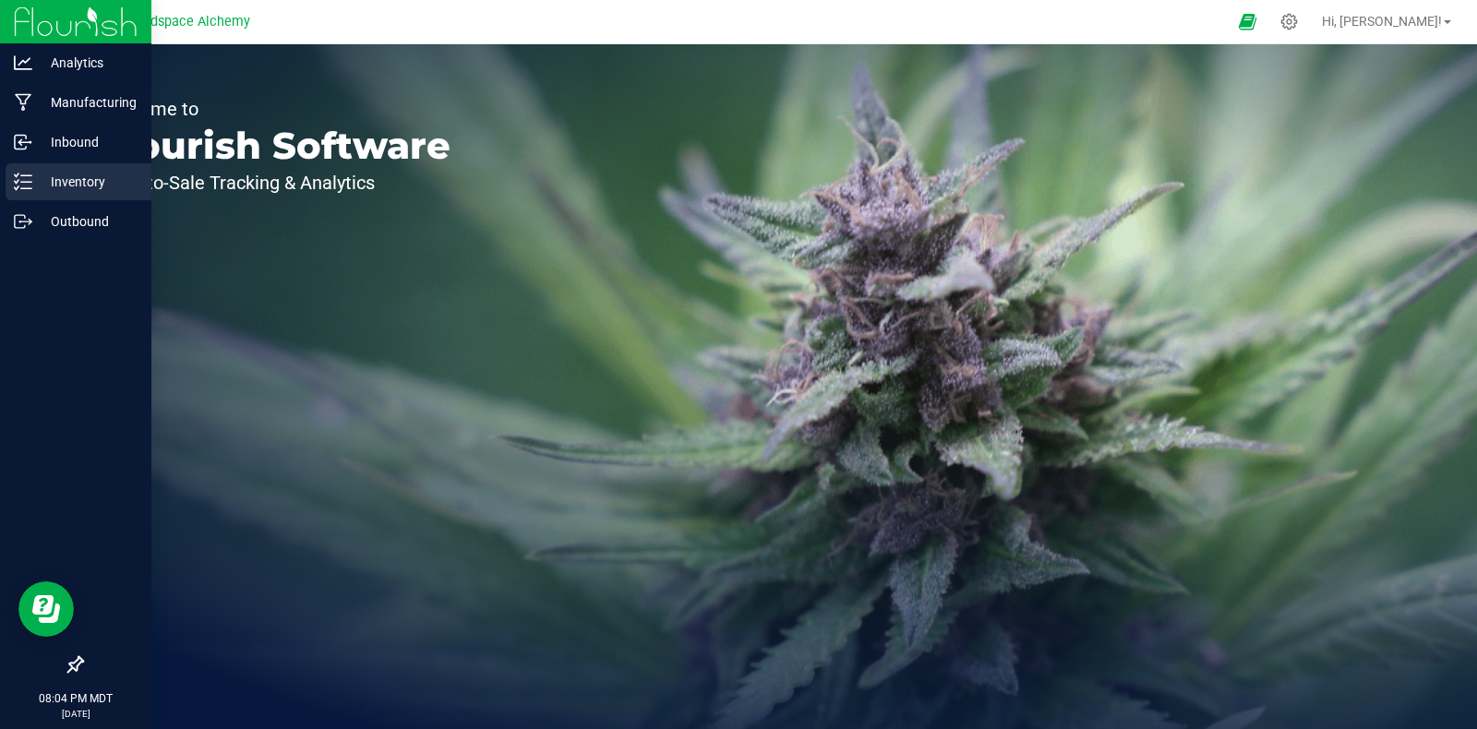
click at [37, 181] on p "Inventory" at bounding box center [87, 182] width 111 height 22
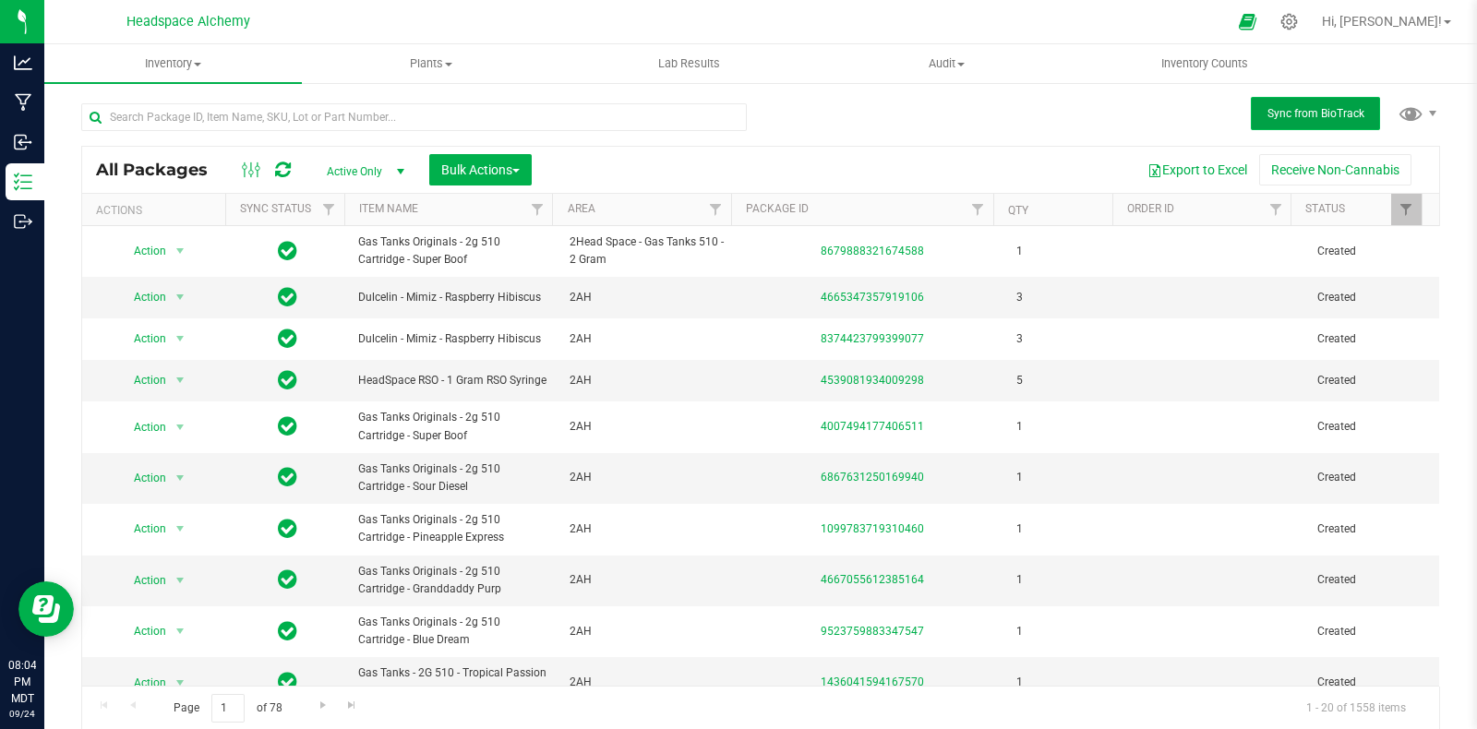
click at [1267, 103] on button "Sync from BioTrack" at bounding box center [1315, 113] width 129 height 33
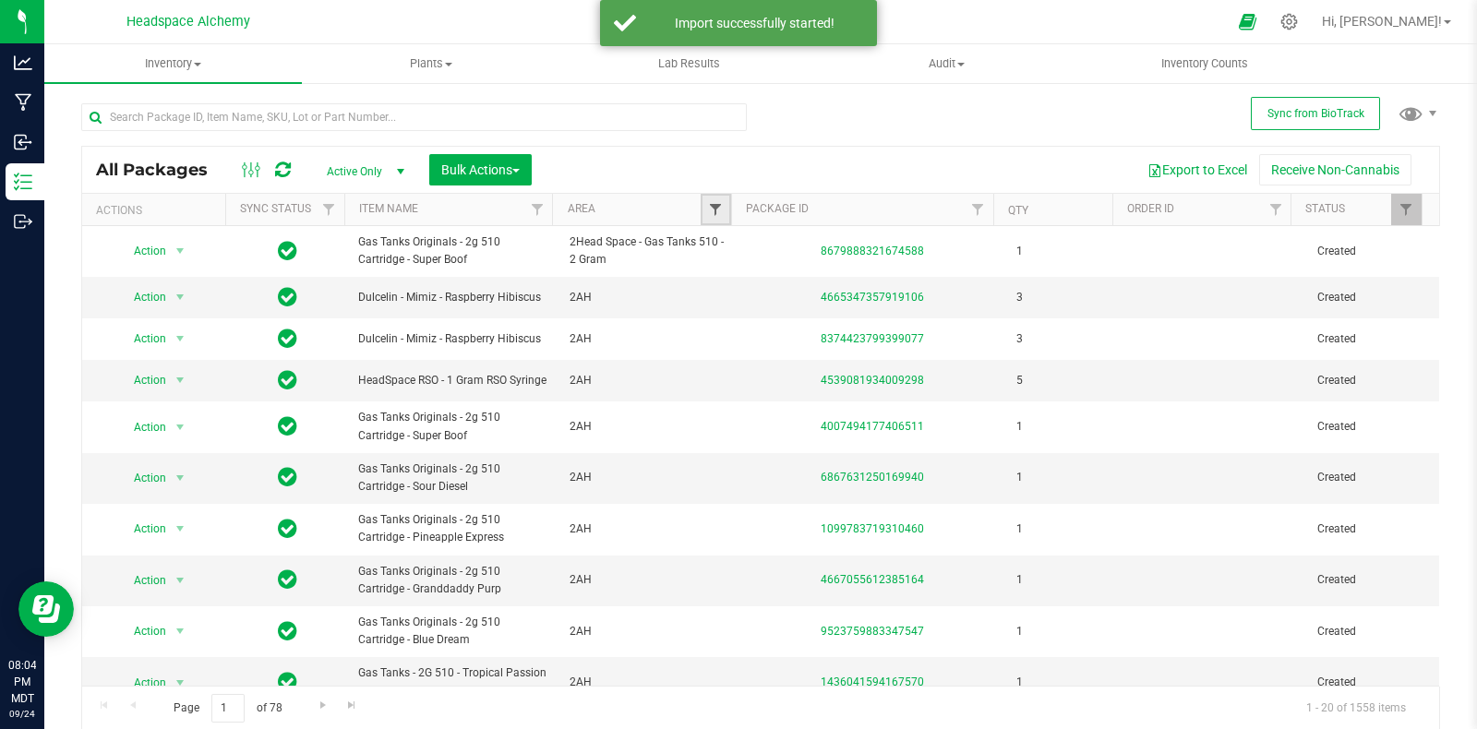
click at [712, 207] on span "Filter" at bounding box center [715, 209] width 15 height 15
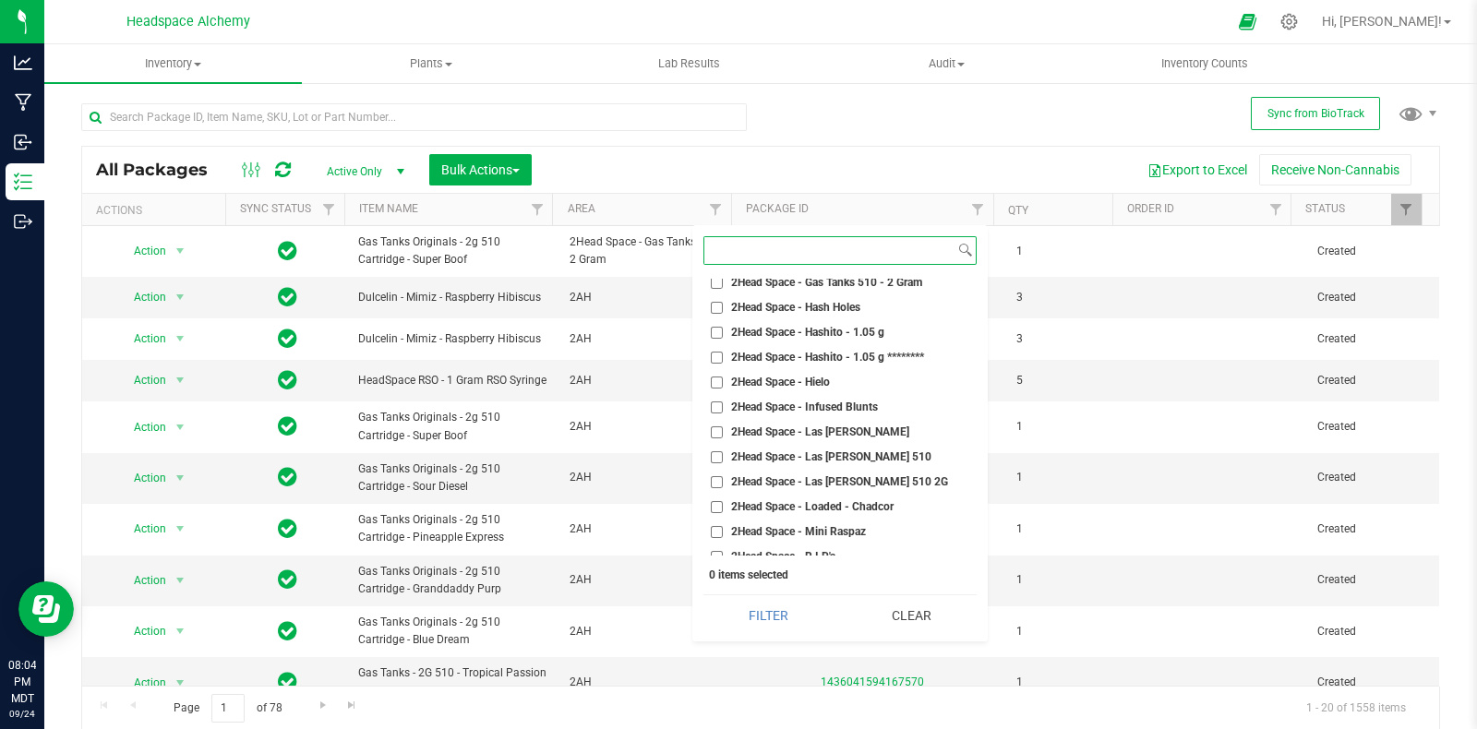
scroll to position [2308, 0]
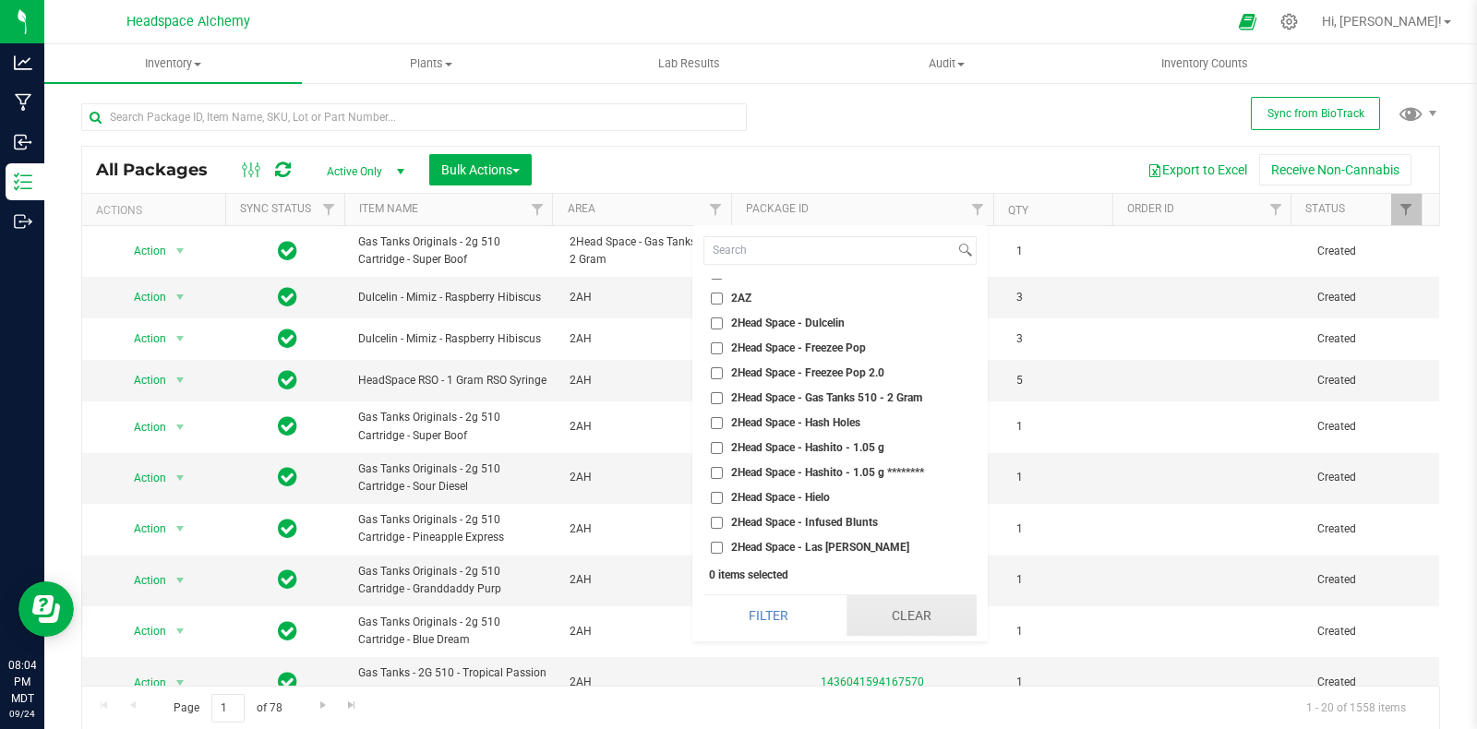
click at [900, 619] on button "Clear" at bounding box center [912, 615] width 130 height 41
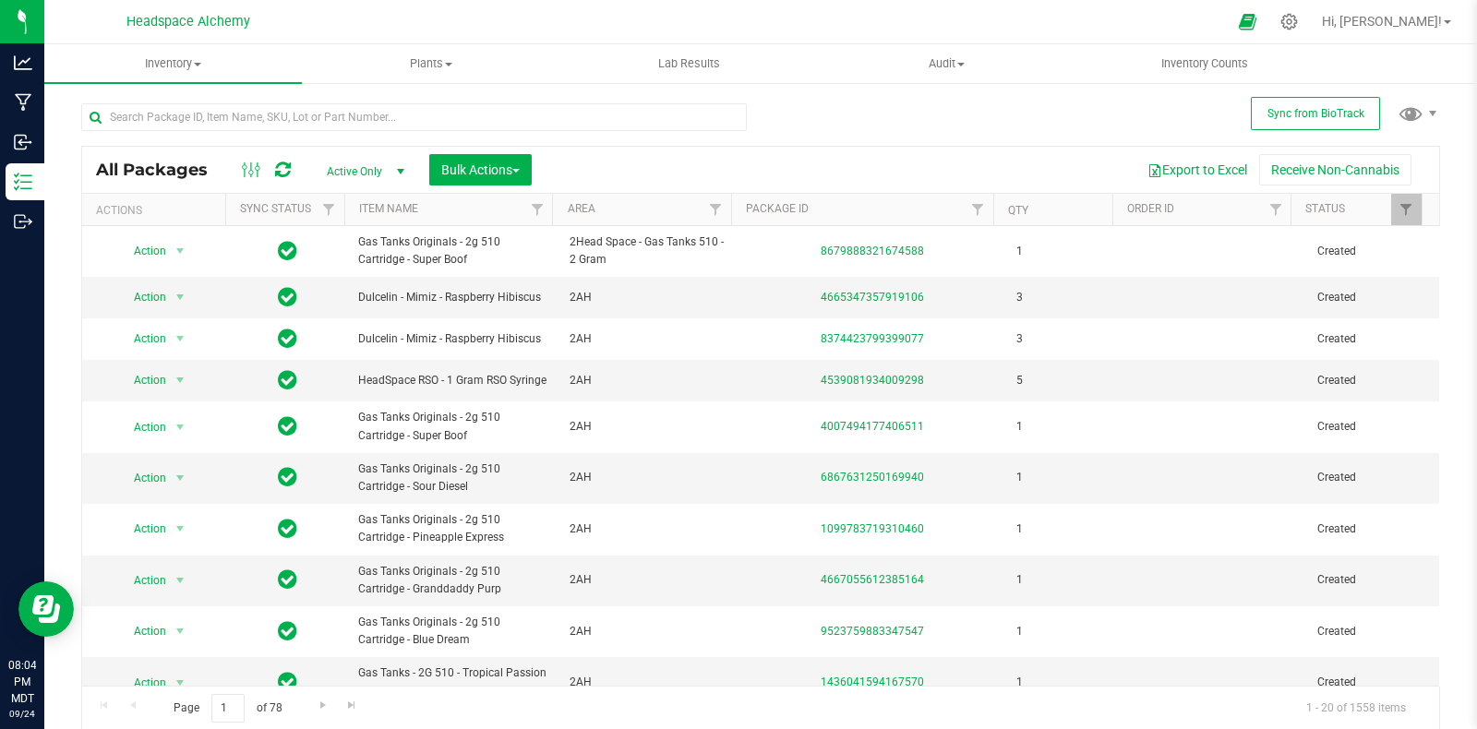
click at [287, 168] on icon at bounding box center [283, 170] width 16 height 18
click at [286, 168] on icon at bounding box center [283, 170] width 16 height 18
click at [1289, 122] on button "Sync from BioTrack" at bounding box center [1315, 113] width 129 height 33
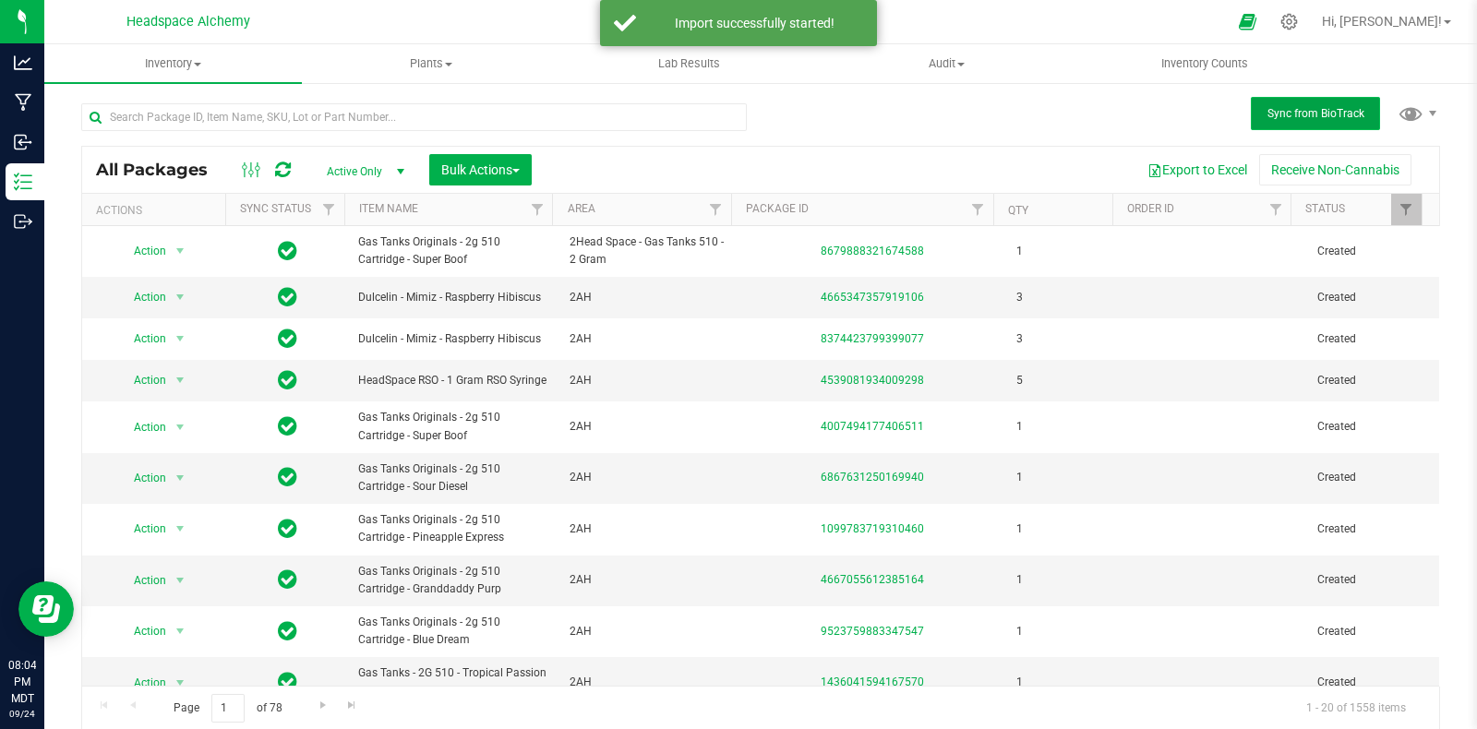
click at [1298, 107] on span "Sync from BioTrack" at bounding box center [1315, 113] width 97 height 13
click at [712, 207] on span "Filter" at bounding box center [715, 209] width 15 height 15
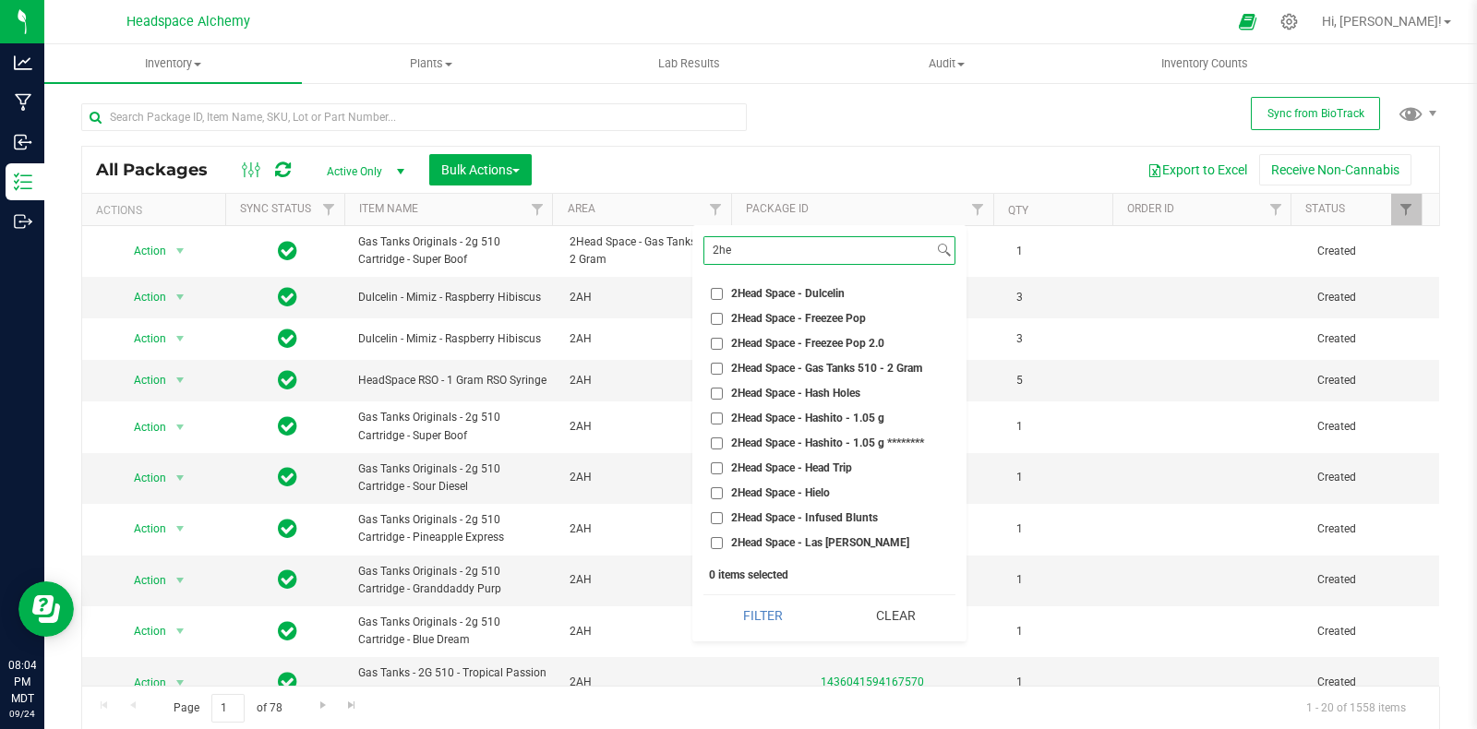
type input "2he"
click at [835, 459] on li "2Head Space - Head Trip" at bounding box center [829, 468] width 252 height 19
click at [720, 464] on input "2Head Space - Head Trip" at bounding box center [717, 468] width 12 height 12
checkbox input "true"
click at [797, 616] on button "Filter" at bounding box center [762, 615] width 119 height 41
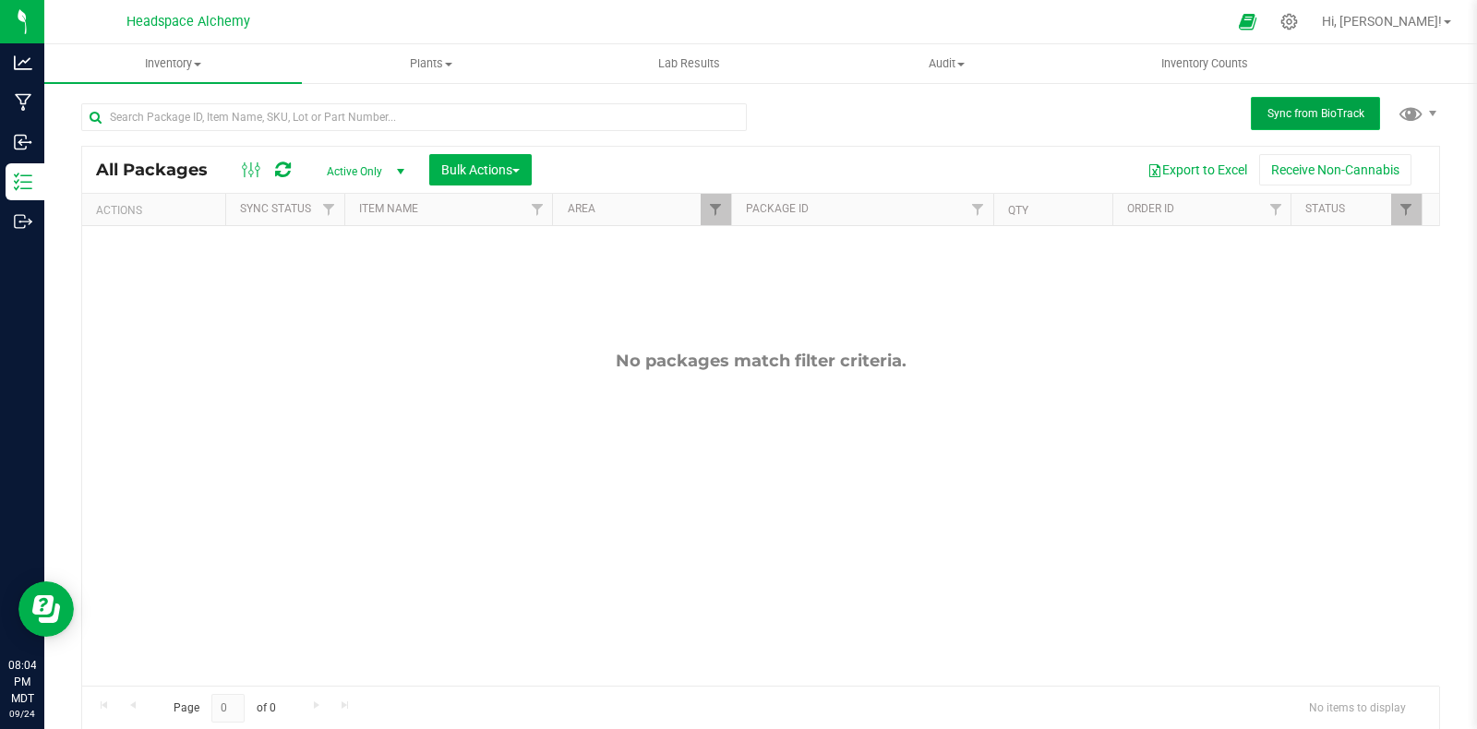
click at [1267, 111] on span "Sync from BioTrack" at bounding box center [1315, 113] width 97 height 13
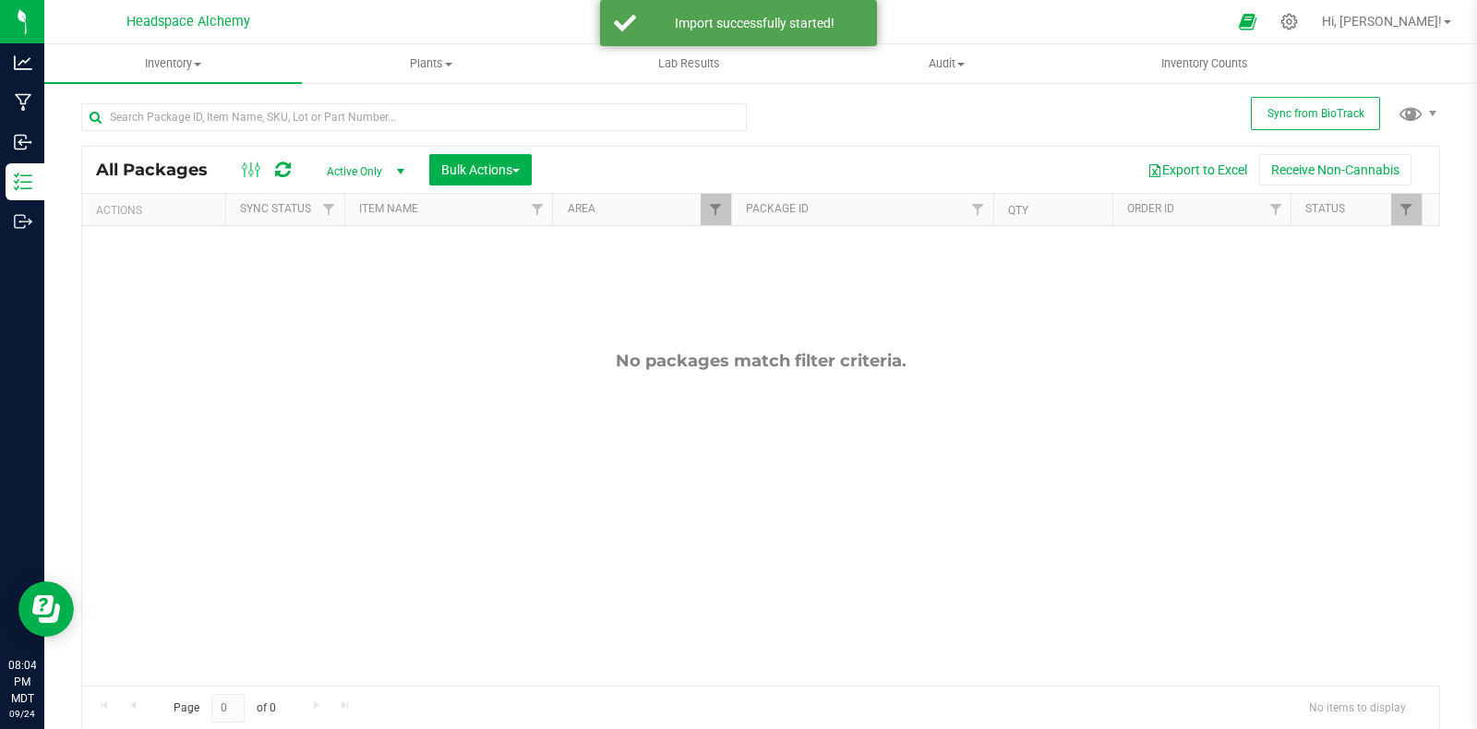
click at [291, 173] on div at bounding box center [266, 170] width 62 height 22
click at [283, 169] on icon at bounding box center [283, 170] width 16 height 18
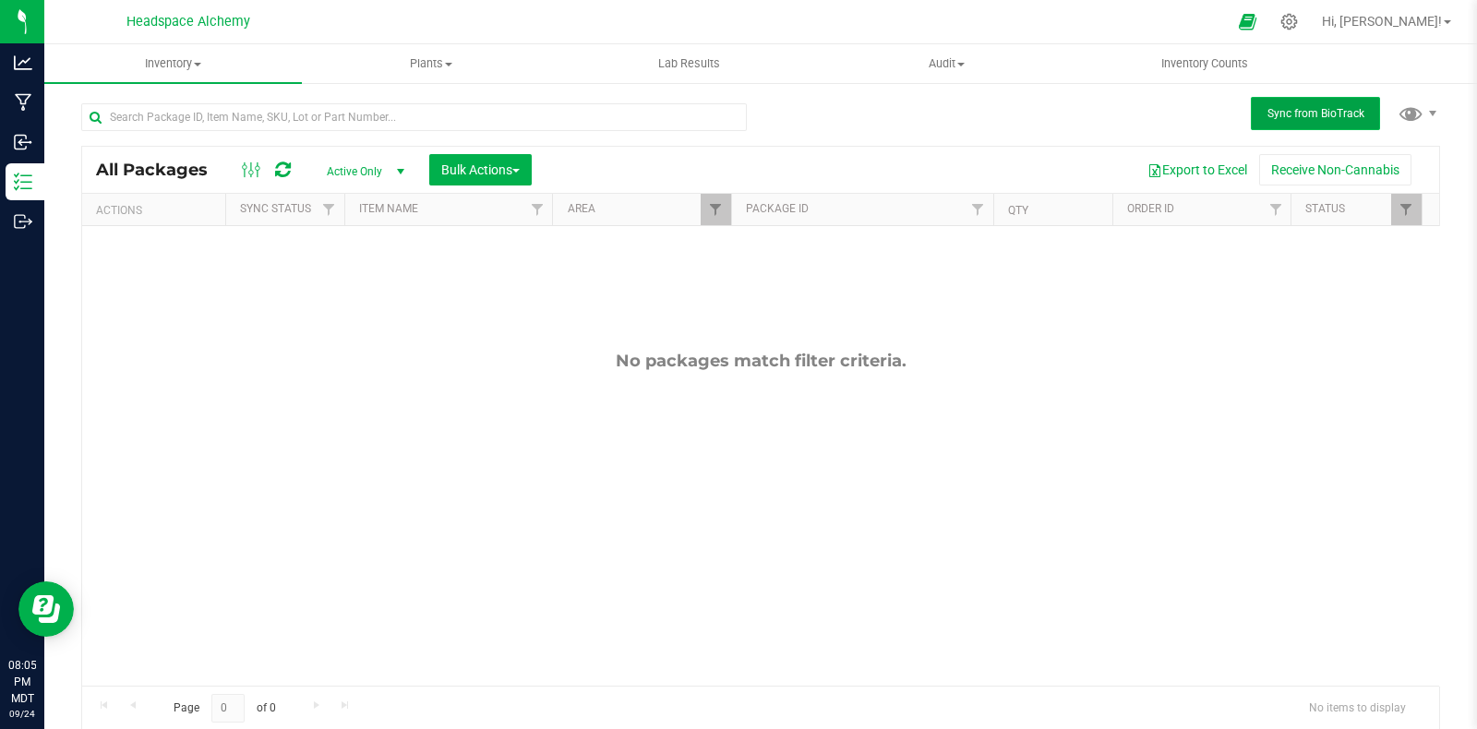
click at [1267, 117] on span "Sync from BioTrack" at bounding box center [1315, 113] width 97 height 13
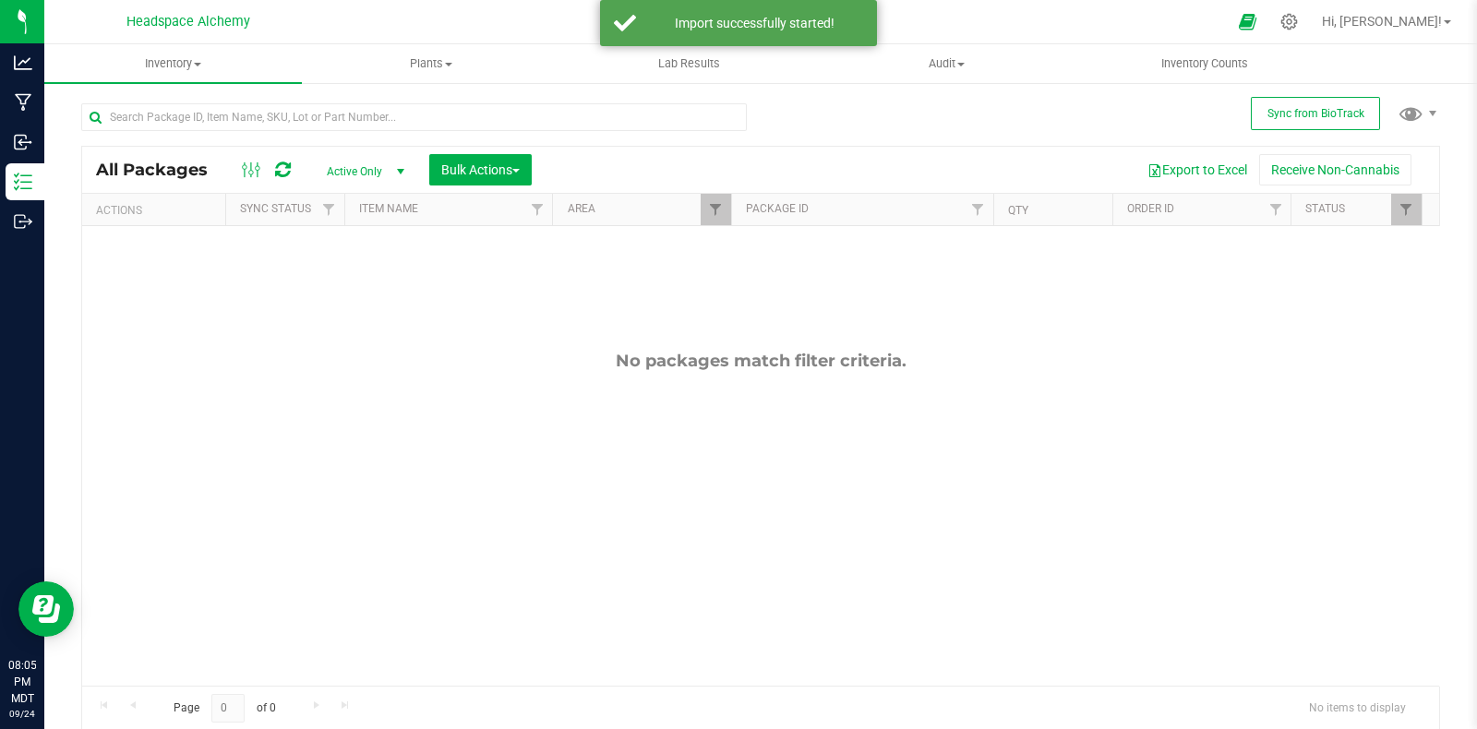
click at [270, 179] on div at bounding box center [266, 170] width 62 height 22
click at [286, 168] on icon at bounding box center [283, 170] width 16 height 18
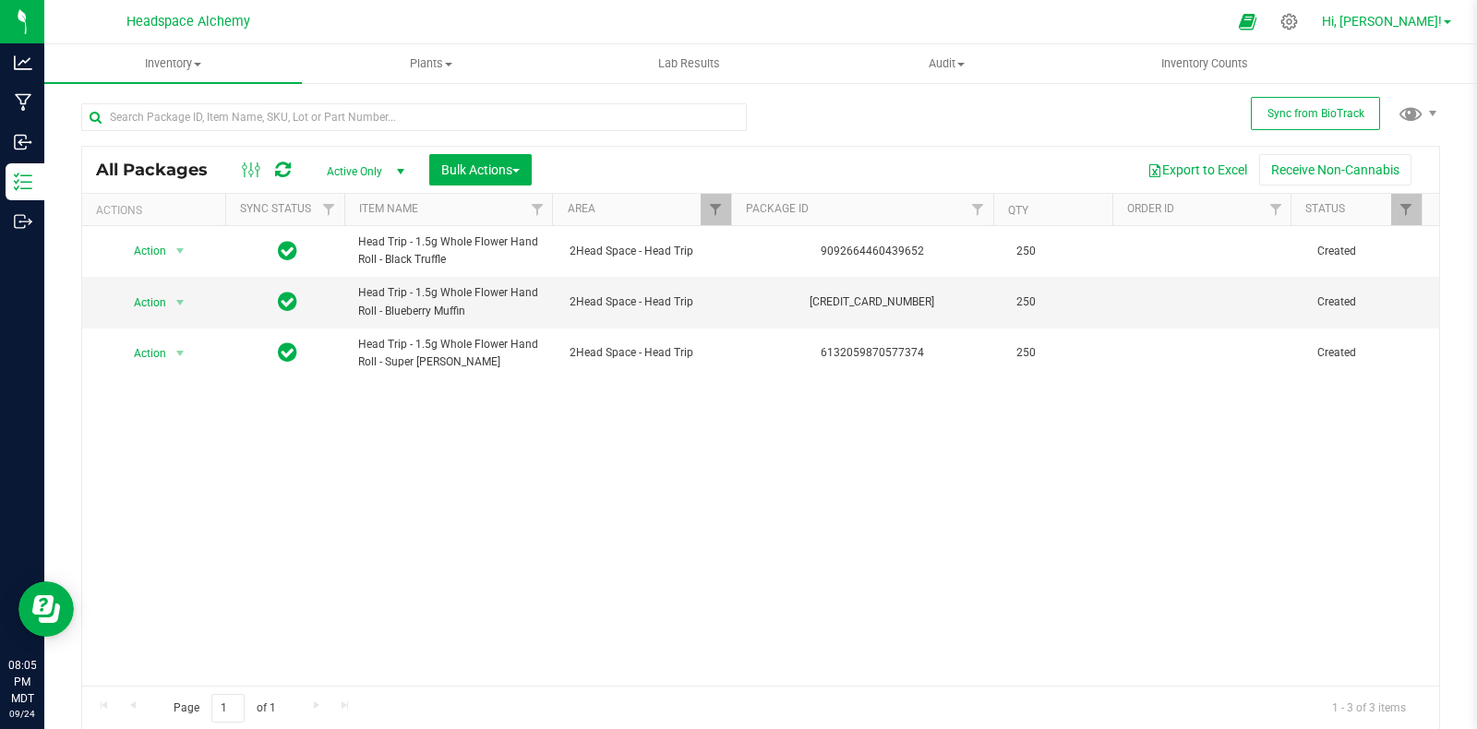
click at [1433, 30] on link "Hi, [PERSON_NAME]!" at bounding box center [1387, 21] width 144 height 19
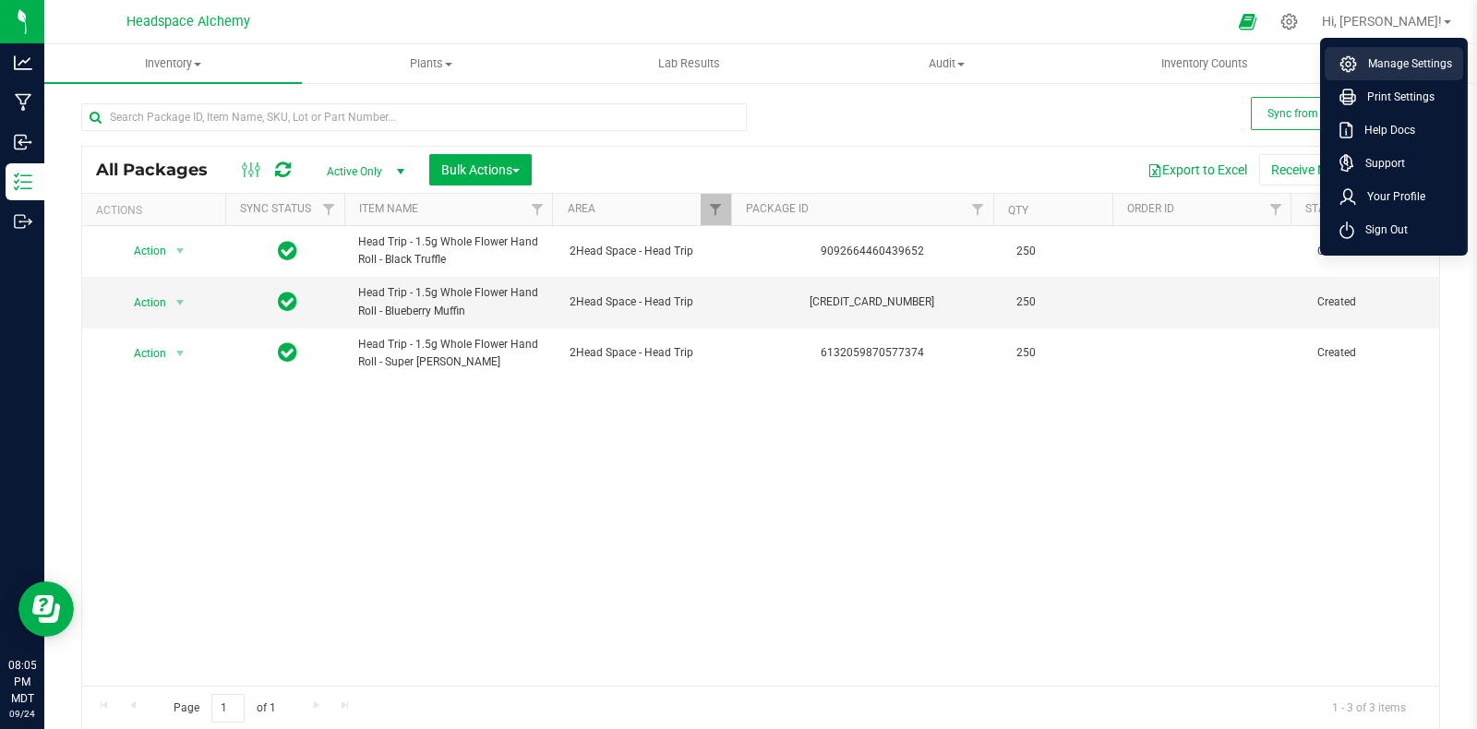
click at [1423, 63] on span "Manage Settings" at bounding box center [1404, 63] width 95 height 18
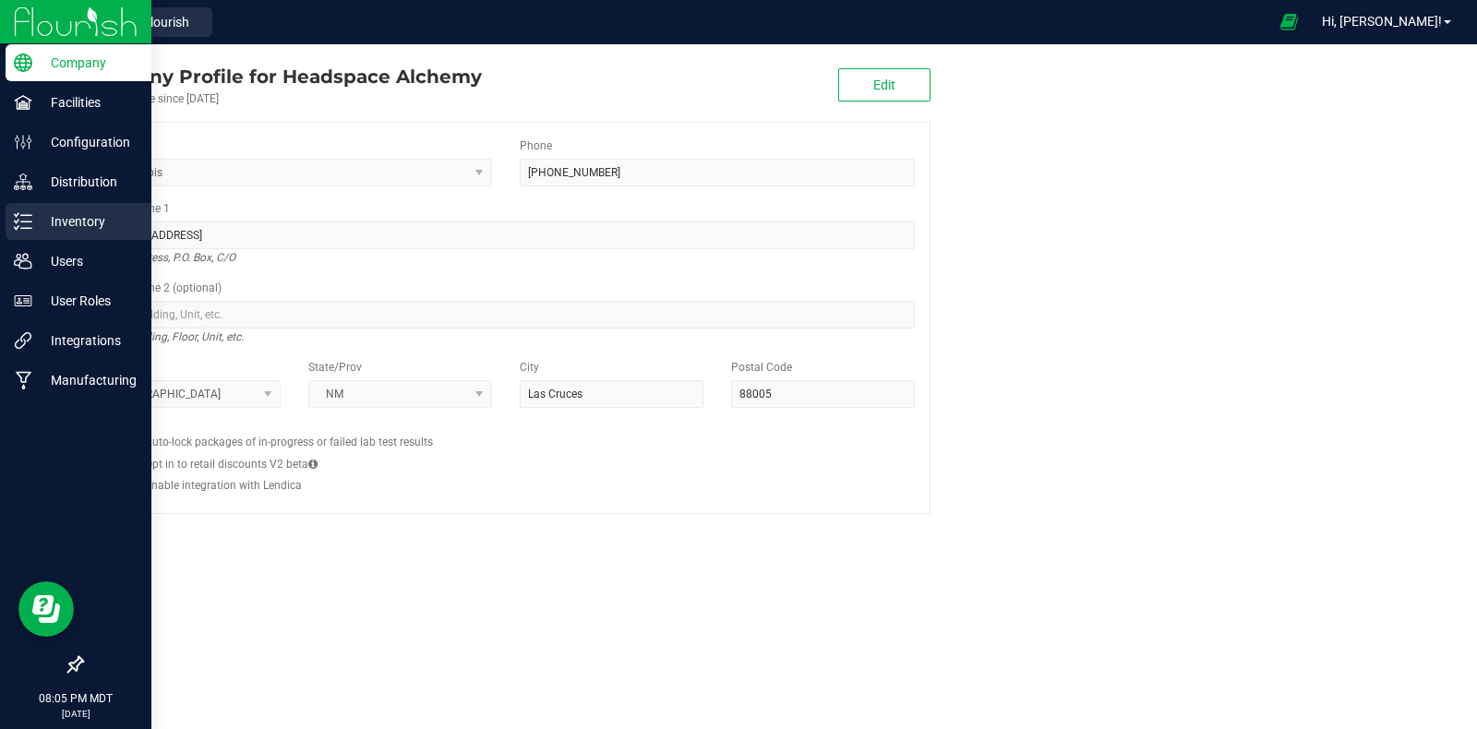
click at [42, 226] on p "Inventory" at bounding box center [87, 221] width 111 height 22
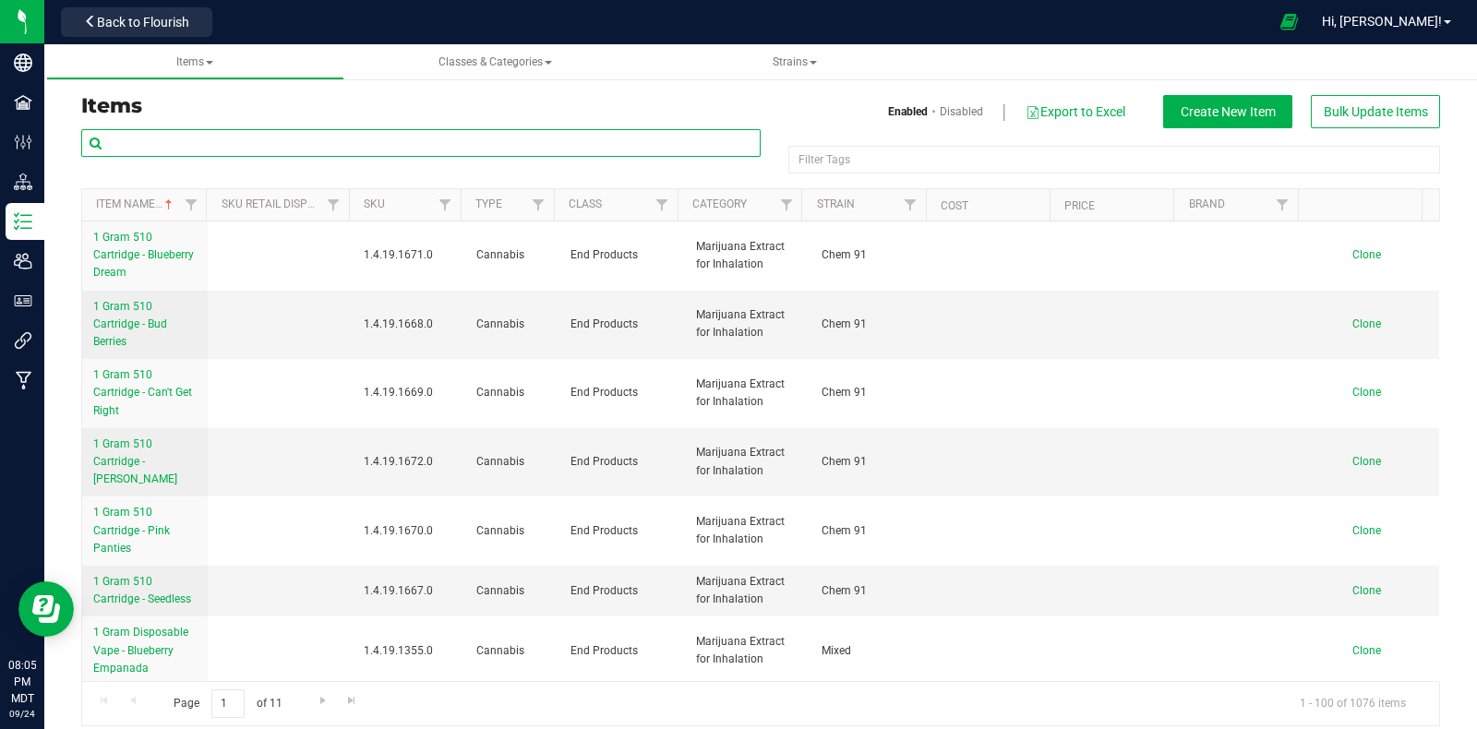
click at [287, 146] on input "text" at bounding box center [420, 143] width 679 height 28
type input "head trip"
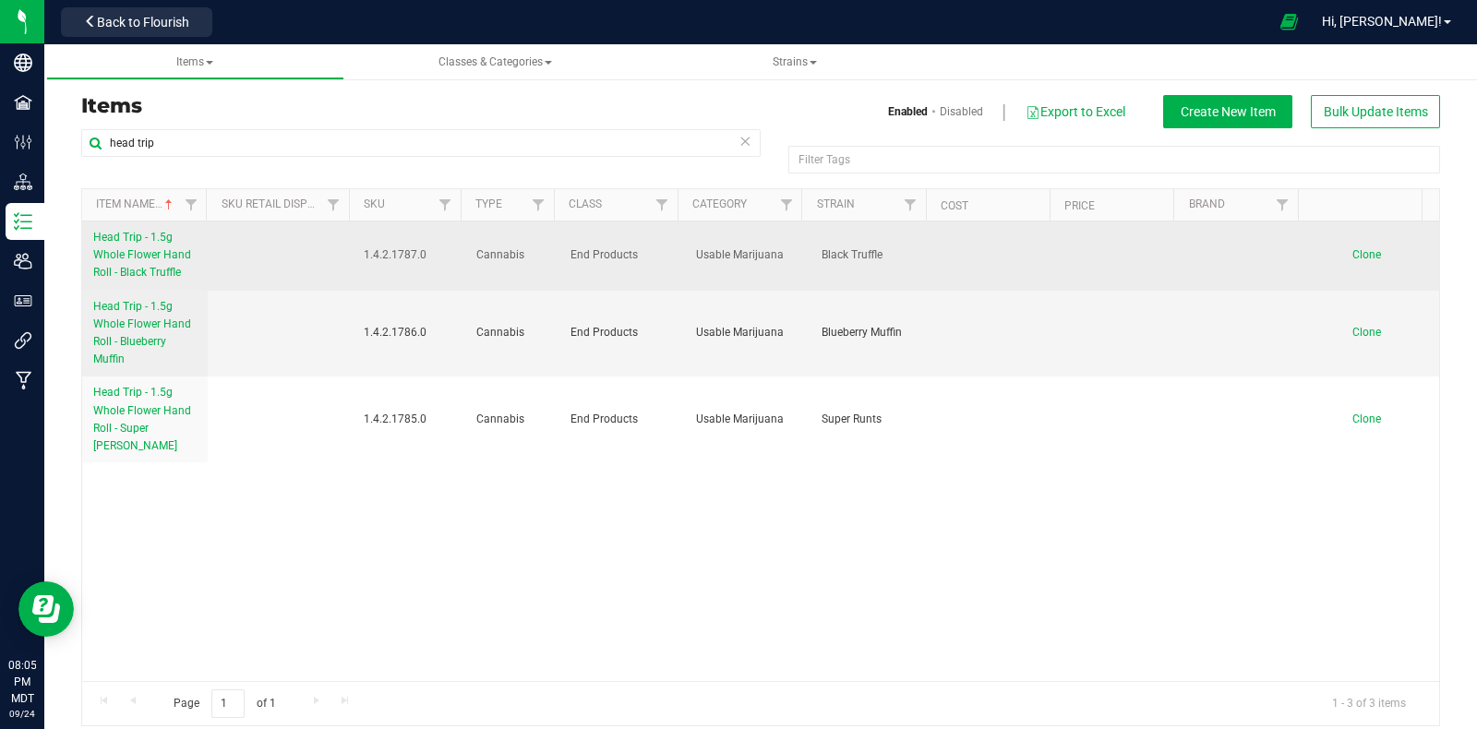
drag, startPoint x: 416, startPoint y: 256, endPoint x: 356, endPoint y: 252, distance: 60.1
click at [364, 252] on span "1.4.2.1787.0" at bounding box center [409, 255] width 91 height 18
copy span "1.4.2.1787.0"
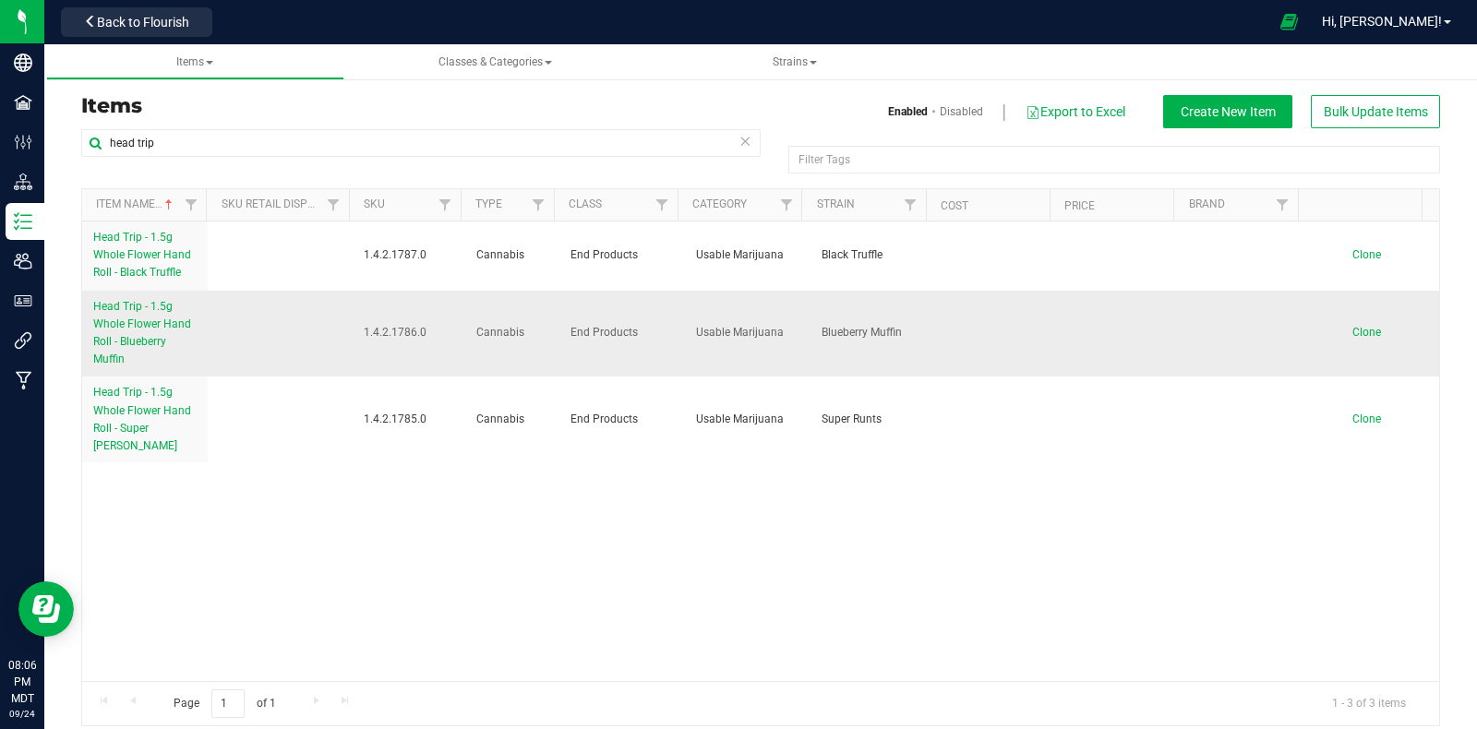
drag, startPoint x: 420, startPoint y: 333, endPoint x: 356, endPoint y: 326, distance: 64.1
click at [364, 326] on span "1.4.2.1786.0" at bounding box center [409, 333] width 91 height 18
copy span "1.4.2.1786.0"
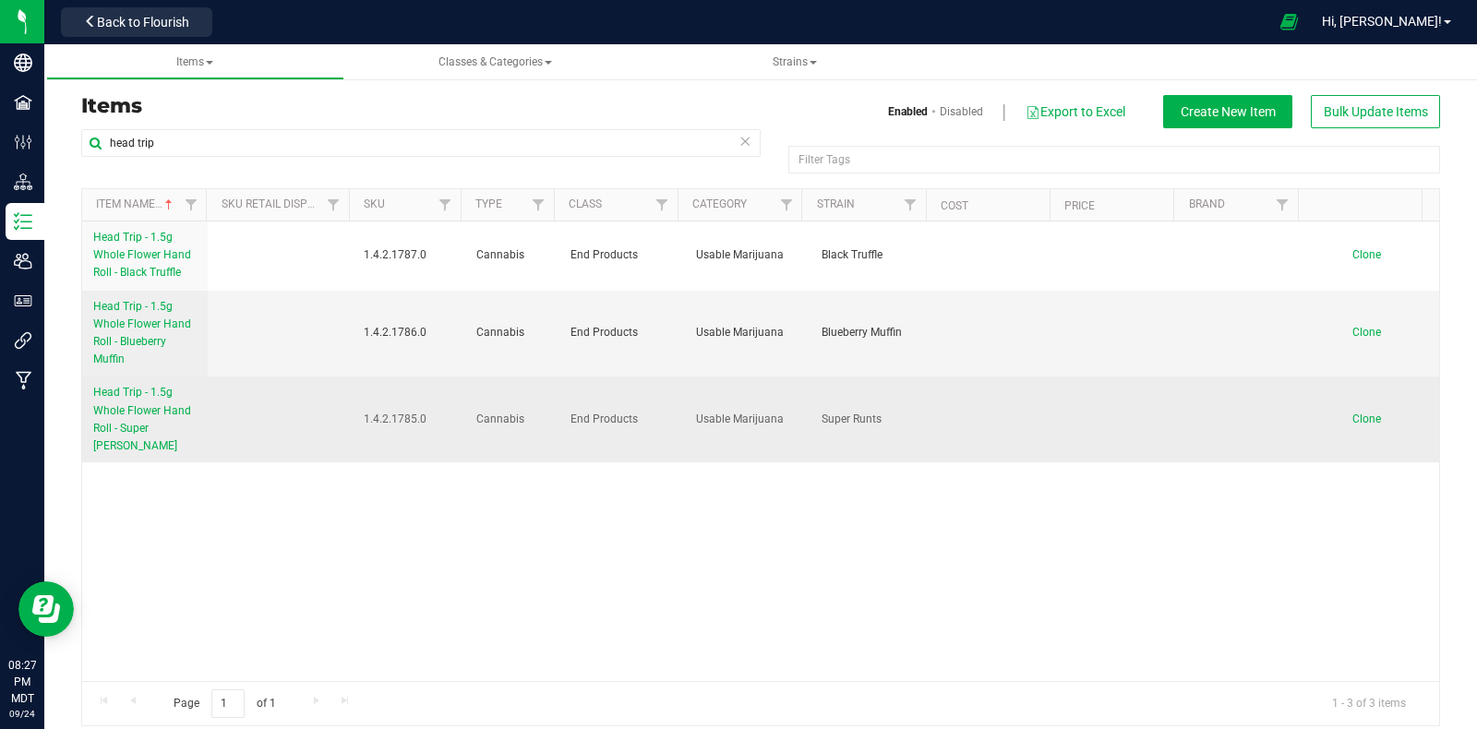
drag, startPoint x: 422, startPoint y: 412, endPoint x: 355, endPoint y: 409, distance: 66.5
click at [355, 409] on td "1.4.2.1785.0" at bounding box center [410, 420] width 114 height 86
copy span "1.4.2.1785.0"
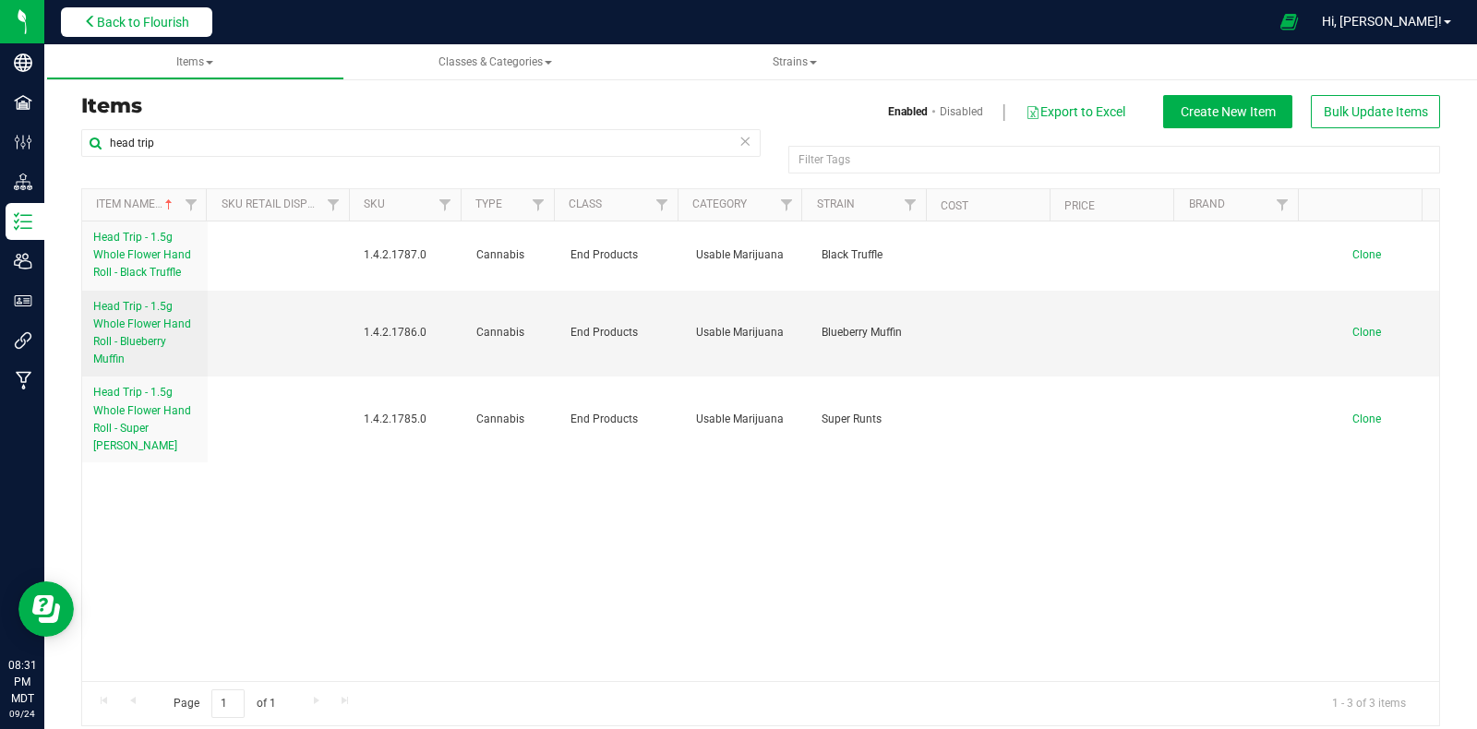
click at [161, 17] on span "Back to Flourish" at bounding box center [143, 22] width 92 height 15
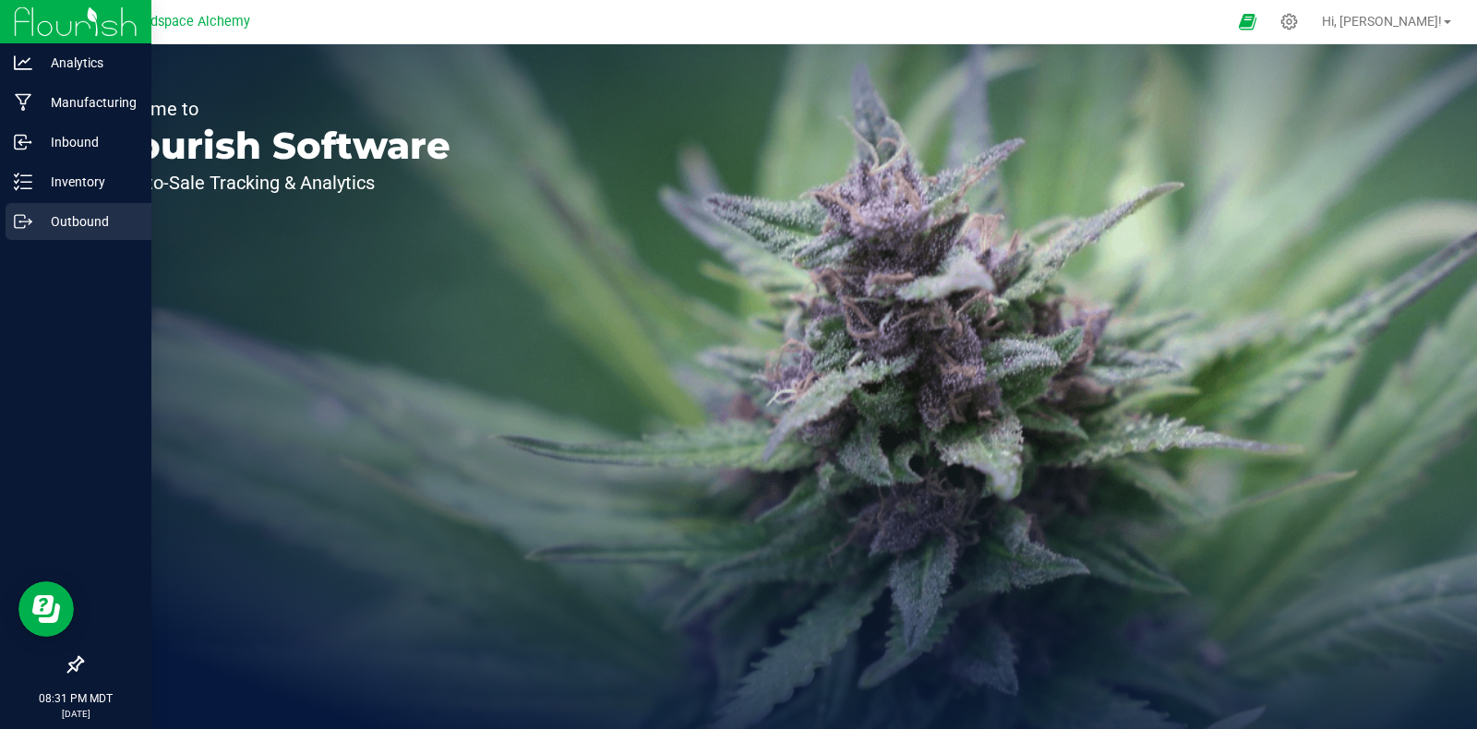
click at [17, 222] on icon at bounding box center [23, 221] width 18 height 18
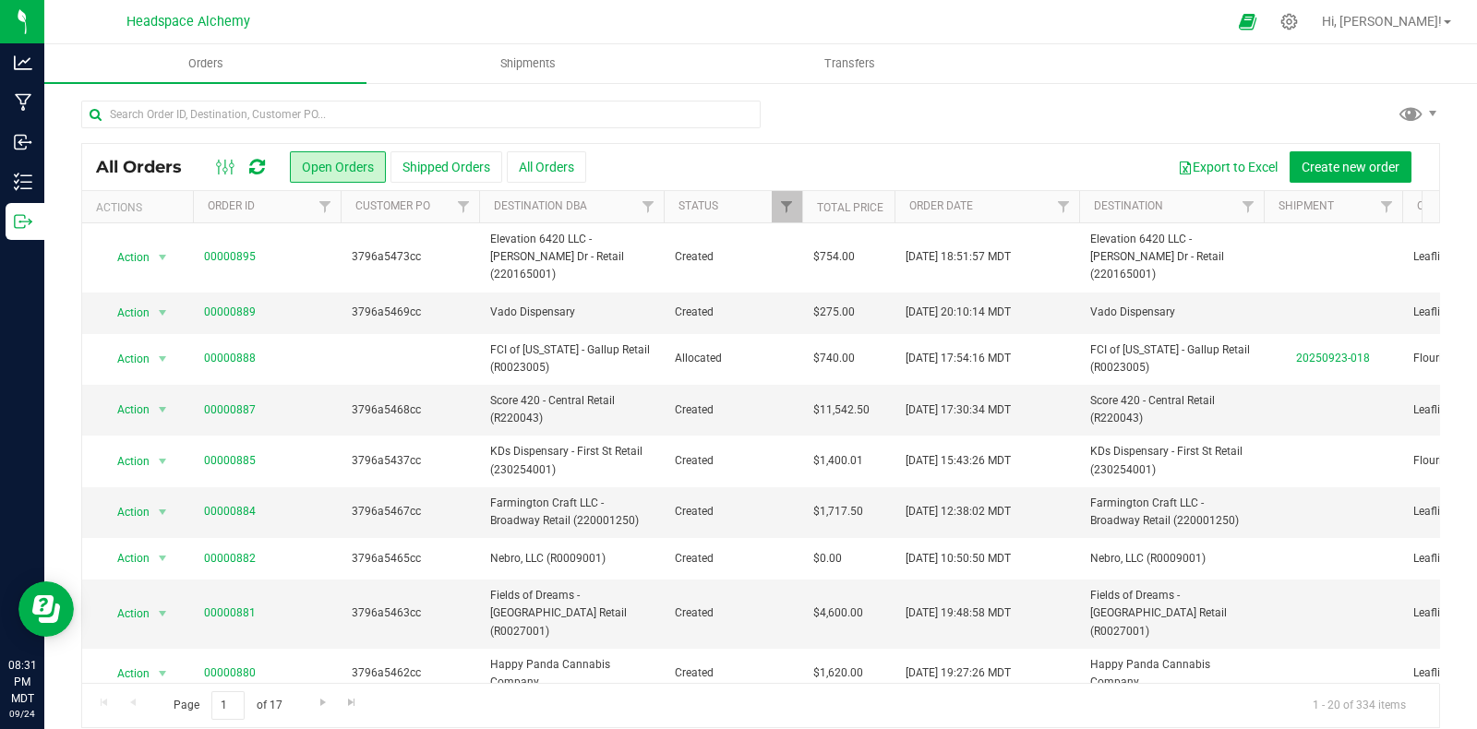
click at [249, 167] on icon at bounding box center [257, 167] width 16 height 18
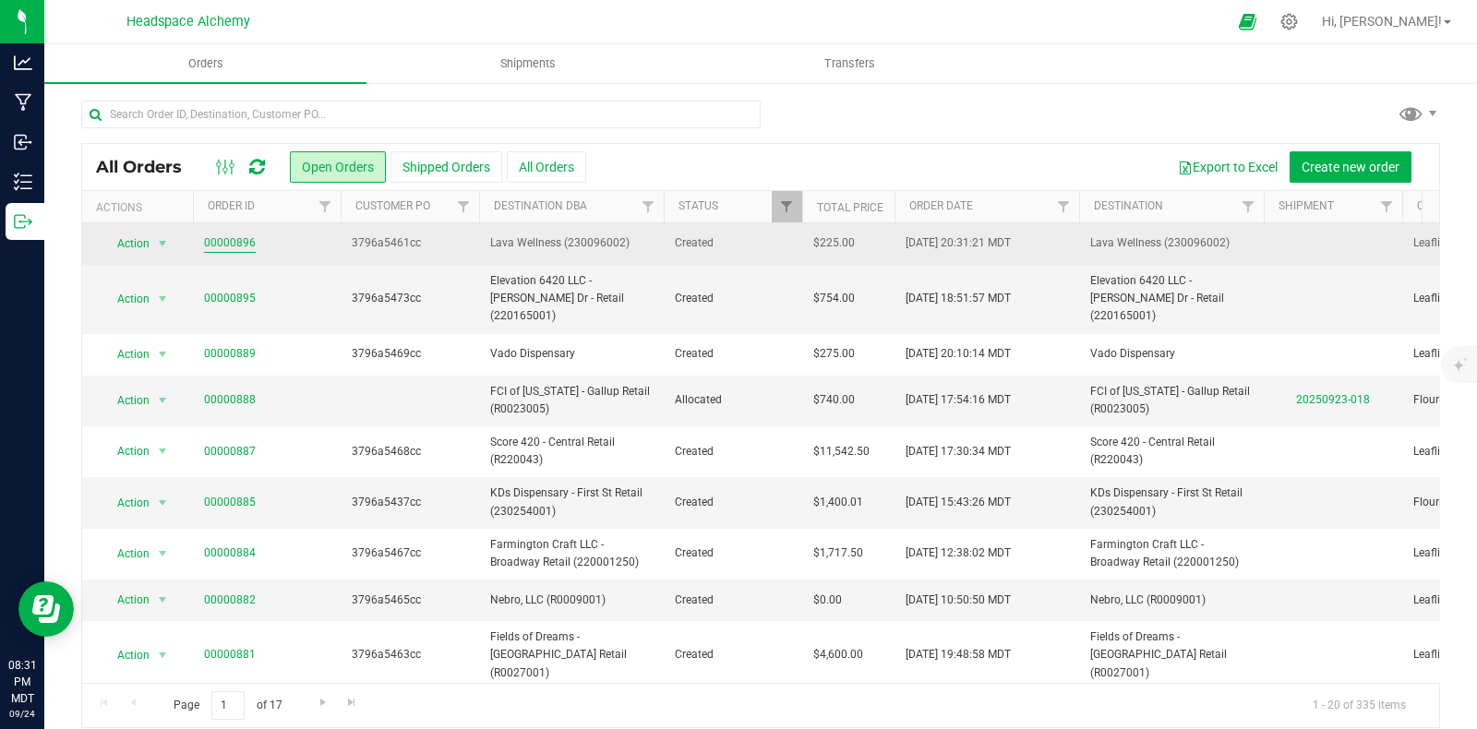
click at [241, 246] on link "00000896" at bounding box center [230, 243] width 52 height 18
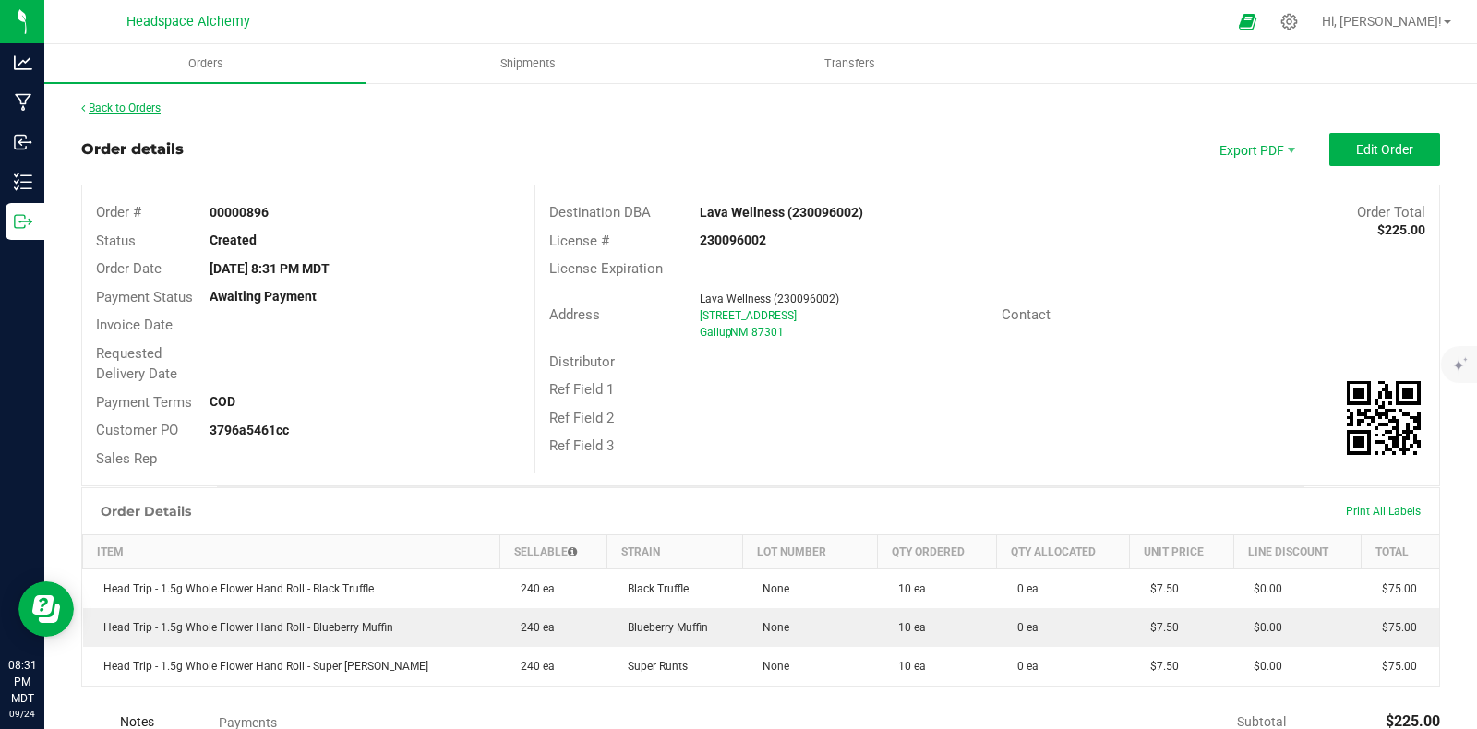
click at [156, 114] on link "Back to Orders" at bounding box center [120, 108] width 79 height 13
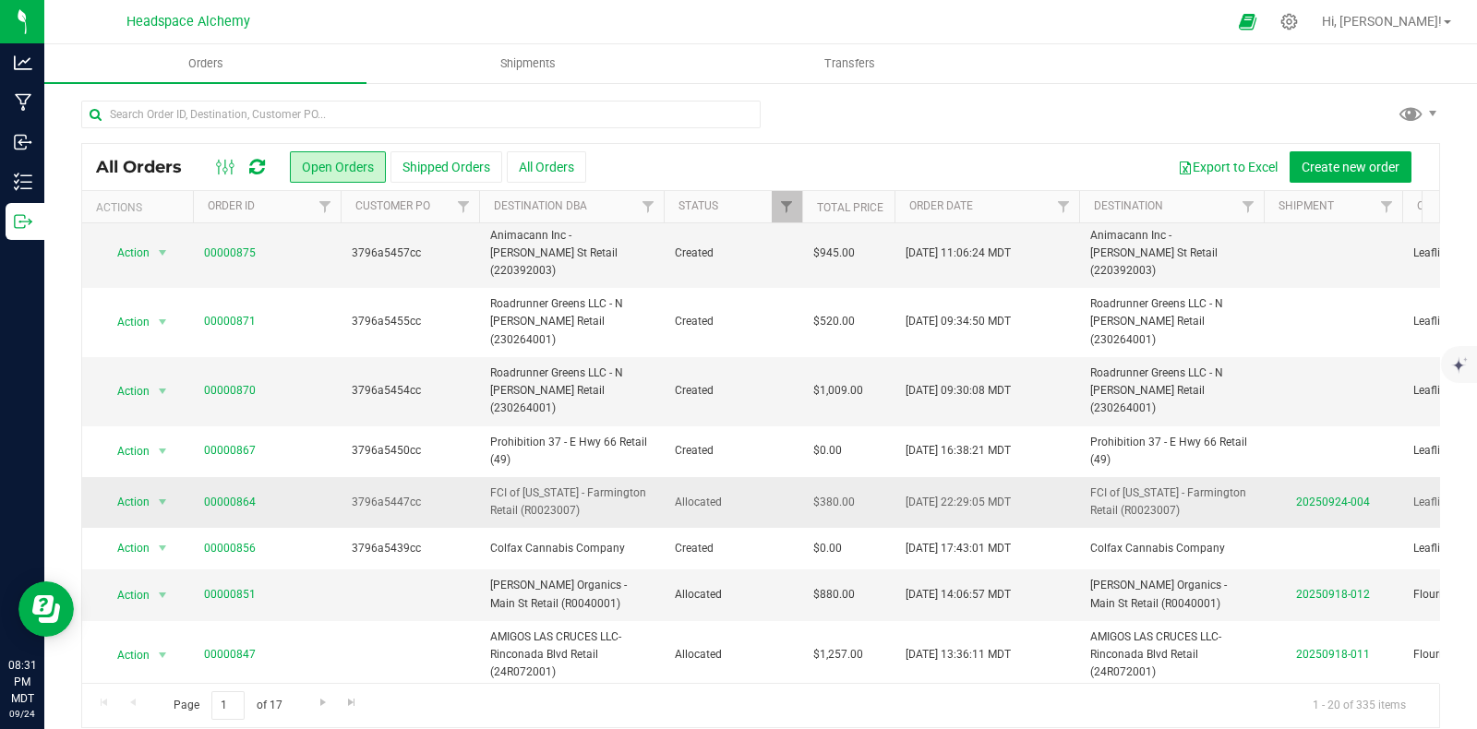
scroll to position [17, 0]
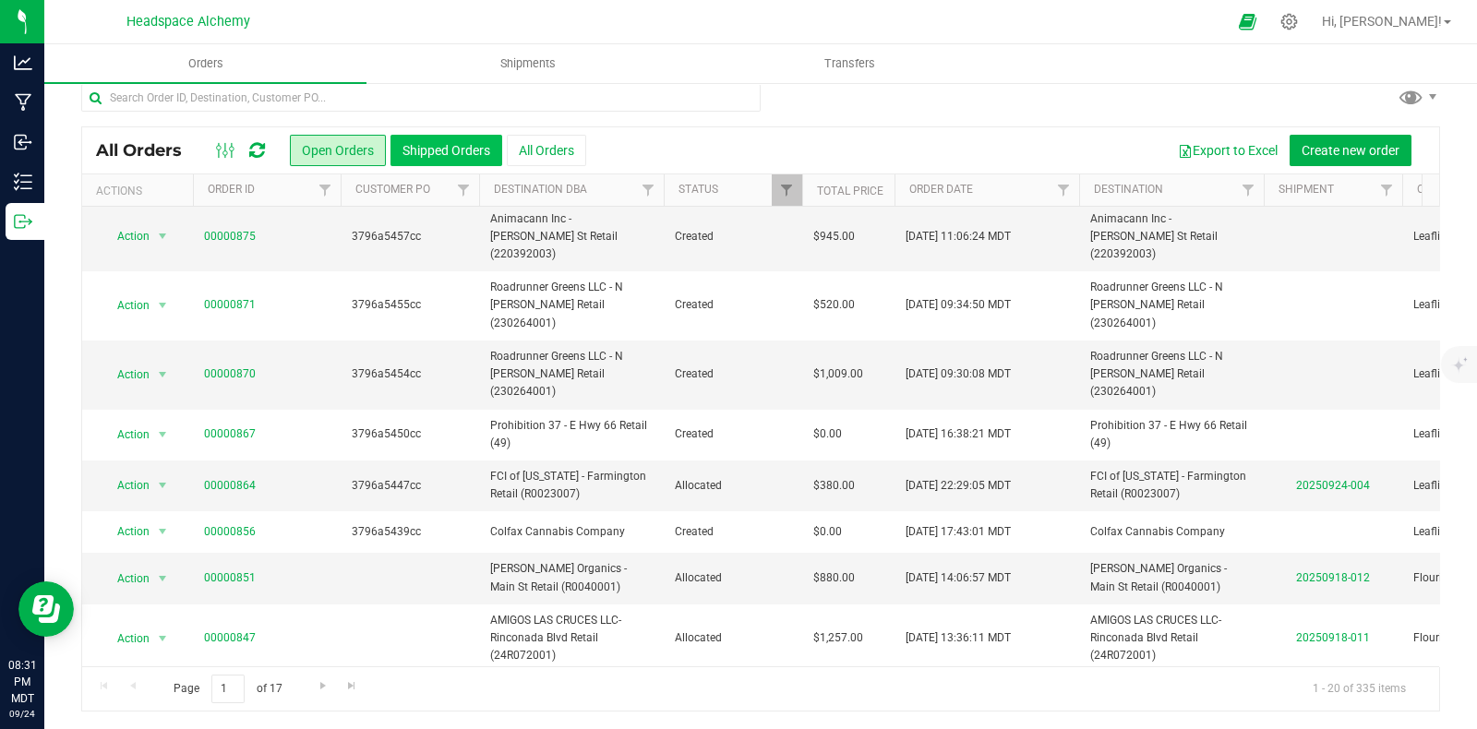
click at [444, 155] on button "Shipped Orders" at bounding box center [446, 150] width 112 height 31
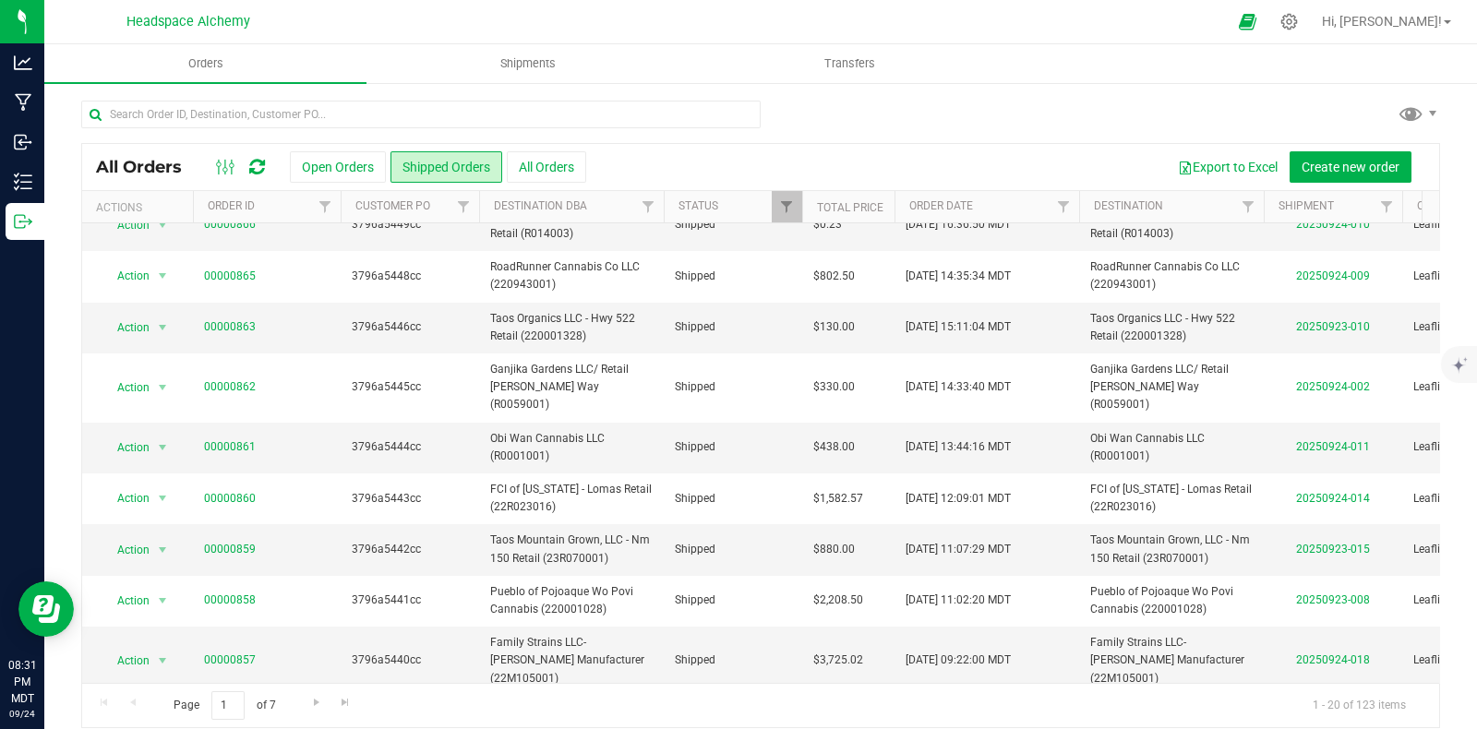
scroll to position [603, 0]
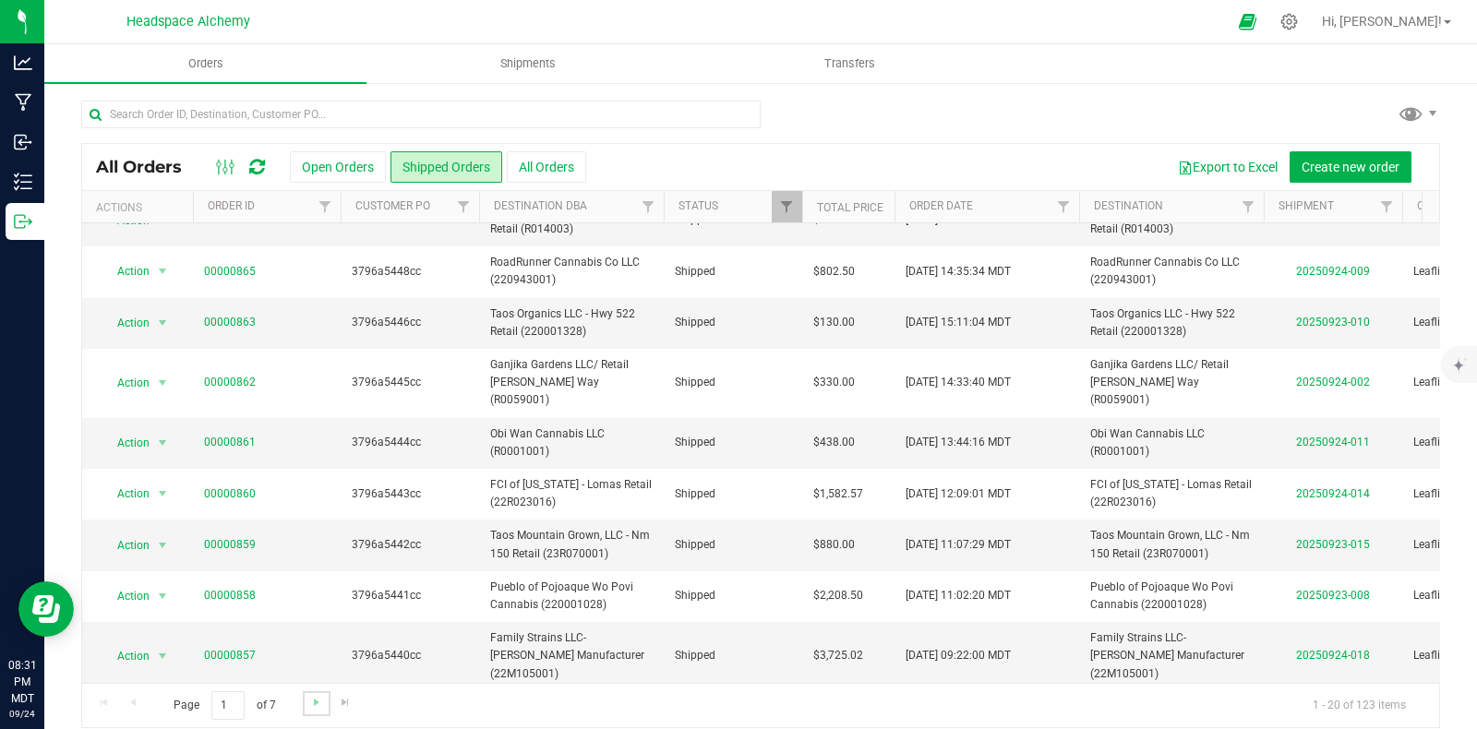
click at [306, 705] on link "Go to the next page" at bounding box center [316, 703] width 27 height 25
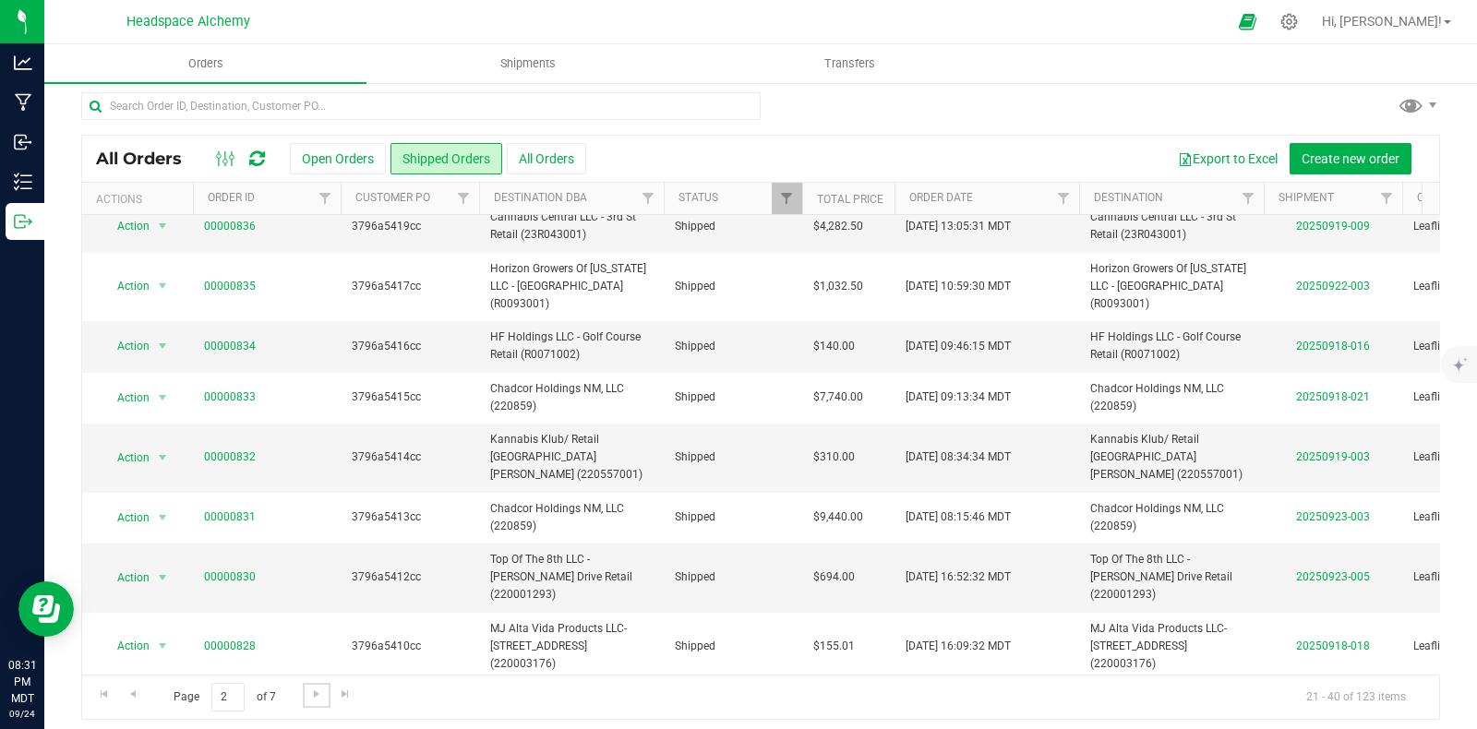
scroll to position [17, 0]
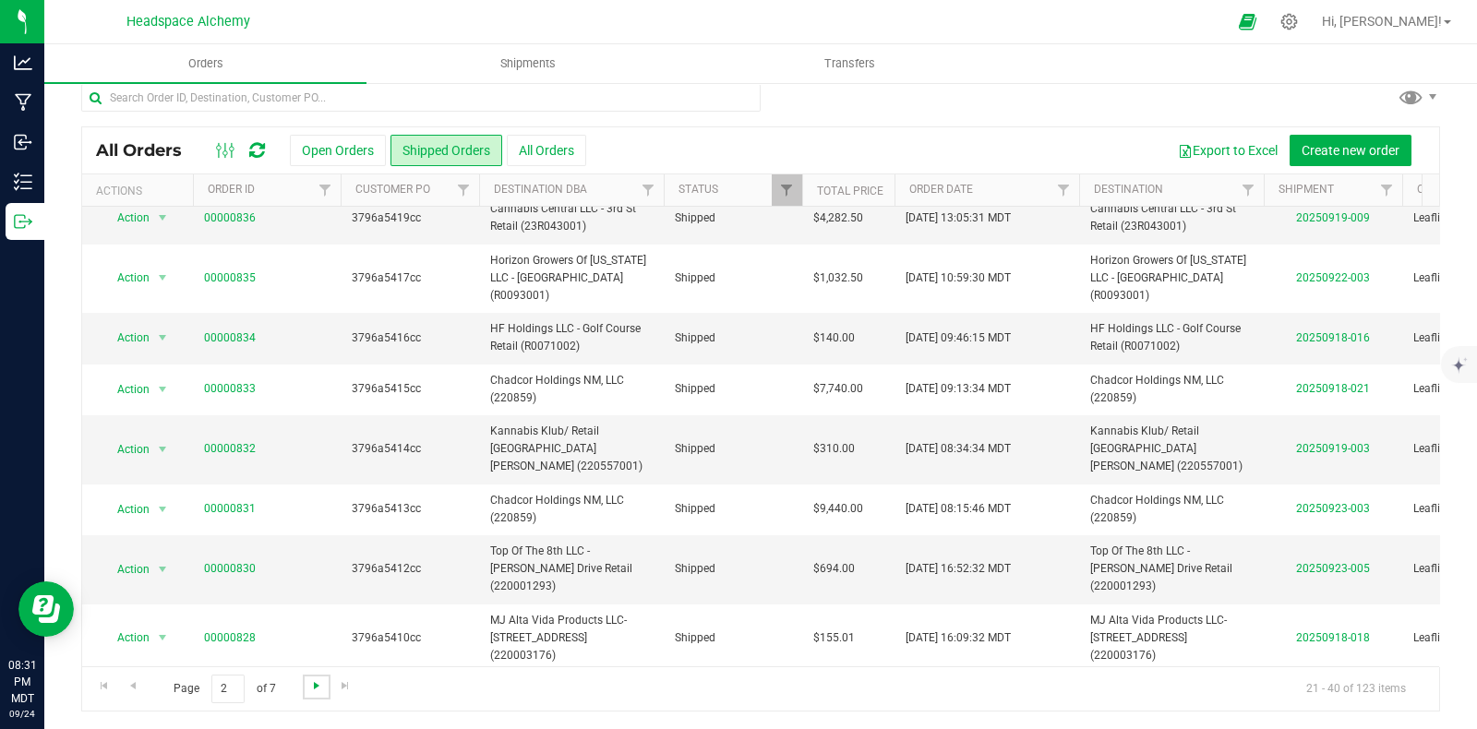
click at [313, 686] on span "Go to the next page" at bounding box center [316, 686] width 15 height 15
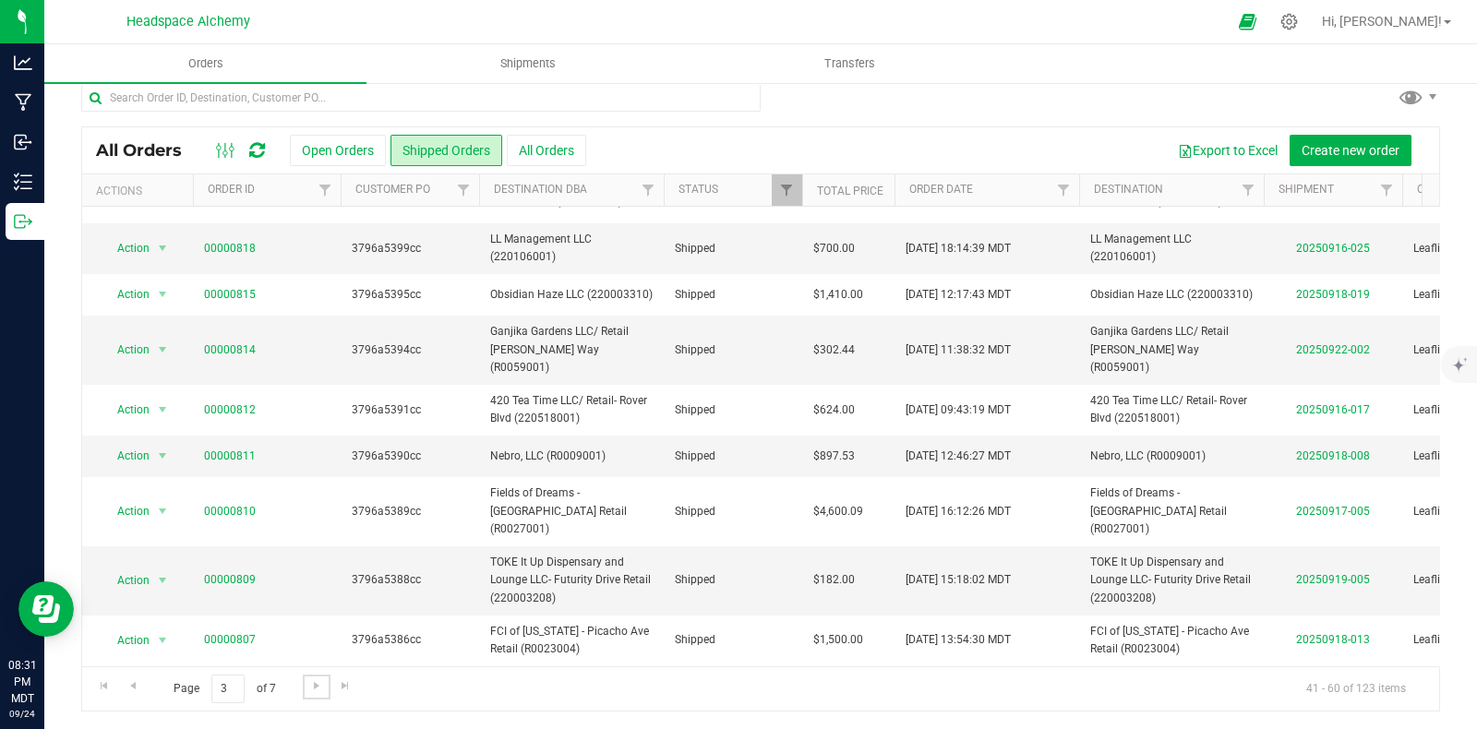
scroll to position [583, 0]
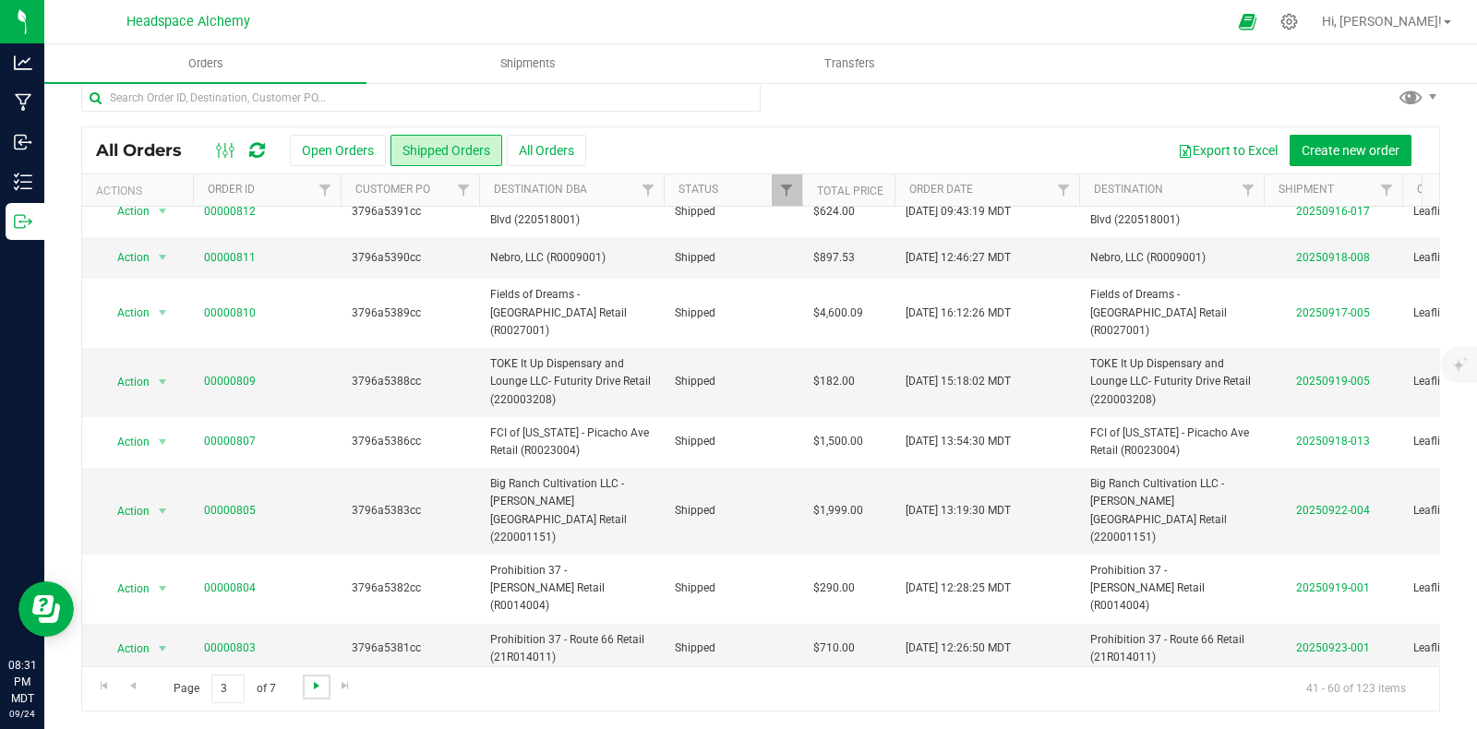
click at [317, 685] on span "Go to the next page" at bounding box center [316, 686] width 15 height 15
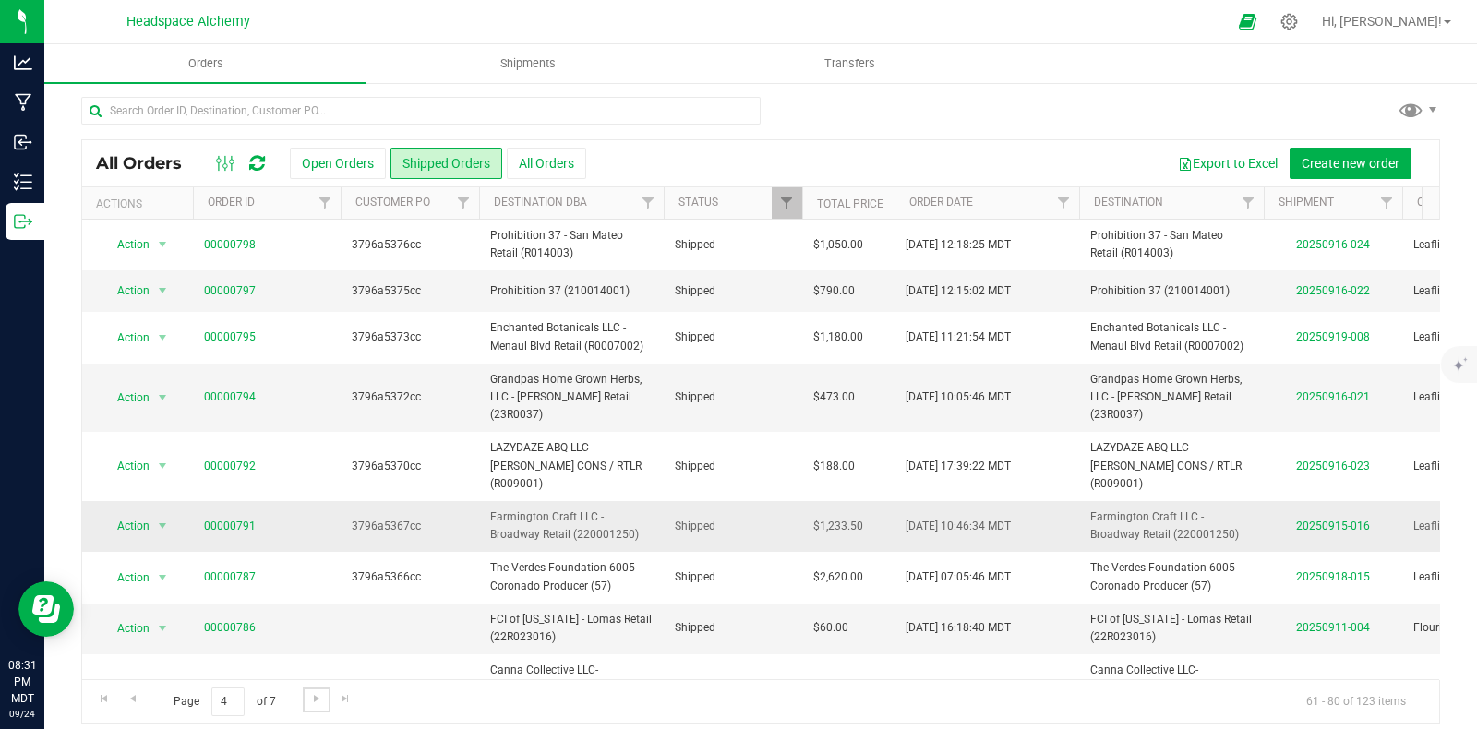
scroll to position [0, 0]
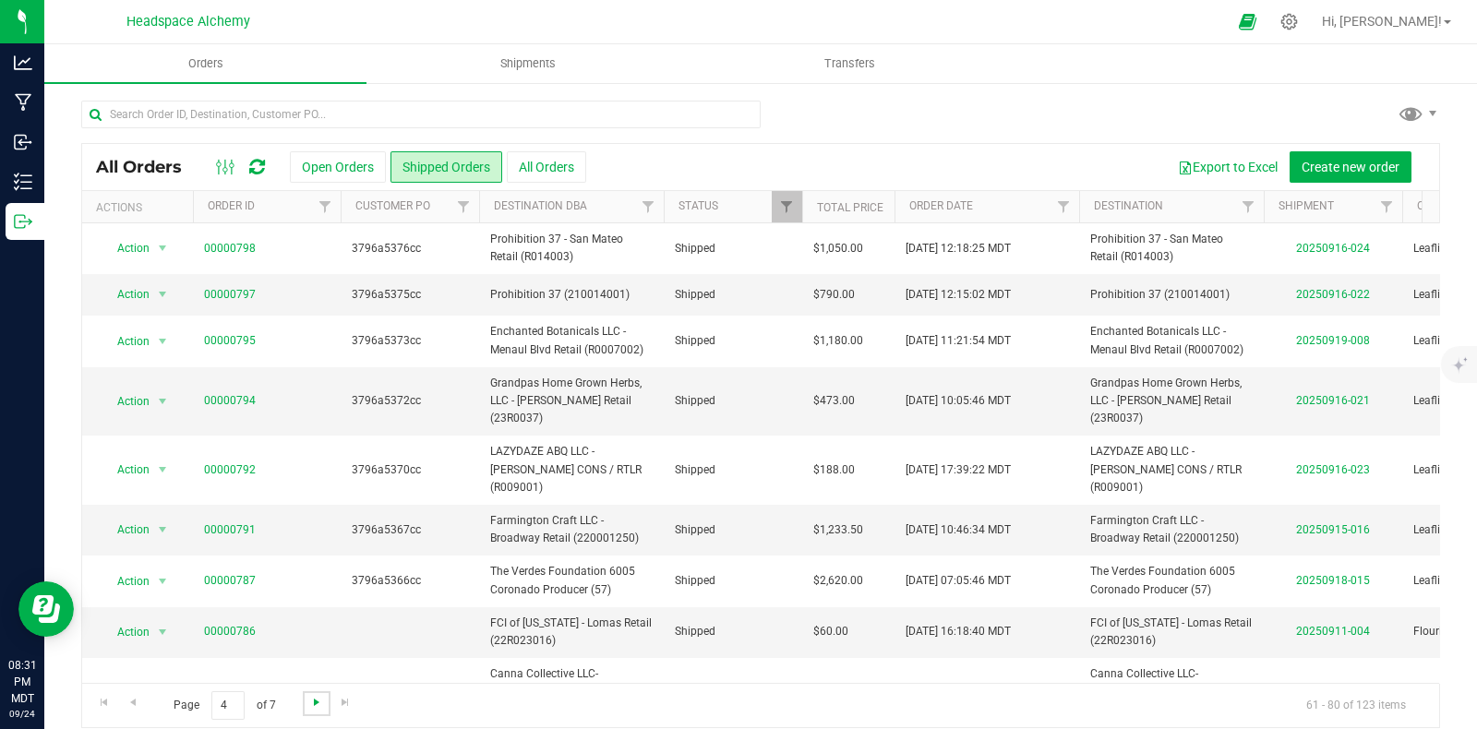
click at [314, 700] on span "Go to the next page" at bounding box center [316, 702] width 15 height 15
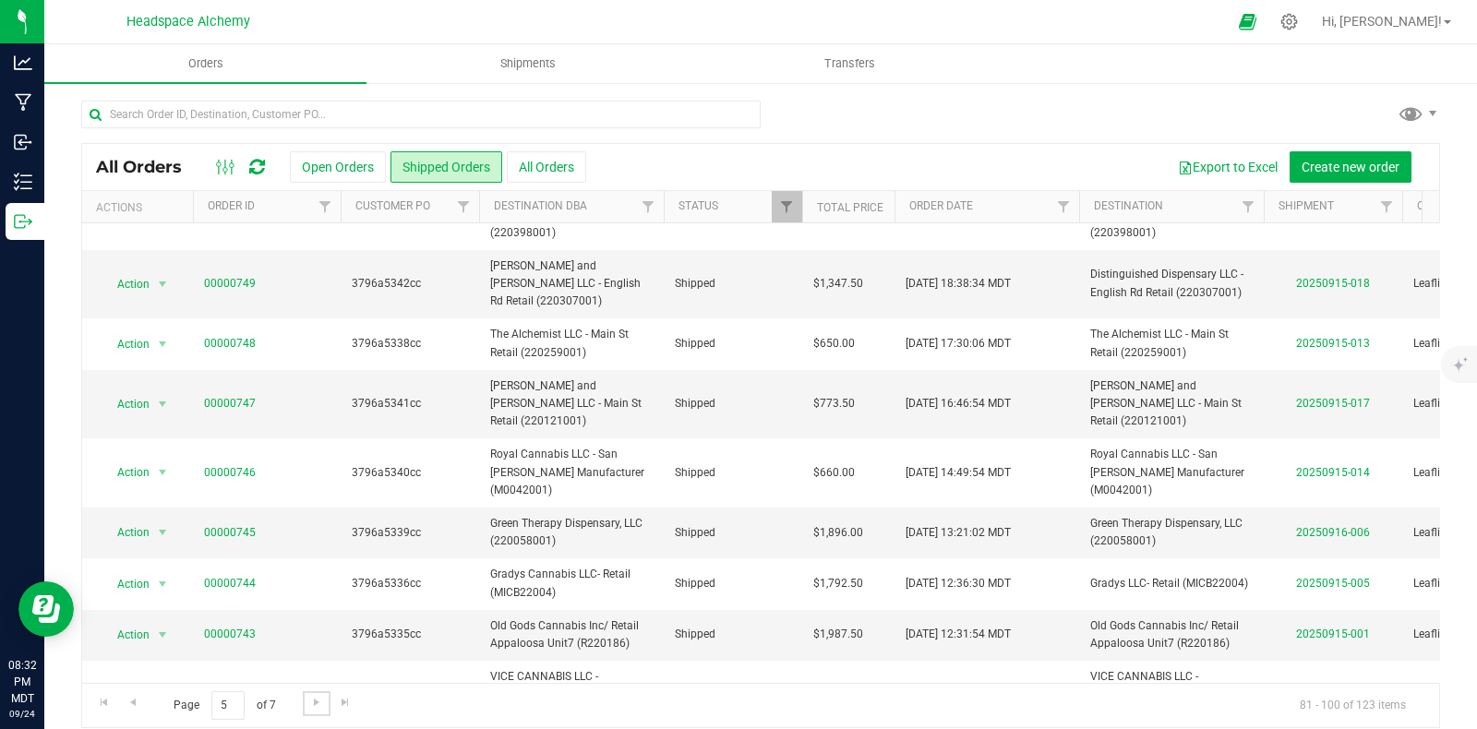
scroll to position [593, 0]
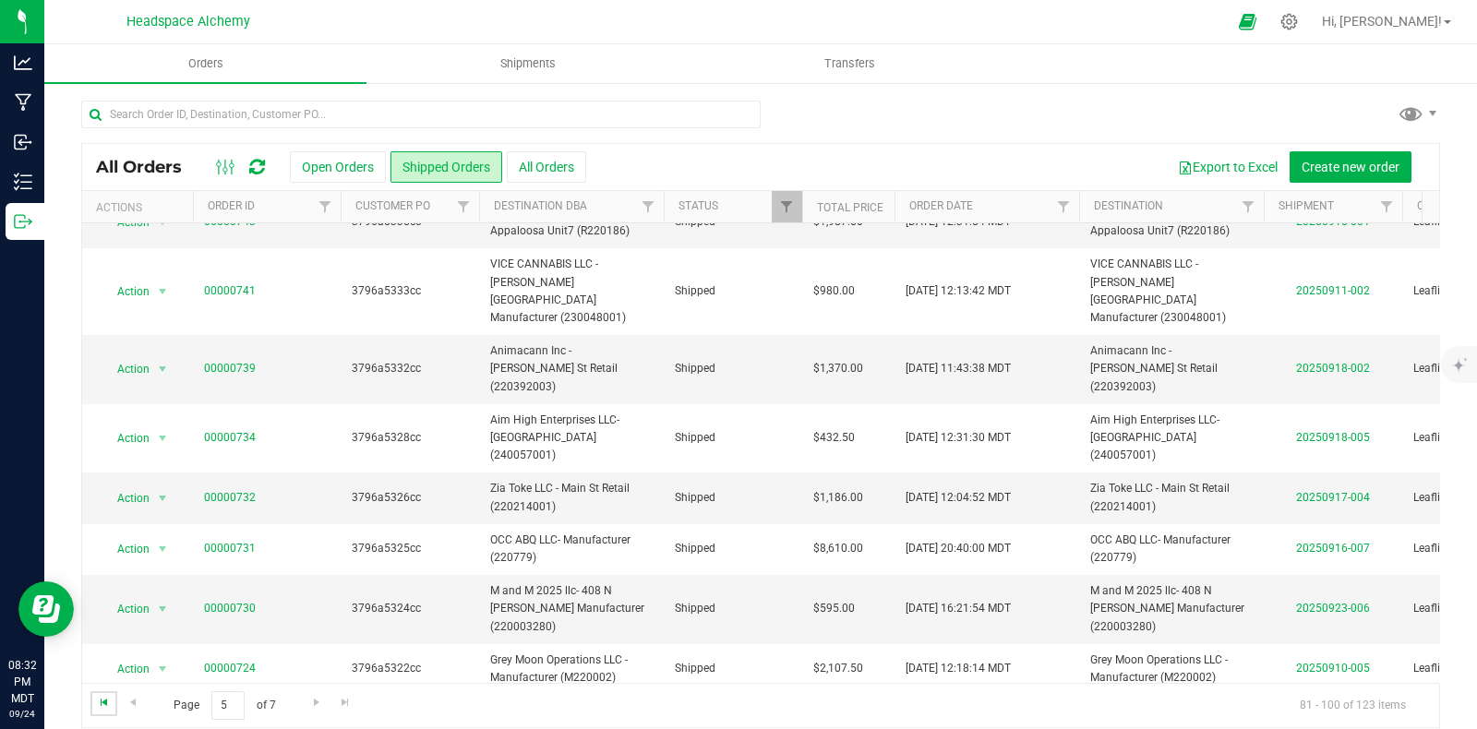
click at [104, 700] on span "Go to the first page" at bounding box center [104, 702] width 15 height 15
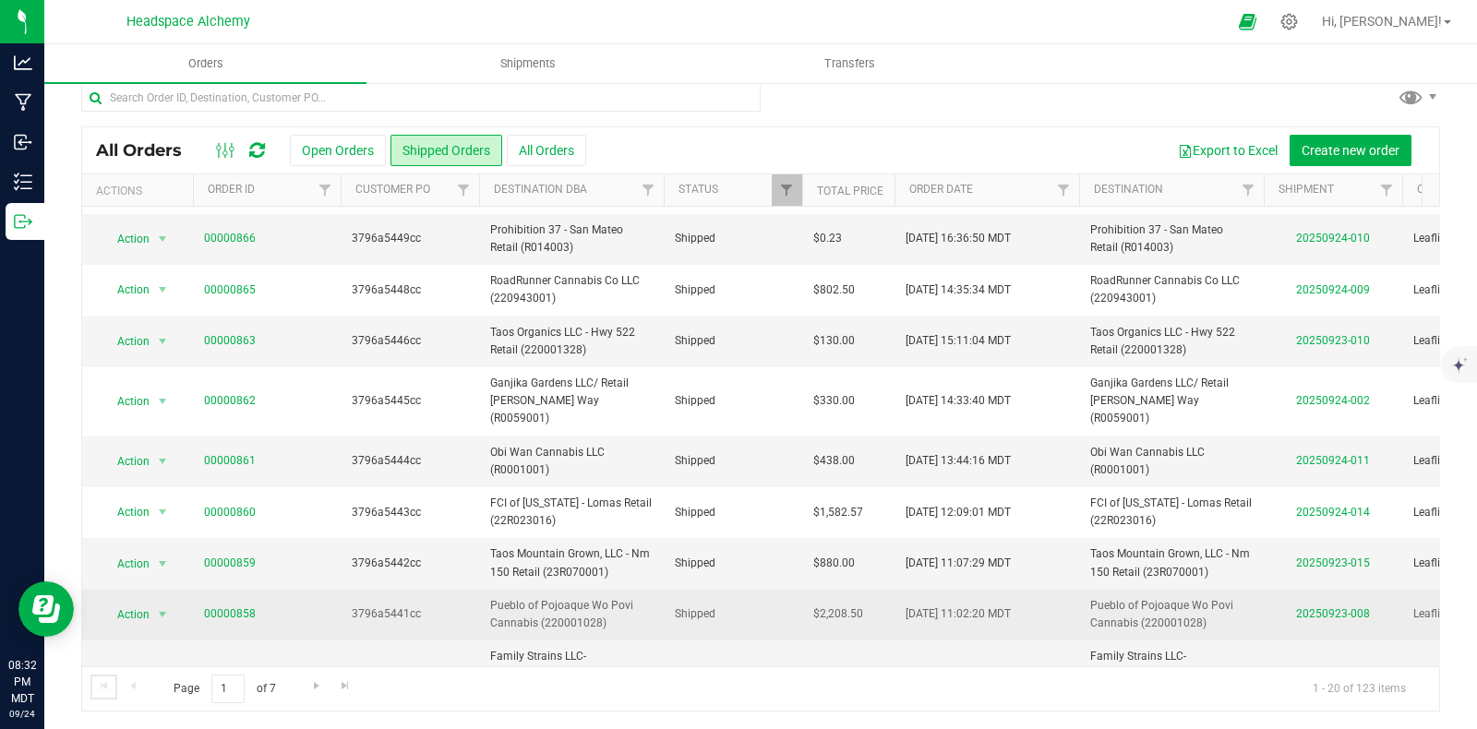
scroll to position [603, 0]
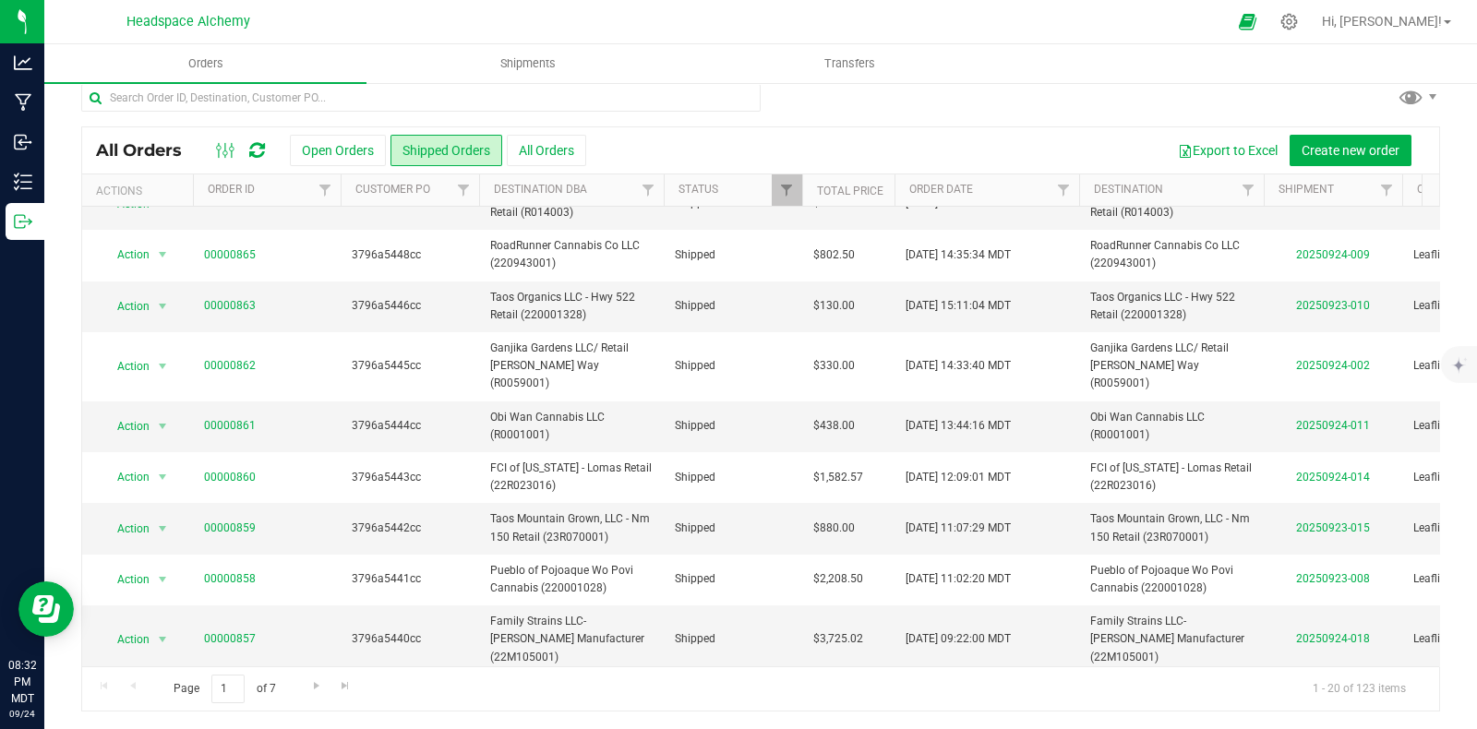
click at [323, 132] on div "All Orders Open Orders Shipped Orders All Orders Export to Excel Create new ord…" at bounding box center [760, 150] width 1357 height 46
click at [325, 140] on button "Open Orders" at bounding box center [338, 150] width 96 height 31
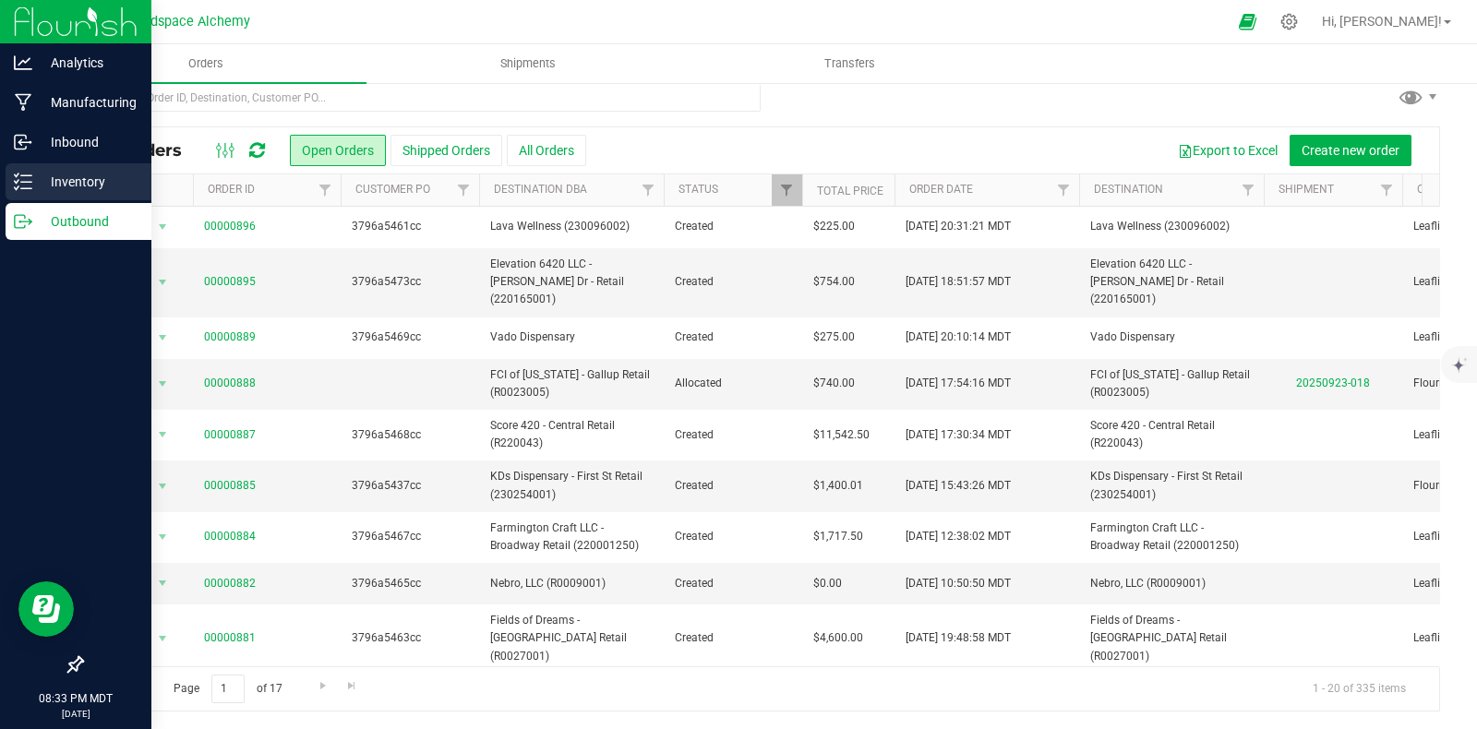
click at [24, 186] on icon at bounding box center [23, 182] width 18 height 18
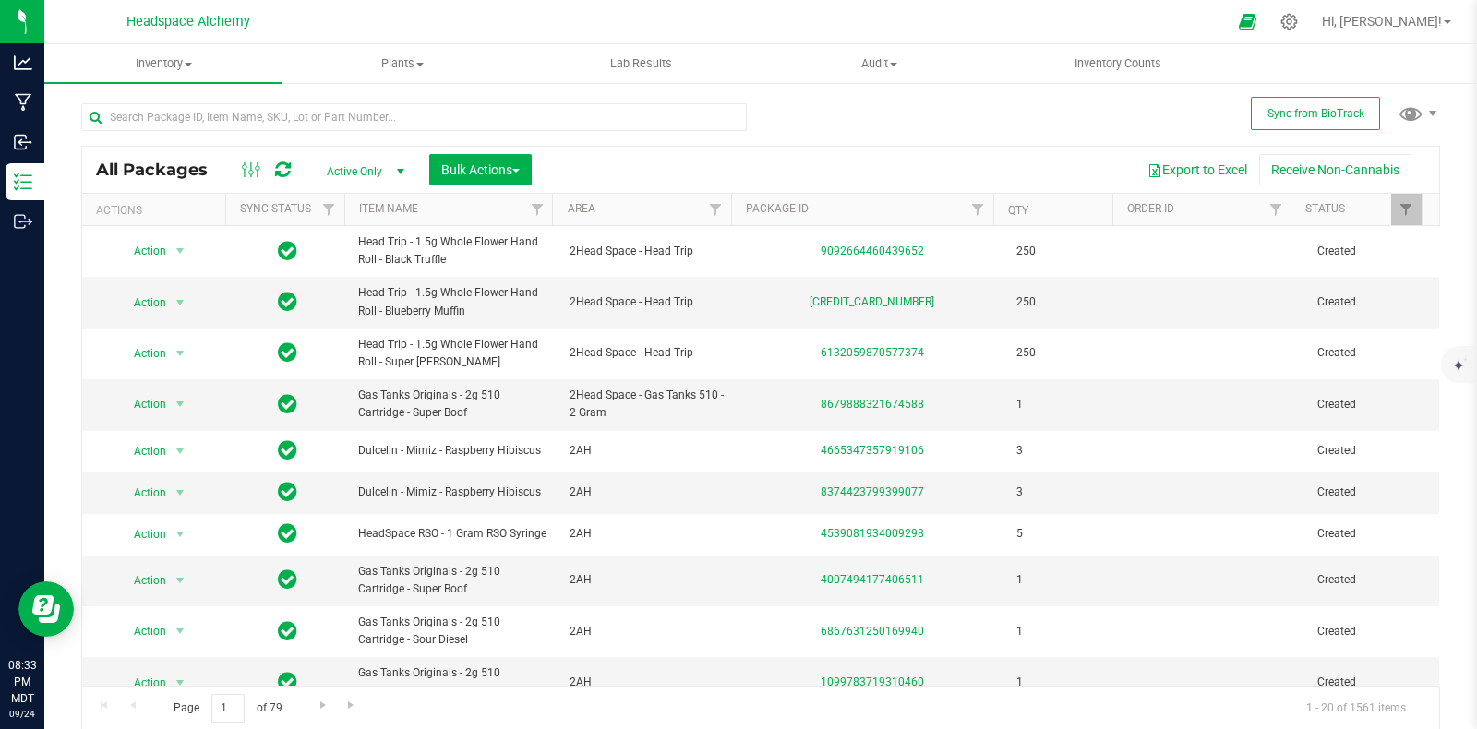
click at [916, 135] on div "All Packages Active Only Active Only Lab Samples Locked All External Internal B…" at bounding box center [760, 408] width 1359 height 645
click at [284, 166] on icon at bounding box center [283, 170] width 16 height 18
click at [787, 126] on div "All Packages Active Only Active Only Lab Samples Locked All External Internal B…" at bounding box center [760, 408] width 1359 height 645
click at [276, 169] on icon at bounding box center [283, 170] width 16 height 18
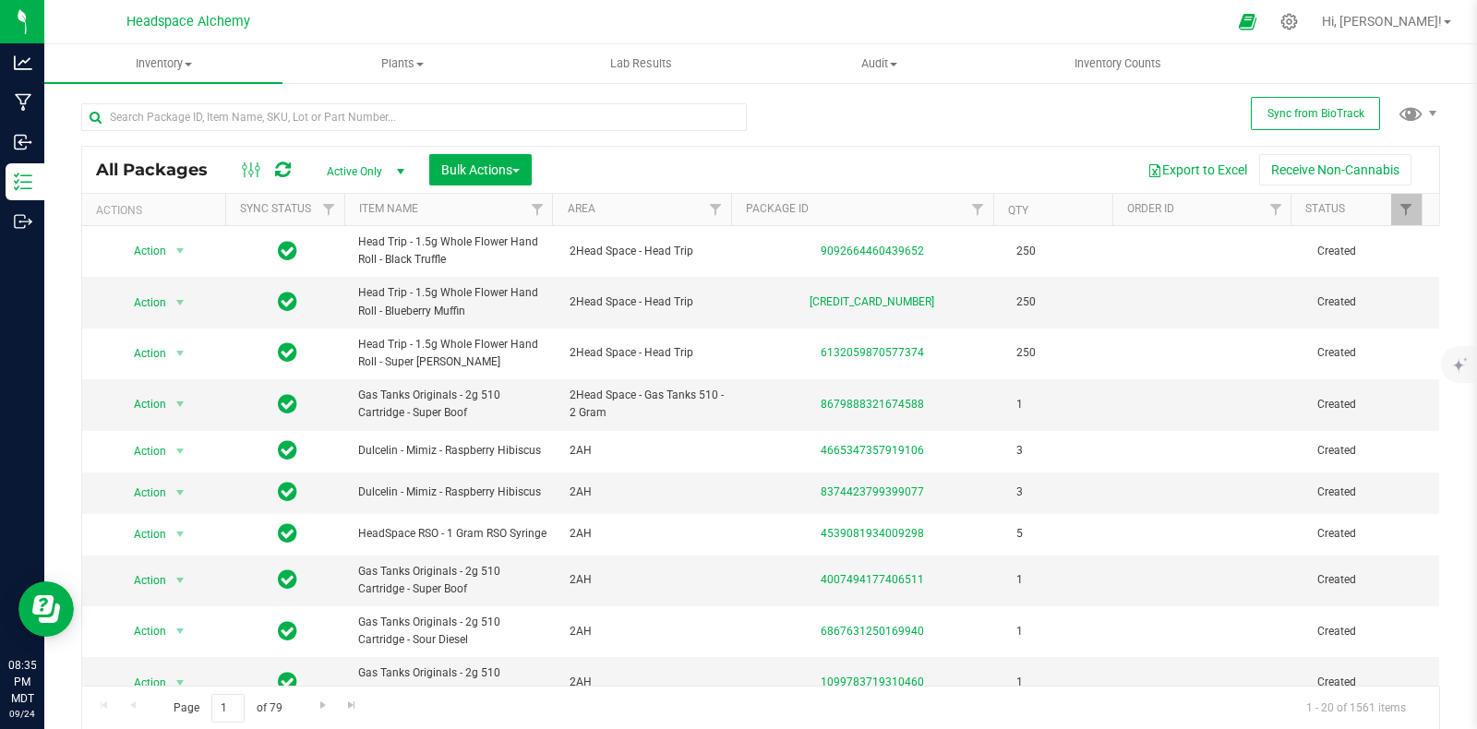
click at [833, 147] on div "All Packages Active Only Active Only Lab Samples Locked All External Internal B…" at bounding box center [760, 170] width 1357 height 46
